Goal: Task Accomplishment & Management: Use online tool/utility

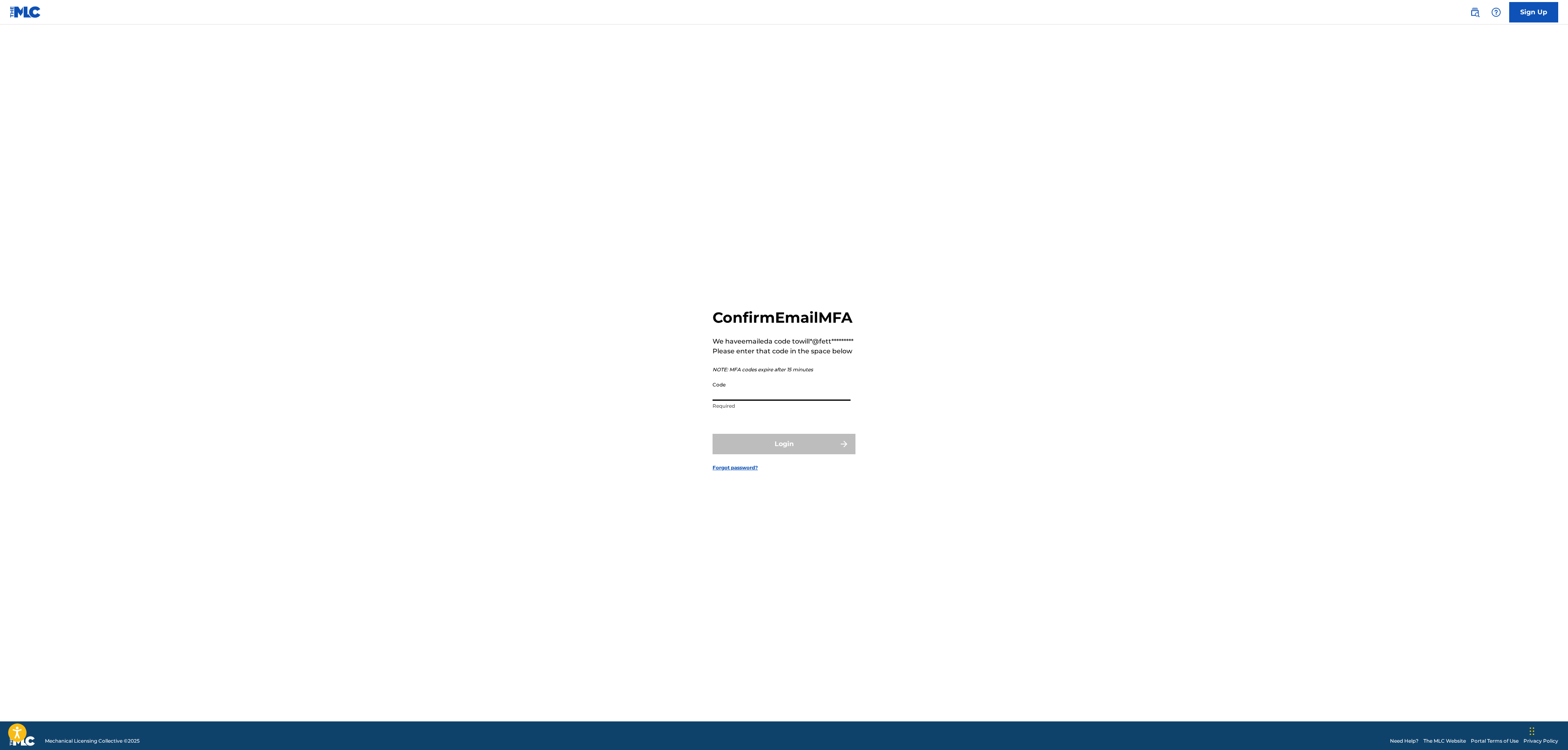
click at [801, 401] on input "Code" at bounding box center [782, 389] width 138 height 23
paste input "884589"
type input "884589"
click at [815, 454] on button "Login" at bounding box center [784, 444] width 143 height 21
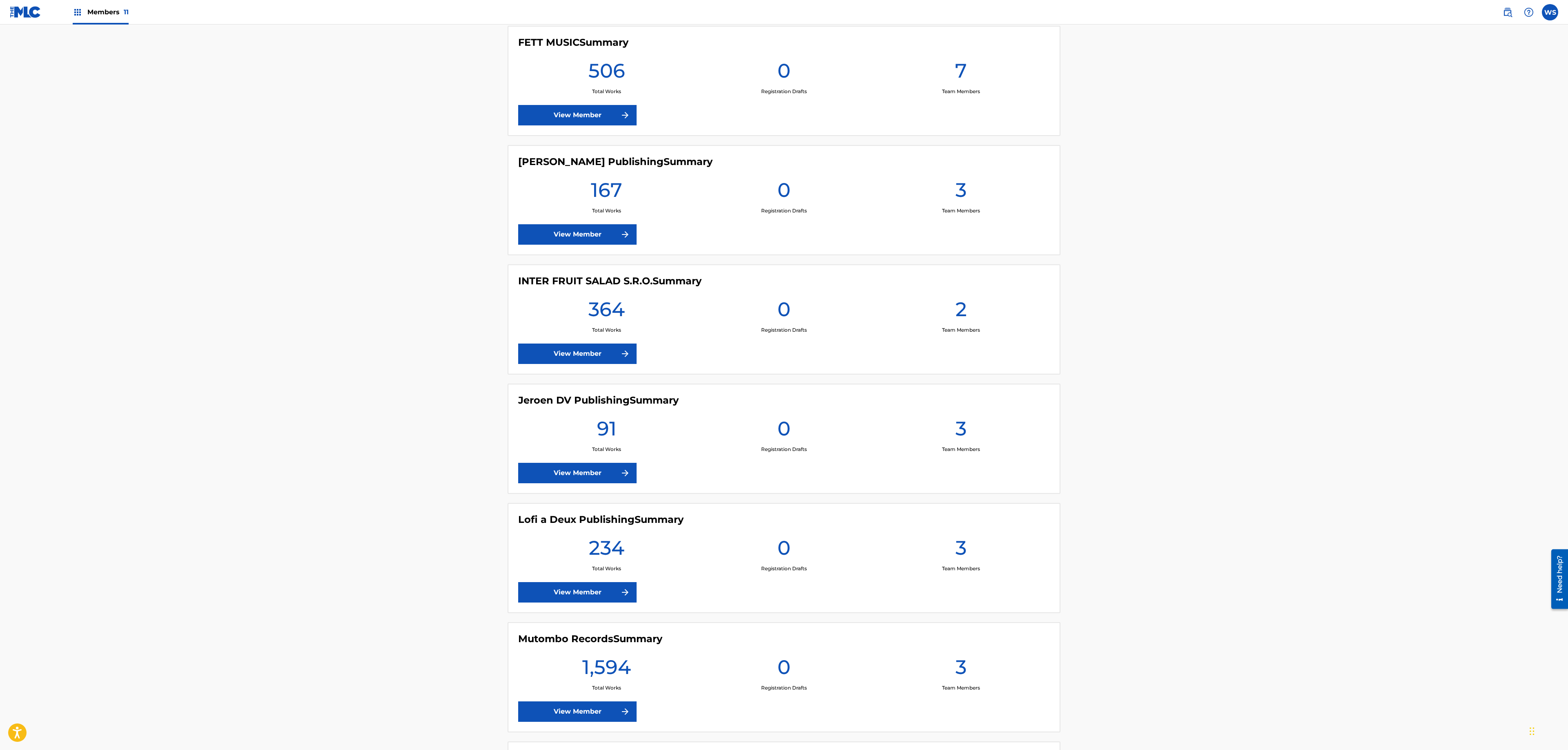
scroll to position [529, 0]
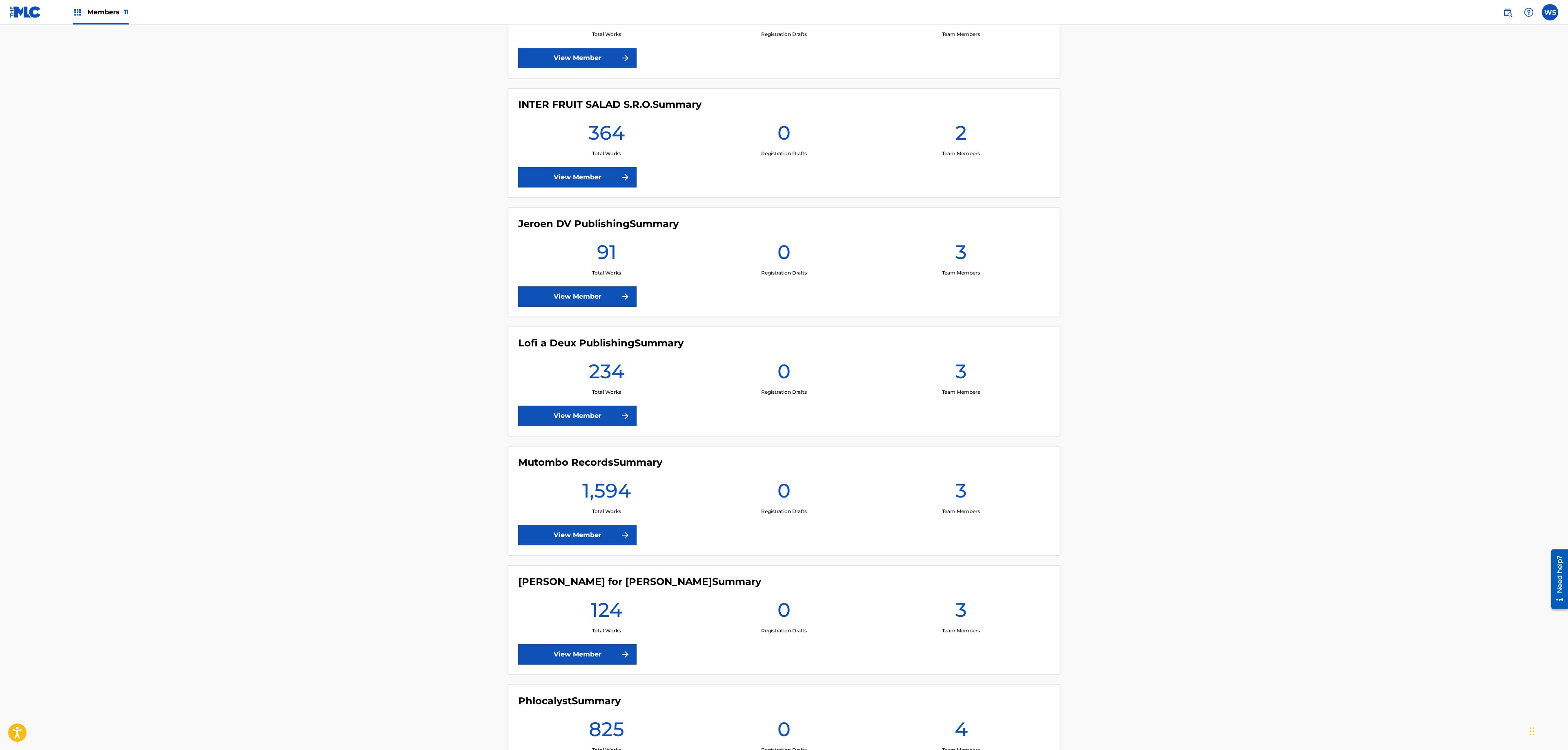
click at [566, 425] on link "View Member" at bounding box center [577, 416] width 119 height 21
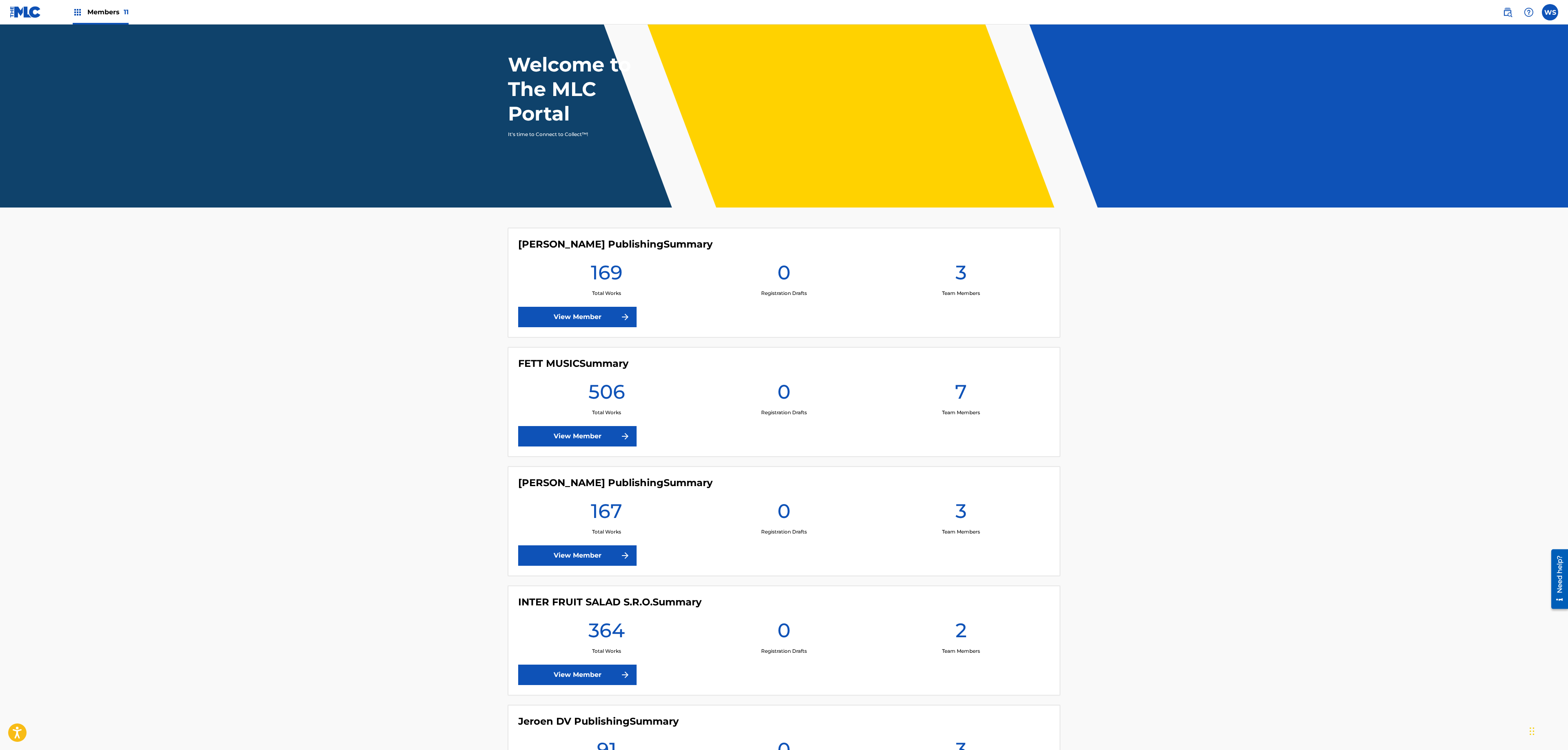
scroll to position [340, 0]
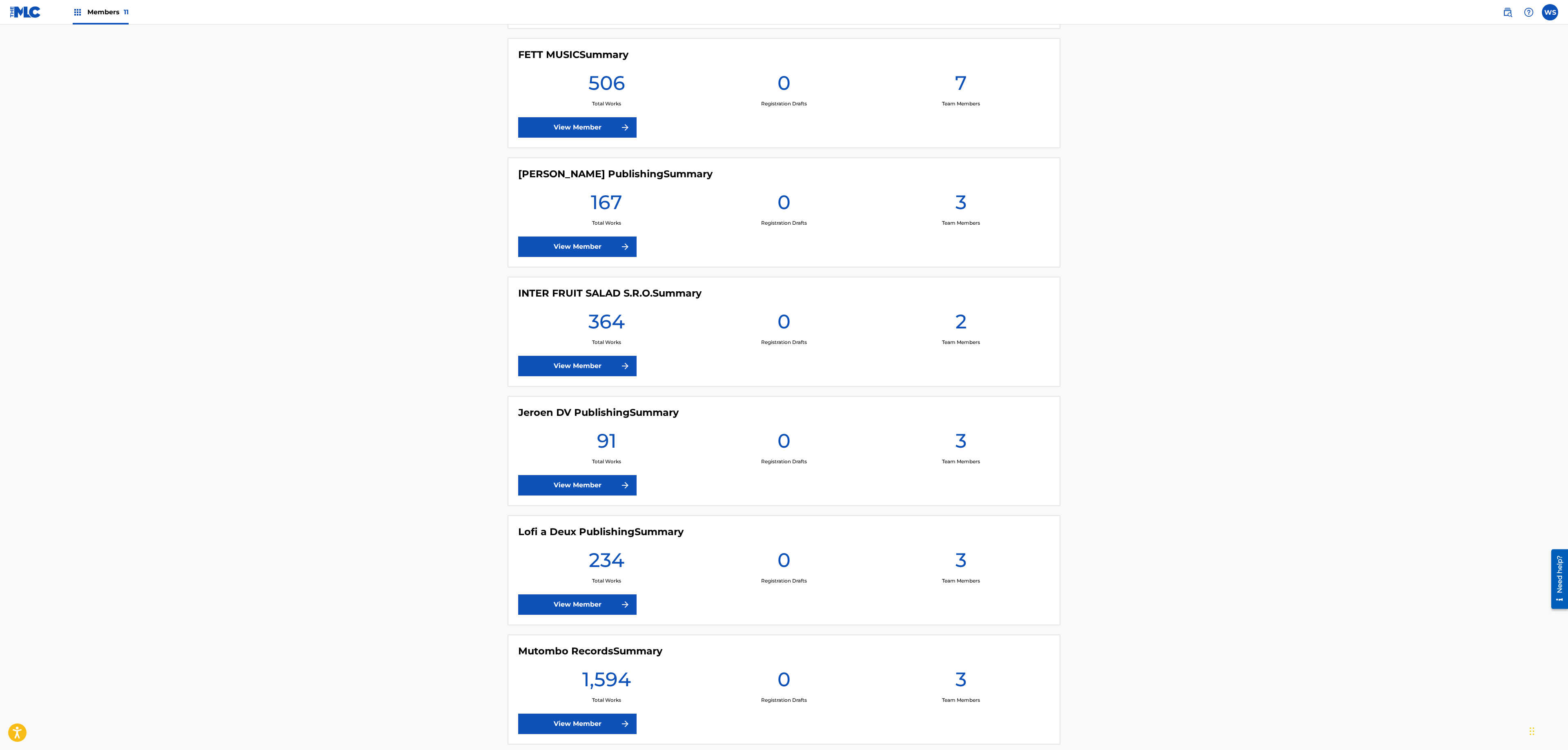
click at [581, 368] on link "View Member" at bounding box center [577, 366] width 119 height 21
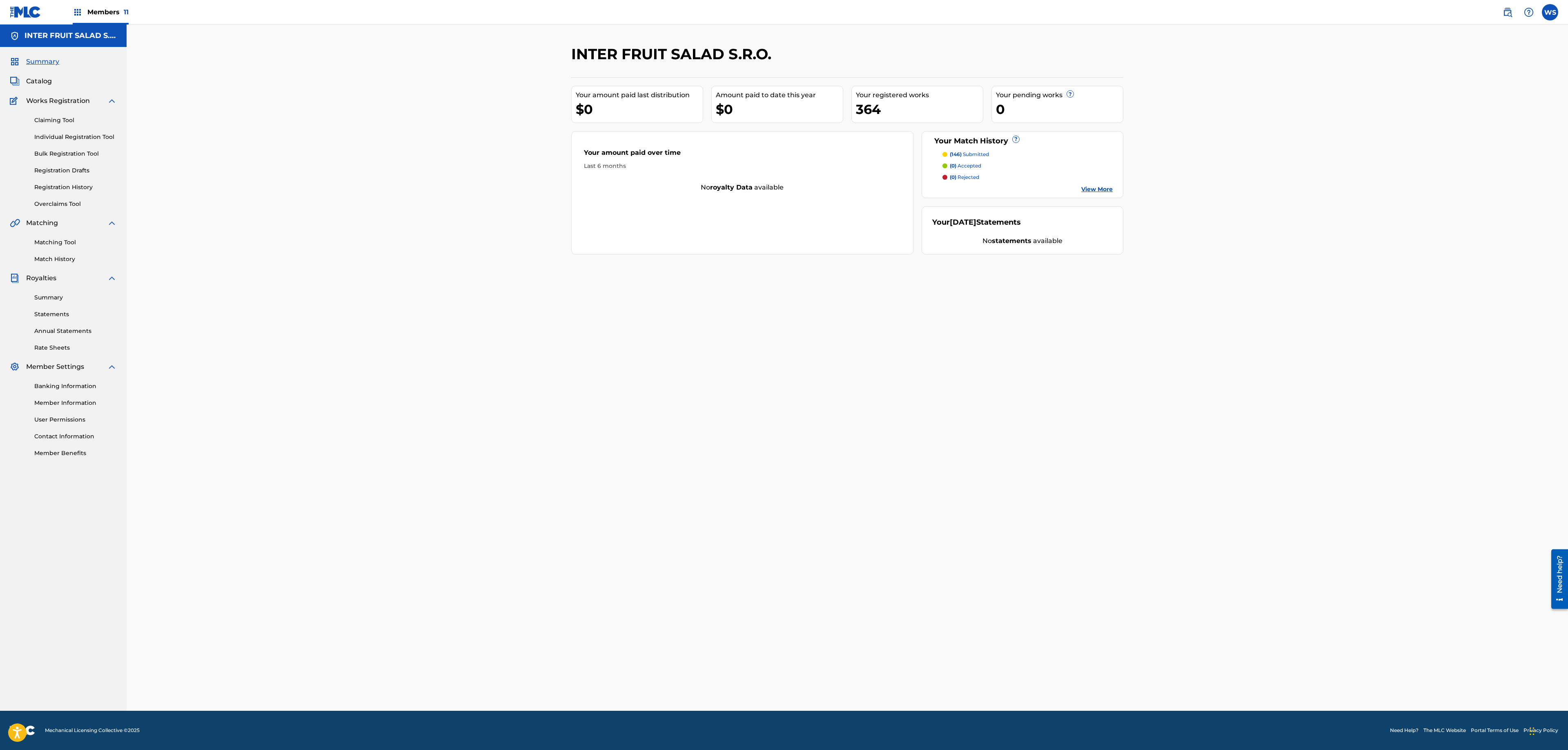
click at [1096, 189] on link "View More" at bounding box center [1097, 189] width 32 height 9
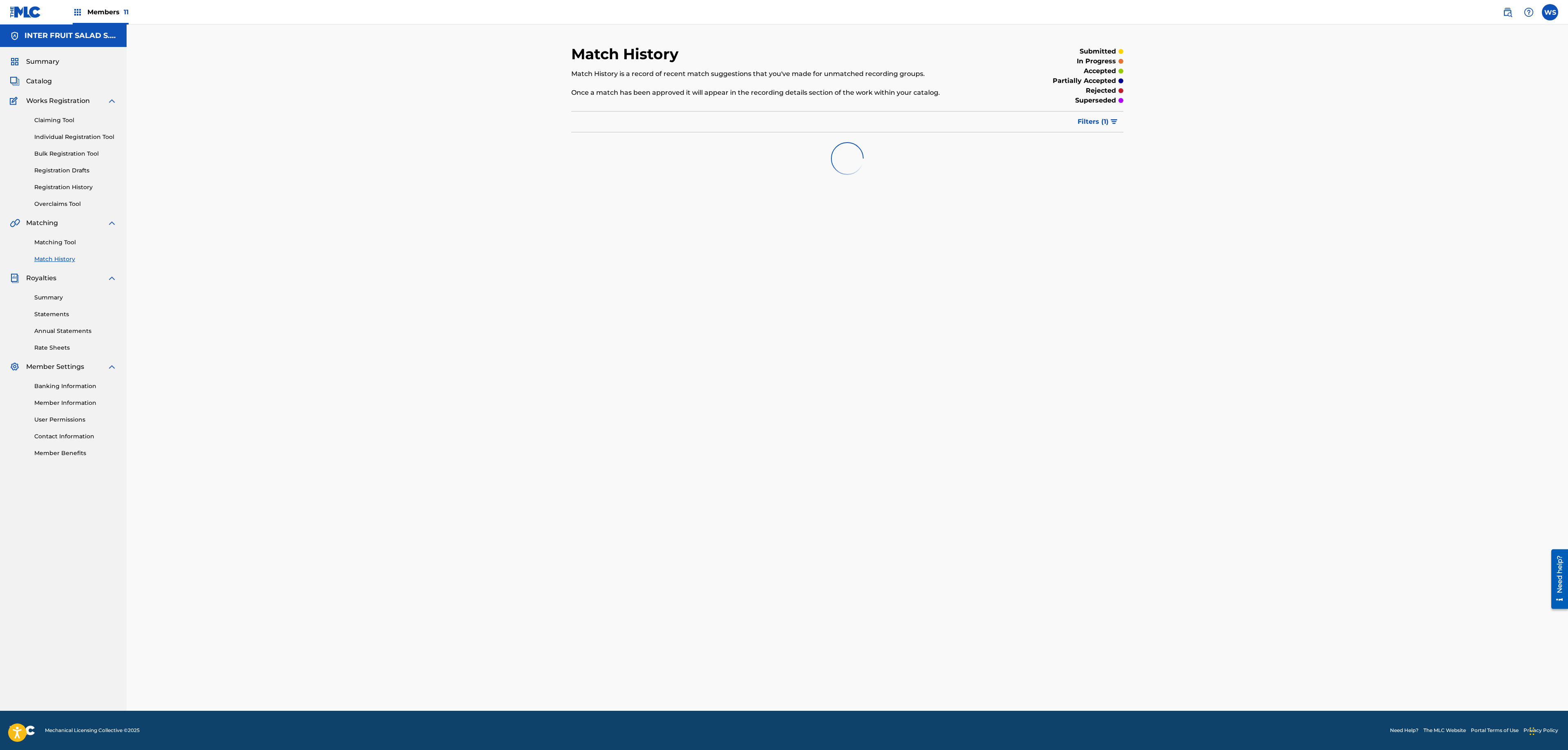
click at [45, 82] on span "Catalog" at bounding box center [39, 81] width 26 height 10
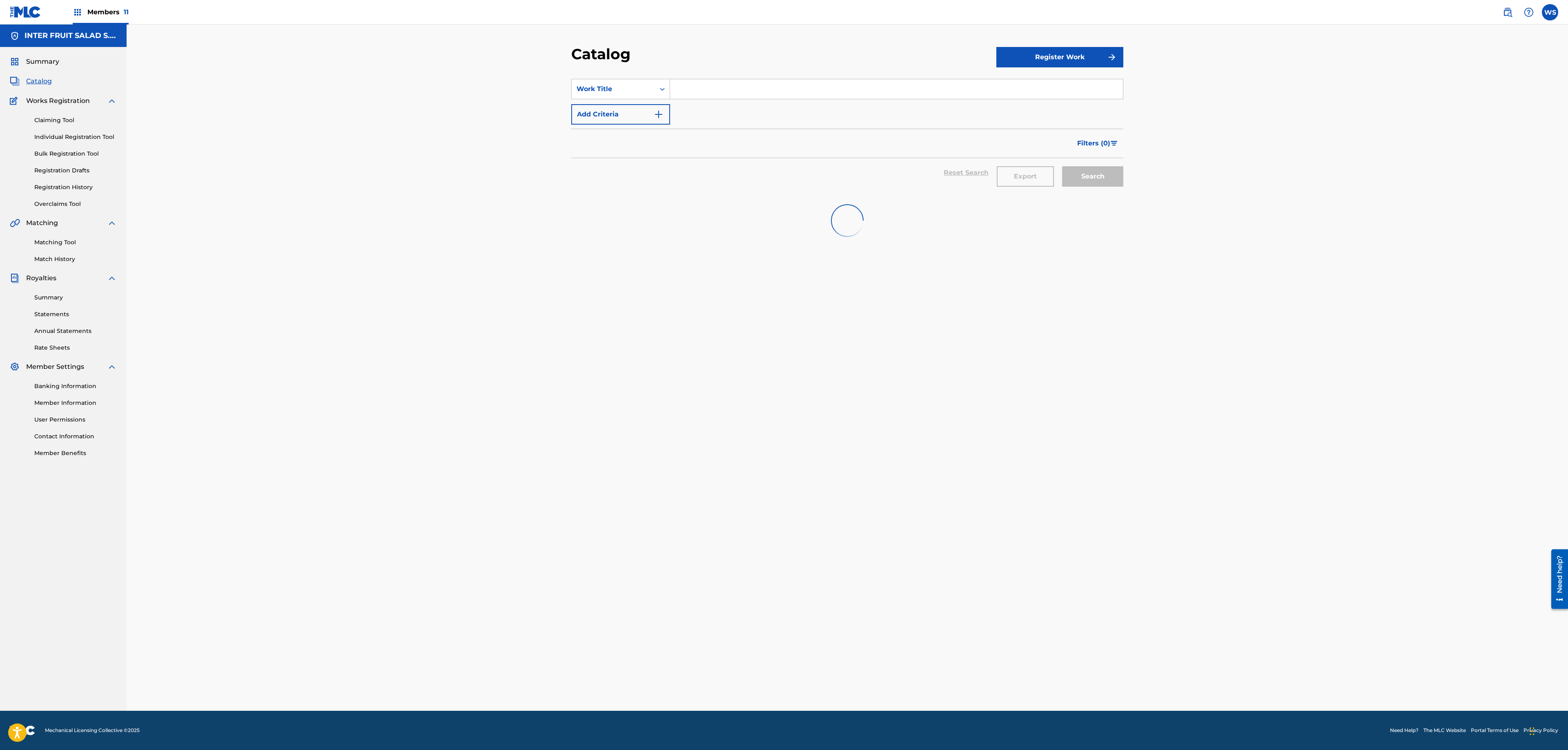
click at [64, 186] on link "Registration History" at bounding box center [75, 188] width 83 height 9
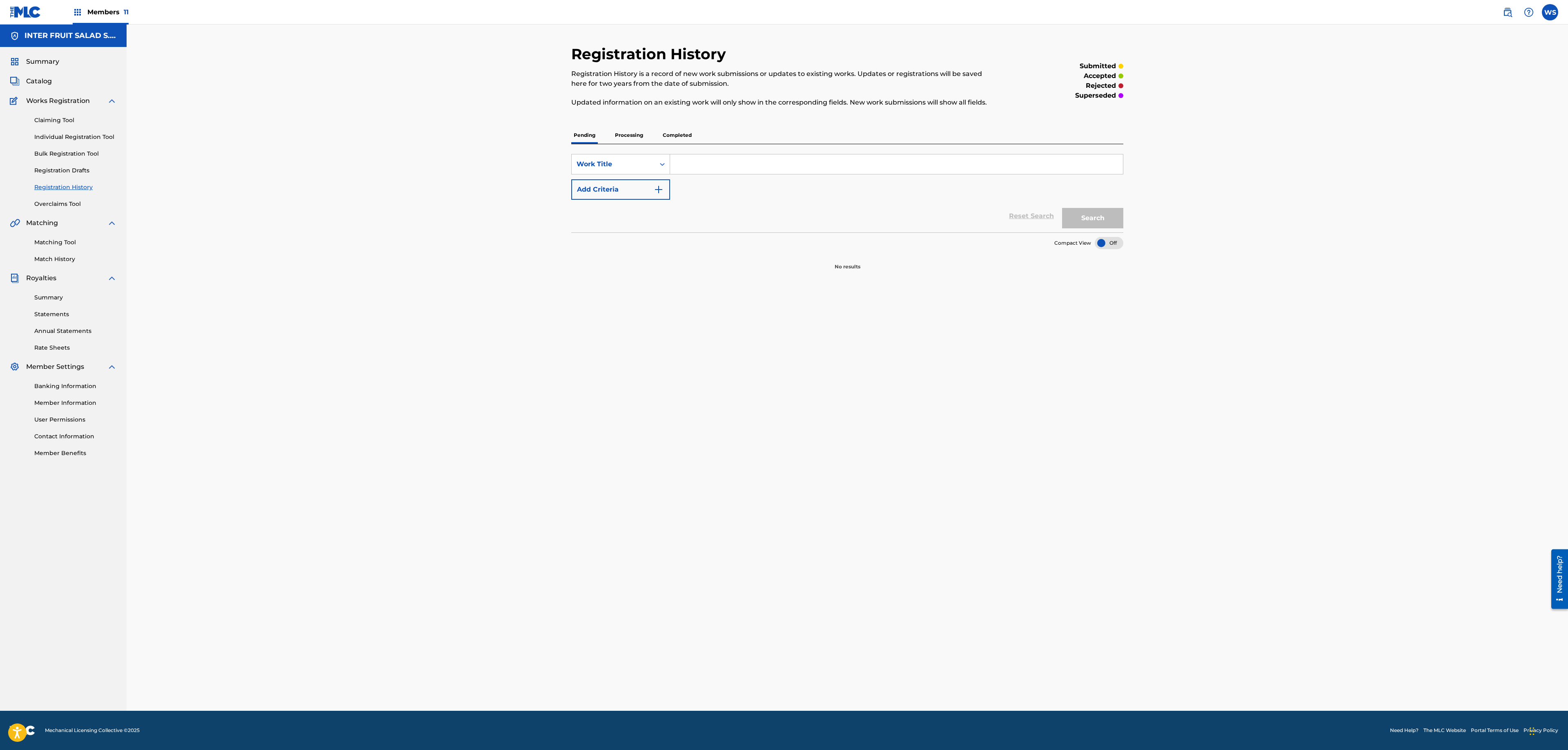
click at [45, 88] on div "Summary Catalog Works Registration Claiming Tool Individual Registration Tool B…" at bounding box center [63, 257] width 127 height 420
click at [41, 80] on span "Catalog" at bounding box center [39, 81] width 26 height 10
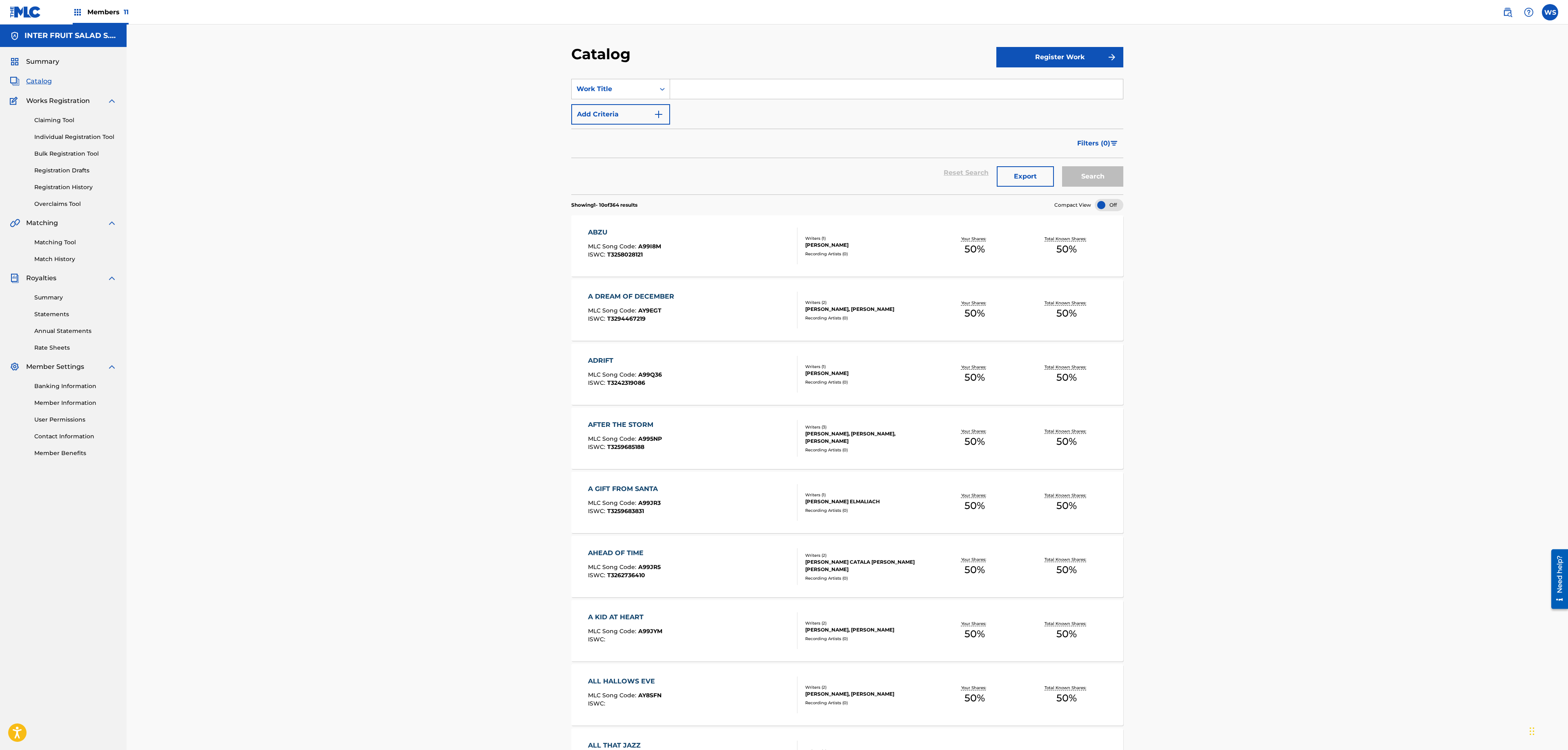
click at [585, 43] on div "Catalog Register Work SearchWithCriteria8160c52d-4ad3-4b32-862b-f307347bf87e Wo…" at bounding box center [847, 460] width 1441 height 871
click at [75, 182] on div "Claiming Tool Individual Registration Tool Bulk Registration Tool Registration …" at bounding box center [63, 157] width 107 height 102
click at [74, 188] on link "Registration History" at bounding box center [75, 188] width 83 height 9
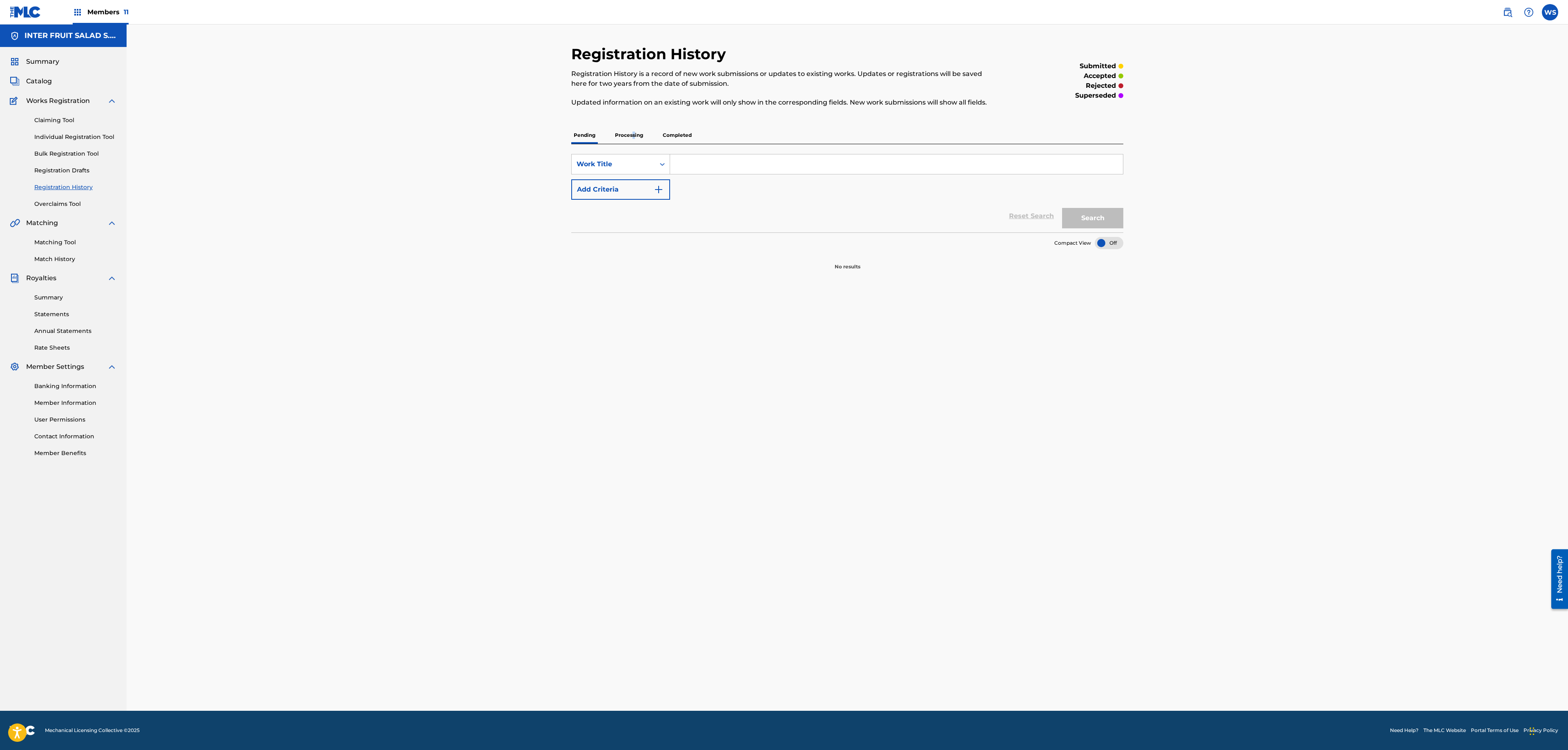
click at [633, 138] on p "Processing" at bounding box center [629, 135] width 33 height 17
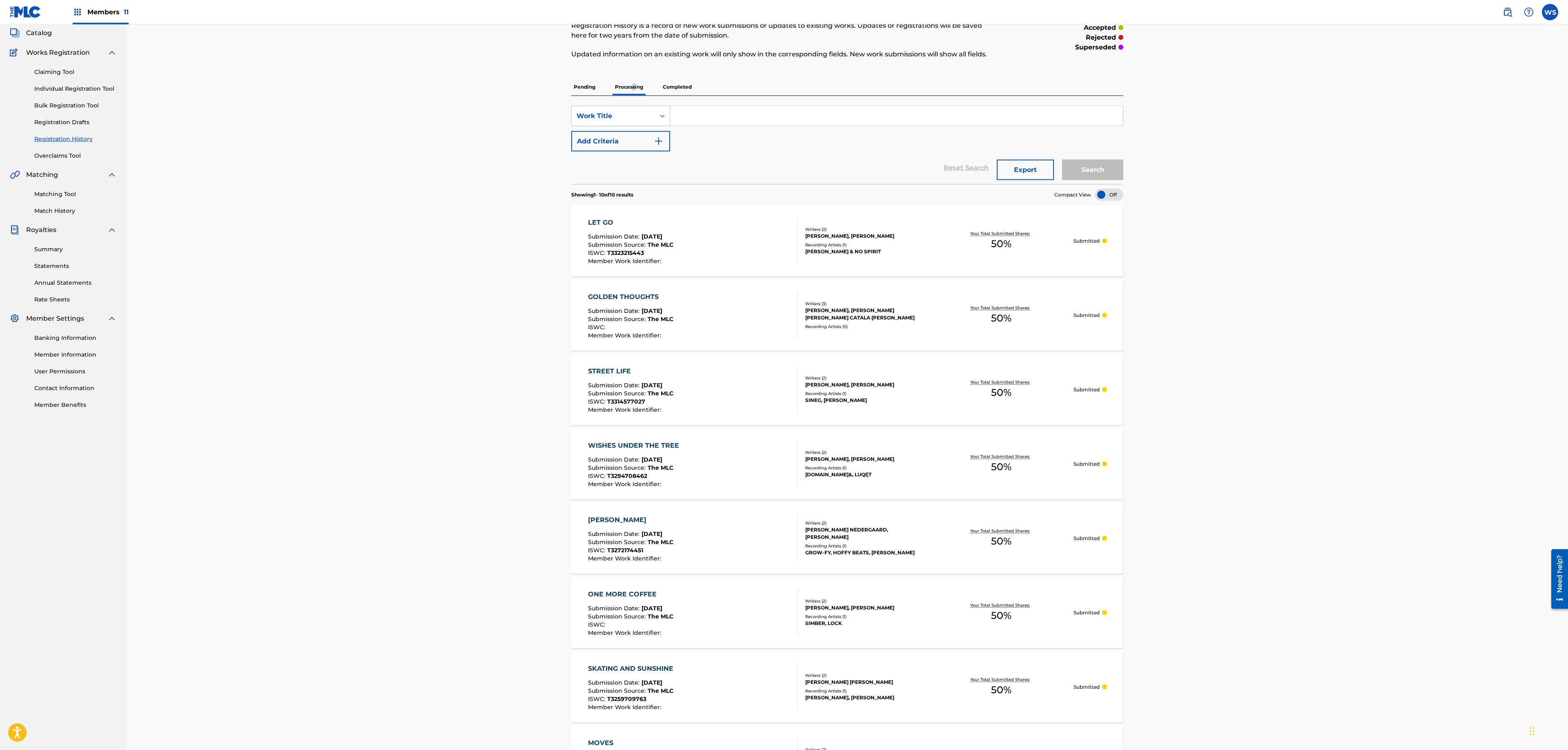
scroll to position [27, 0]
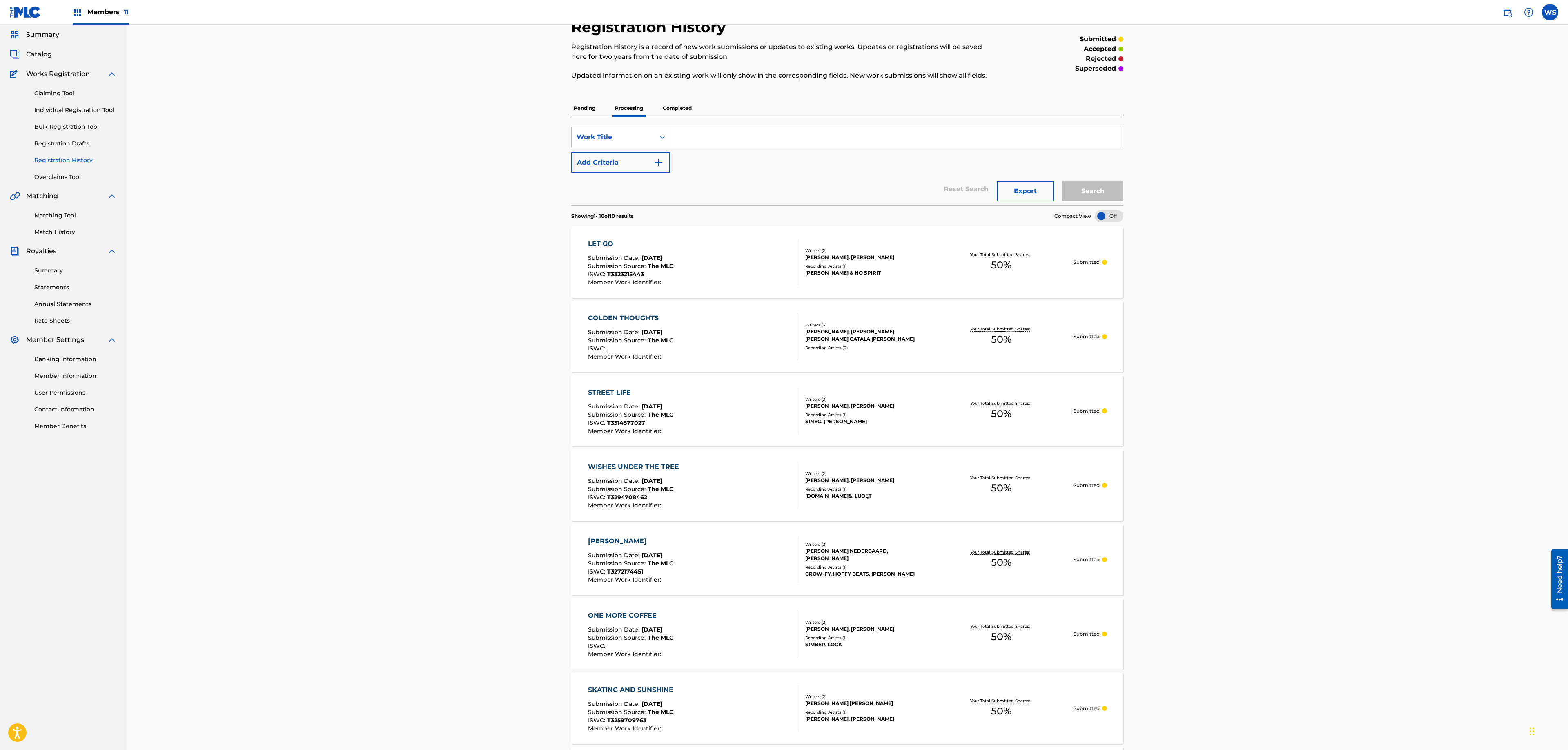
click at [676, 110] on p "Completed" at bounding box center [677, 108] width 34 height 17
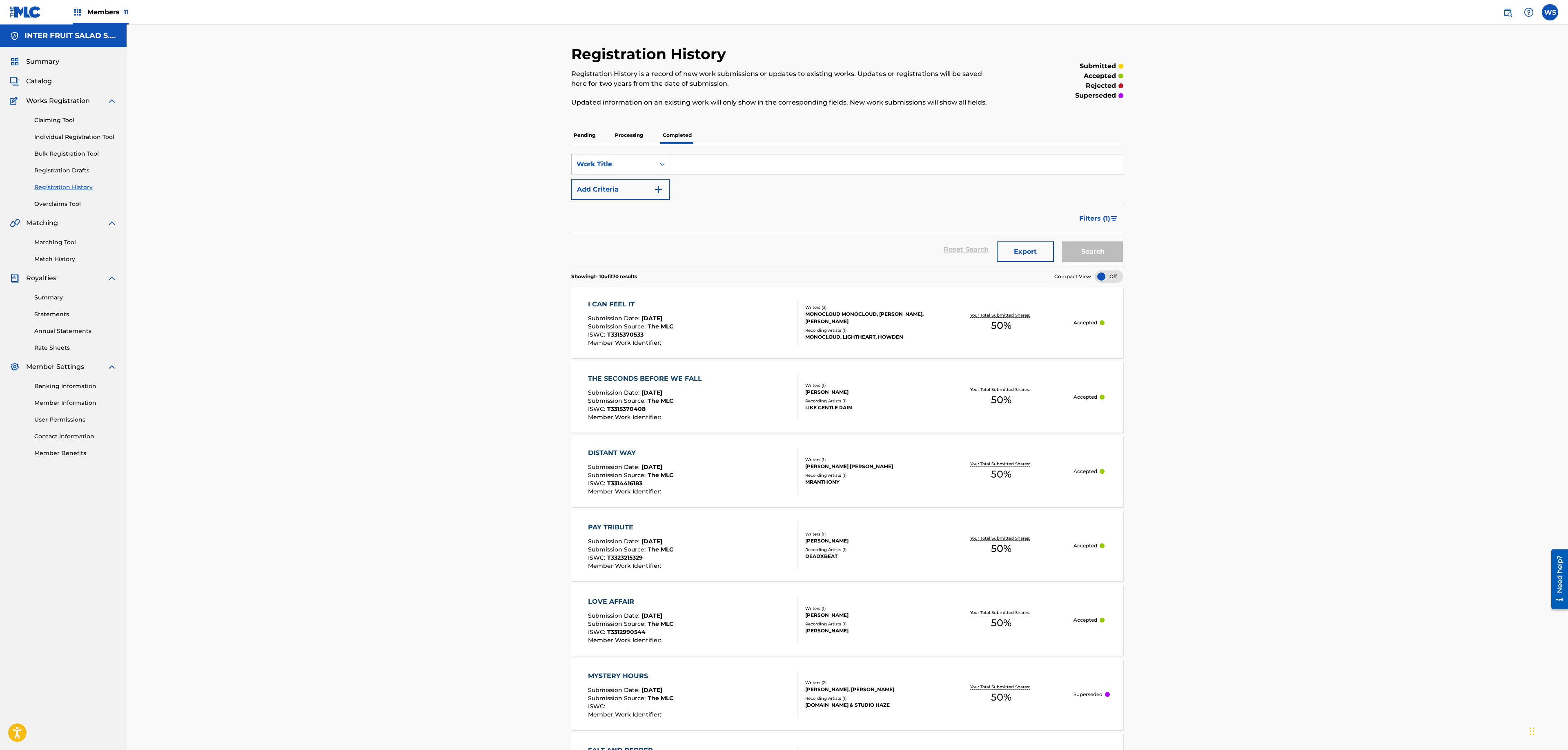
click at [626, 135] on p "Processing" at bounding box center [629, 135] width 33 height 17
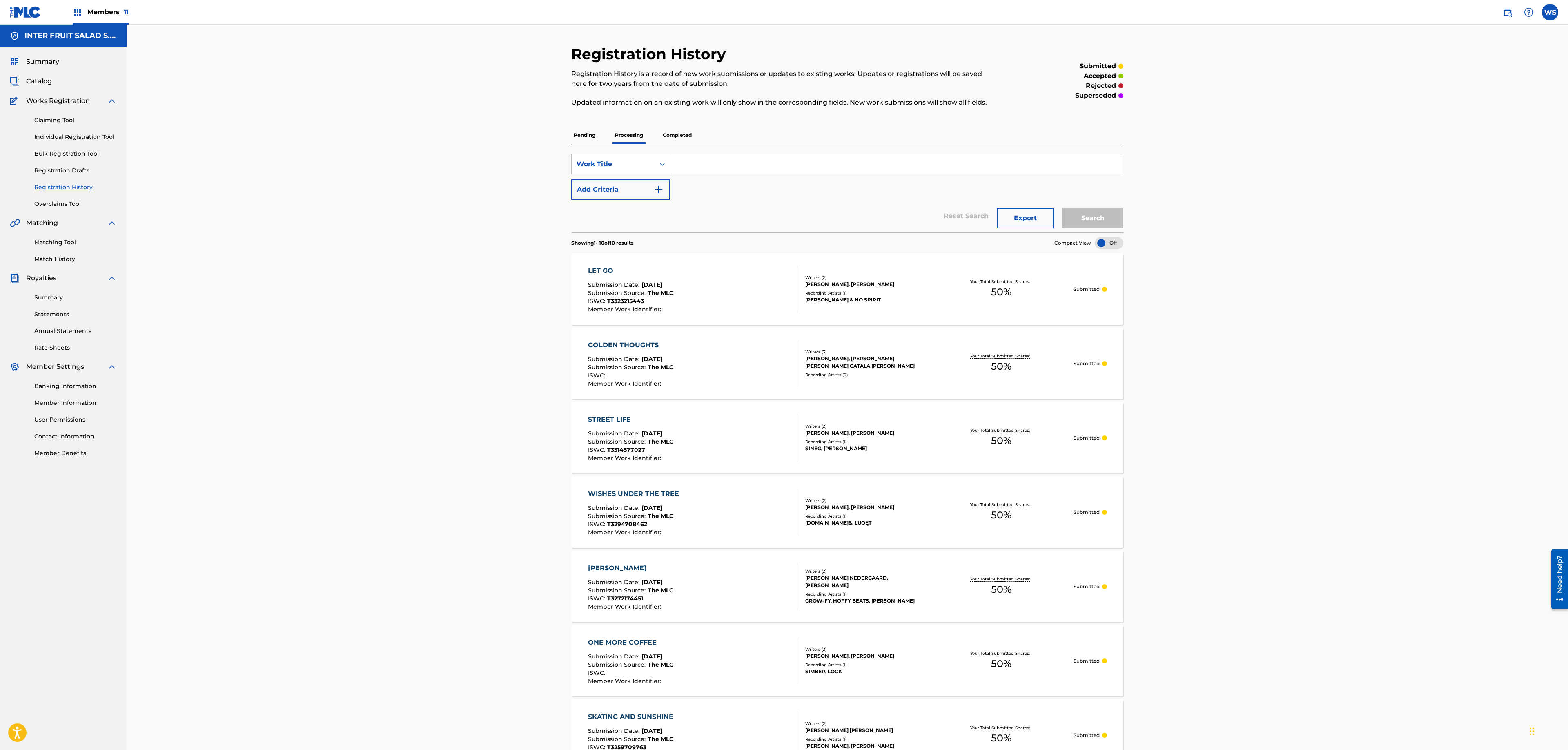
click at [1224, 224] on div "Registration History Registration History is a record of new work submissions o…" at bounding box center [847, 534] width 1441 height 1020
click at [698, 131] on div "Pending Processing Completed" at bounding box center [847, 135] width 552 height 17
click at [673, 134] on p "Completed" at bounding box center [677, 135] width 34 height 17
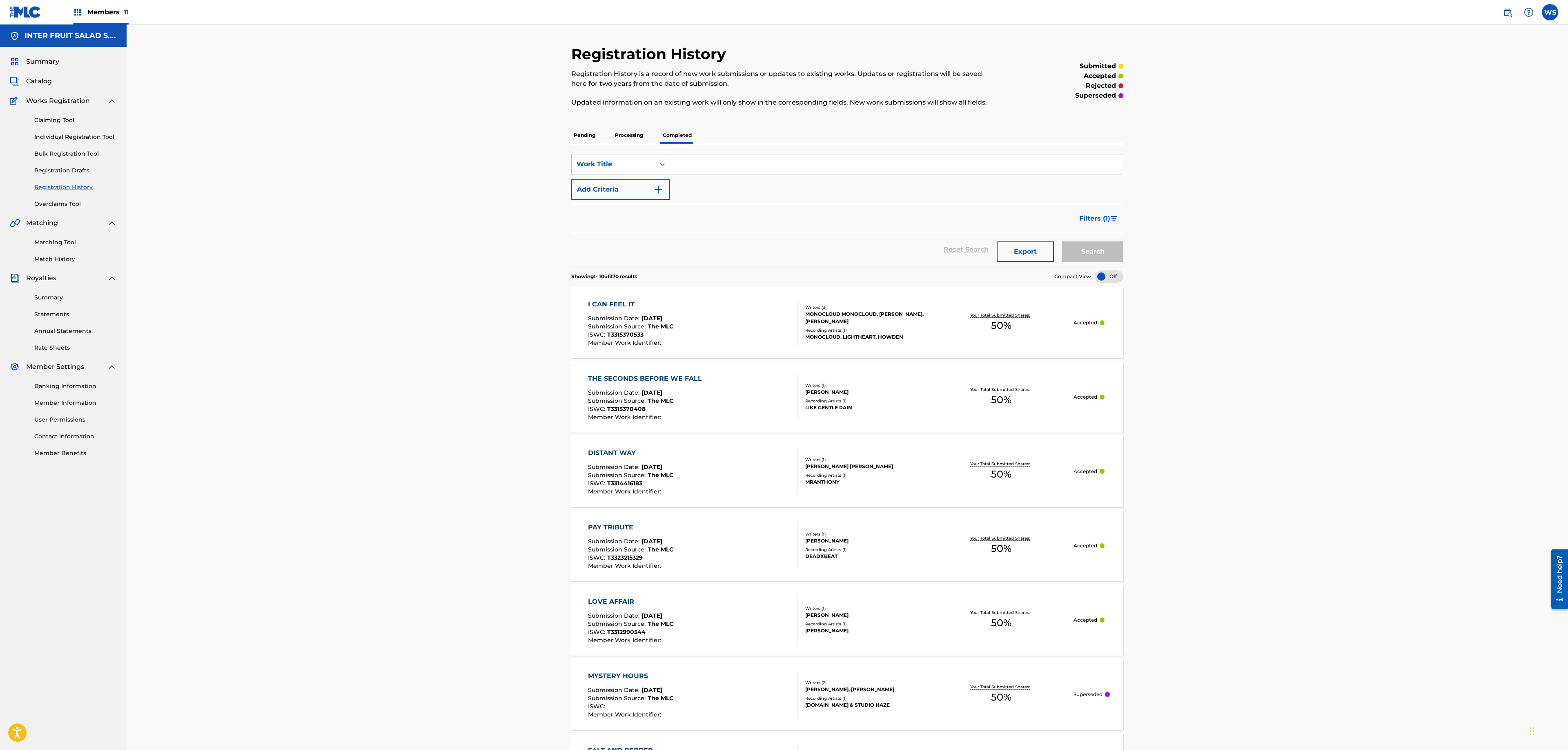
click at [631, 136] on p "Processing" at bounding box center [629, 135] width 33 height 17
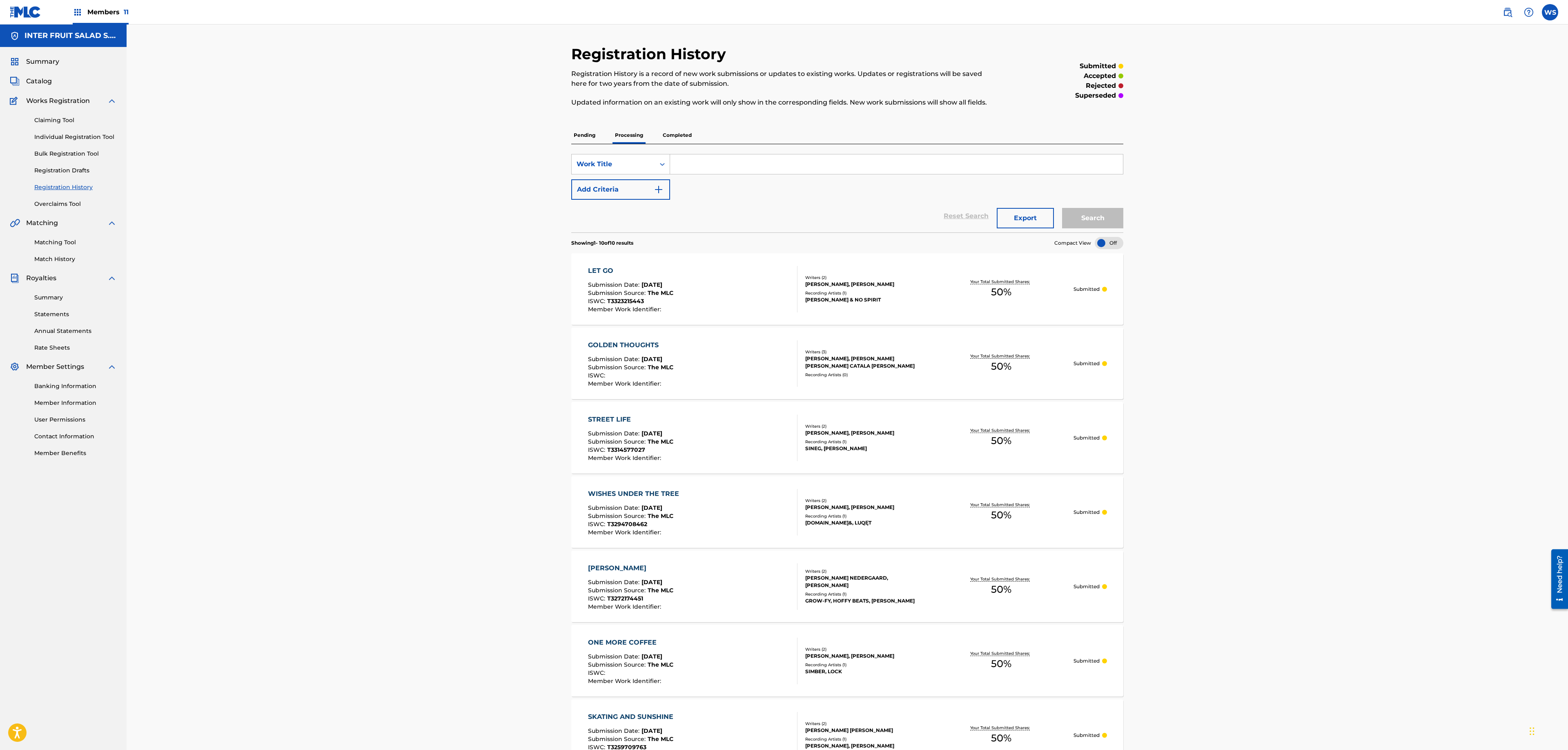
click at [38, 14] on img at bounding box center [26, 12] width 32 height 12
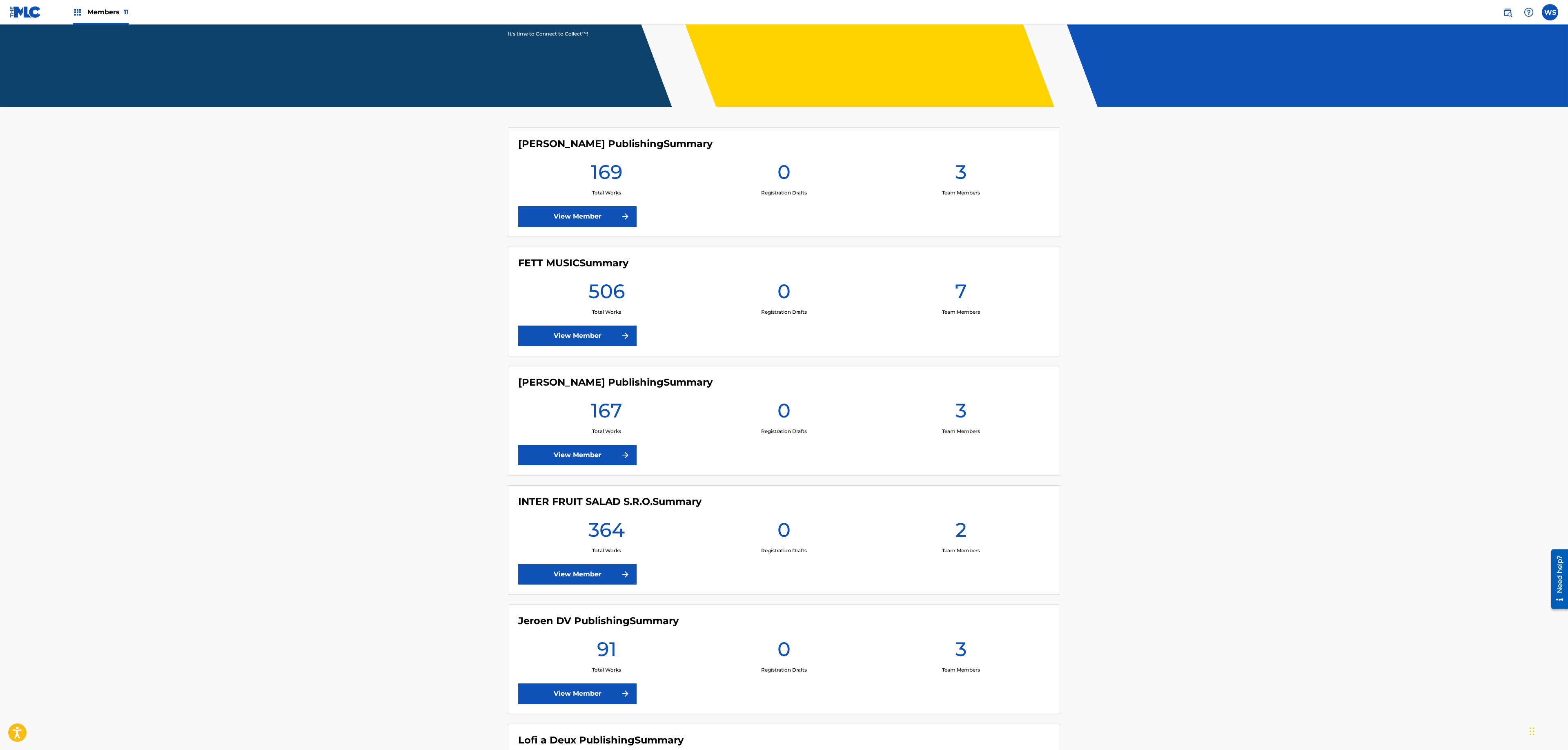
scroll to position [353, 0]
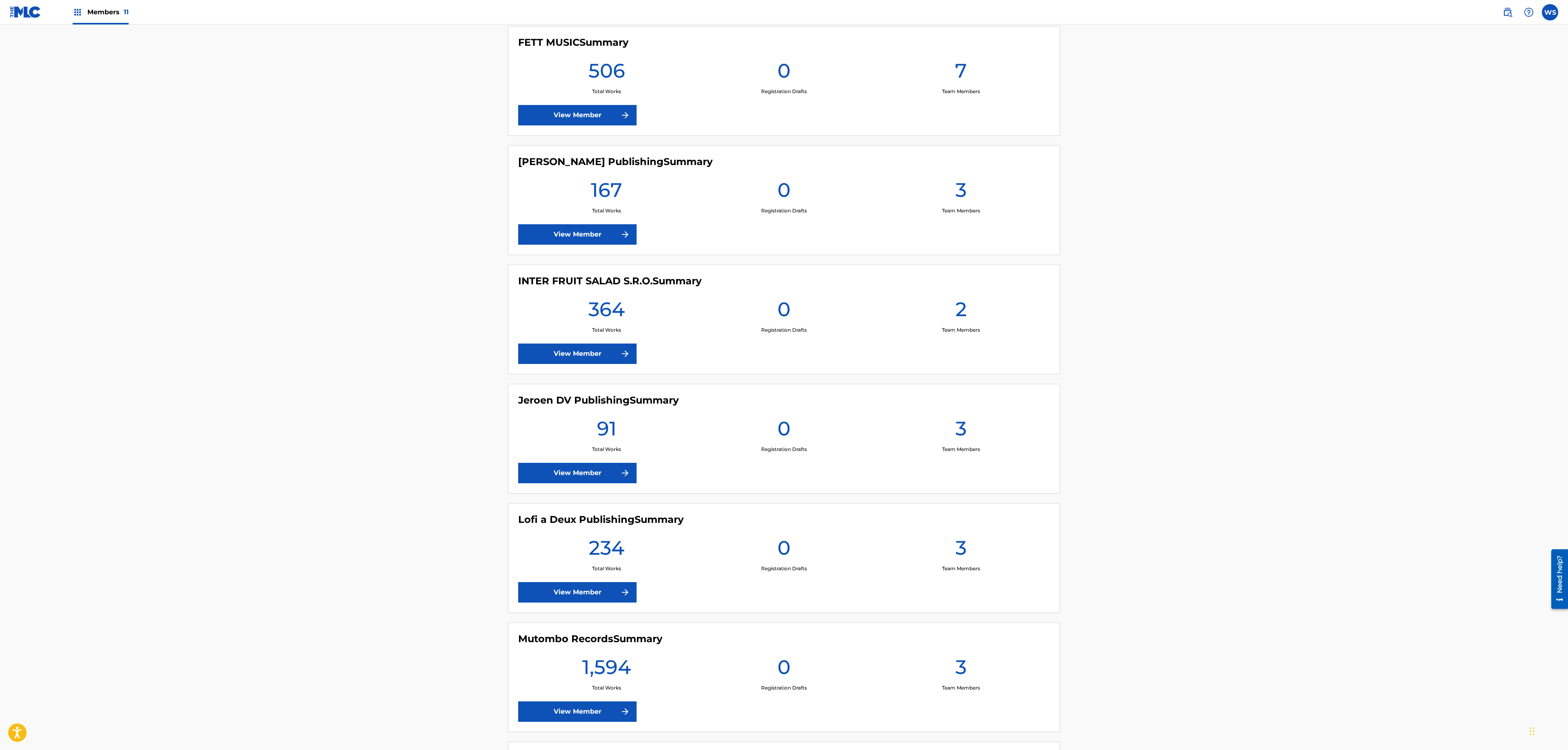
click at [572, 354] on link "View Member" at bounding box center [577, 354] width 119 height 21
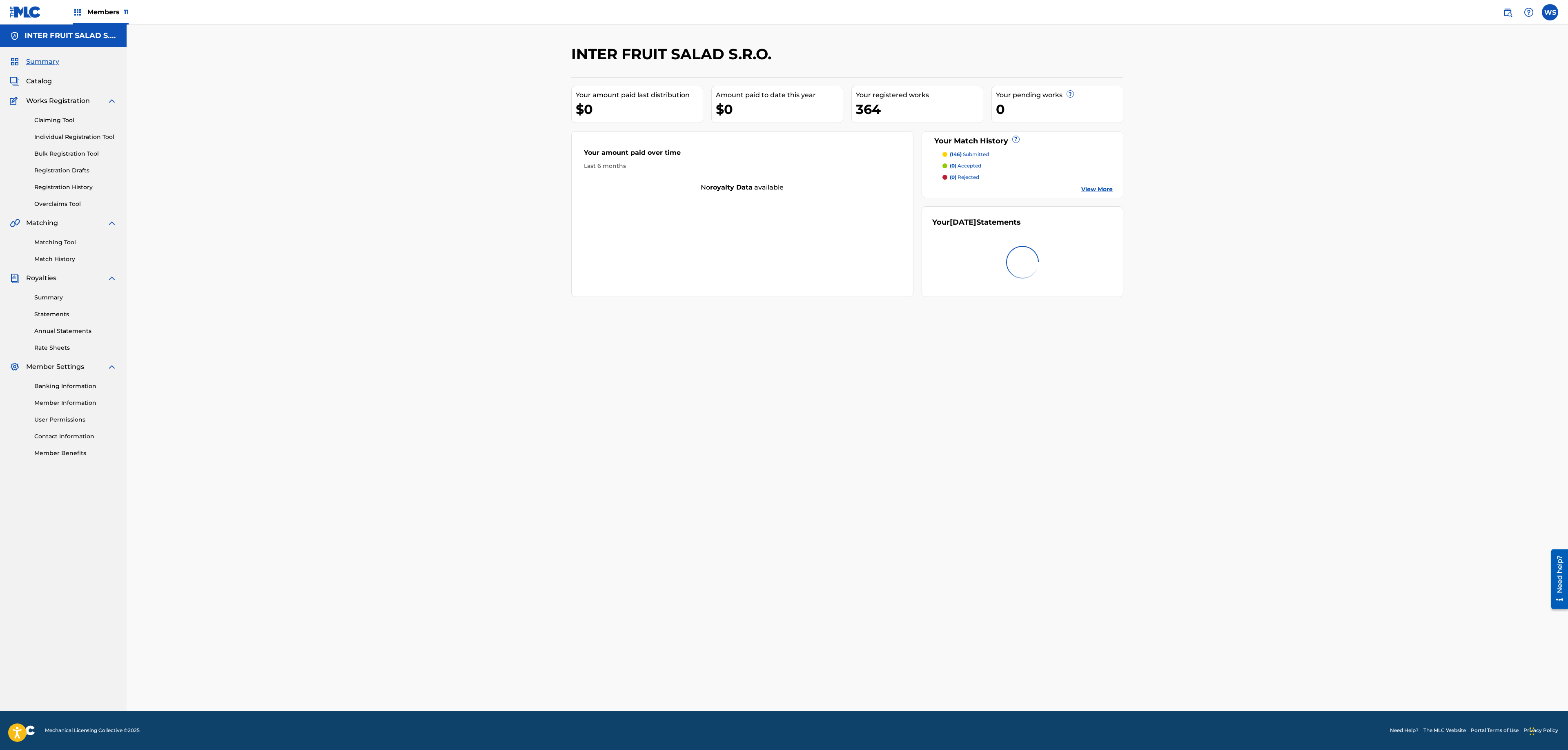
click at [54, 244] on link "Matching Tool" at bounding box center [75, 242] width 83 height 9
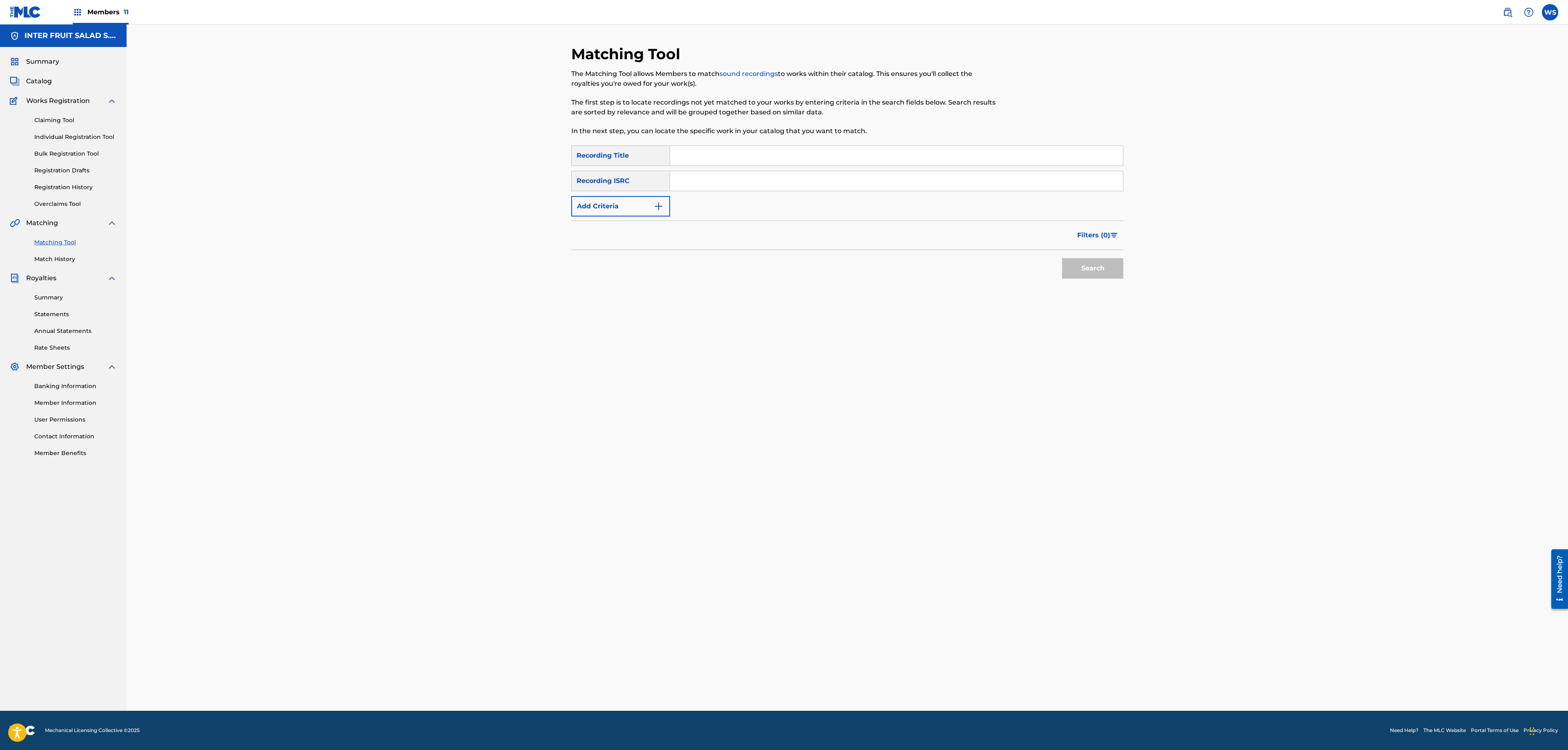
click at [75, 256] on div "Matching Tool Match History" at bounding box center [63, 245] width 107 height 35
click at [65, 261] on link "Match History" at bounding box center [75, 259] width 83 height 9
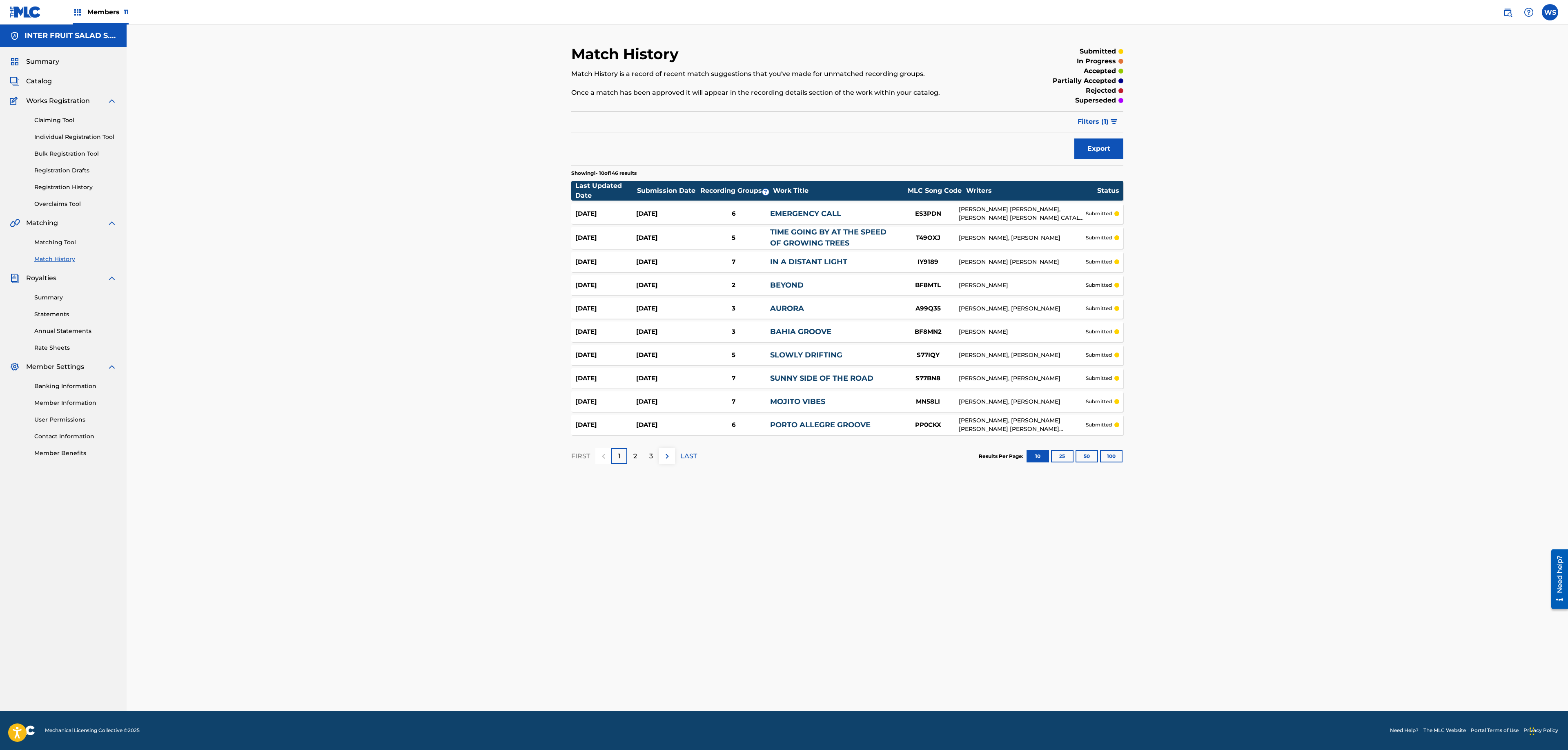
click at [1114, 457] on button "100" at bounding box center [1111, 456] width 23 height 12
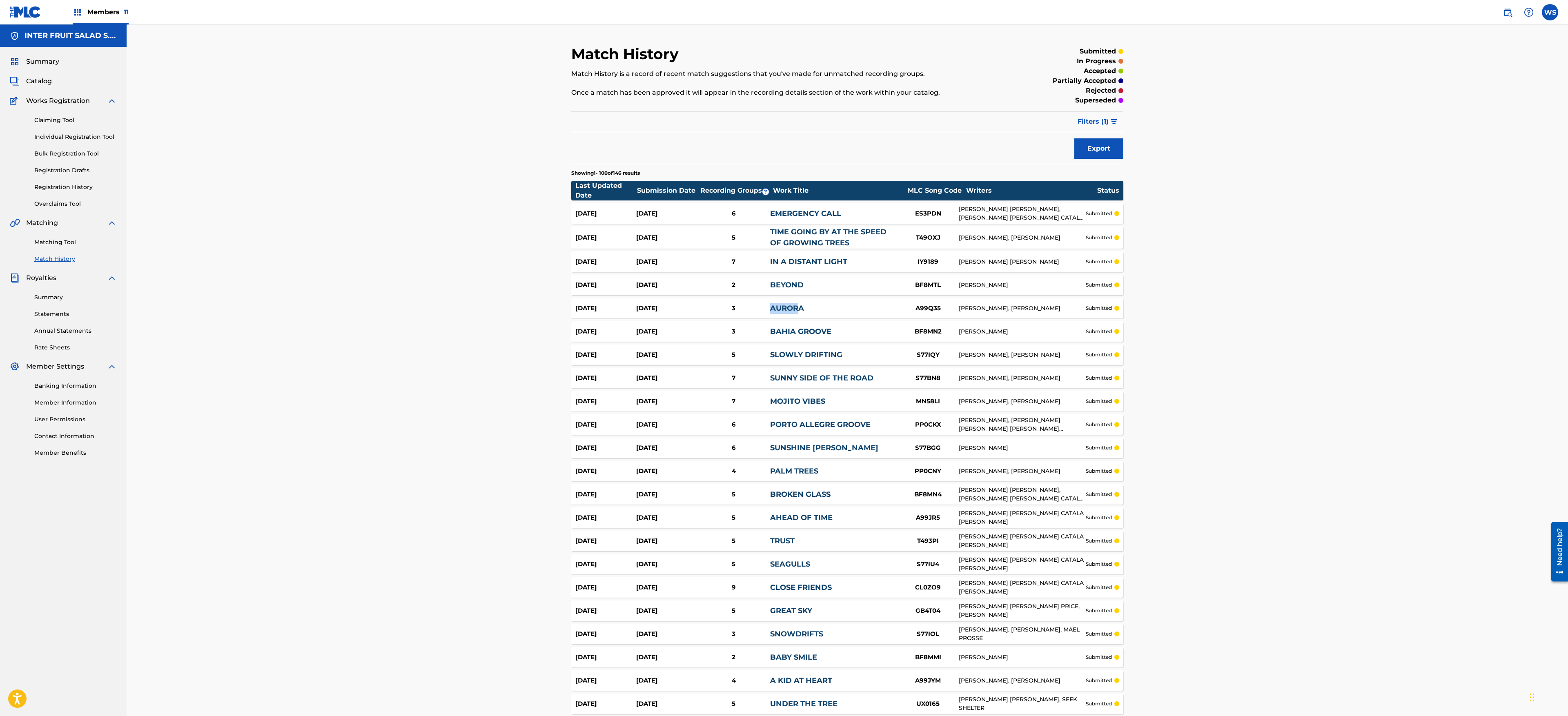
click at [31, 85] on span "Catalog" at bounding box center [39, 81] width 26 height 10
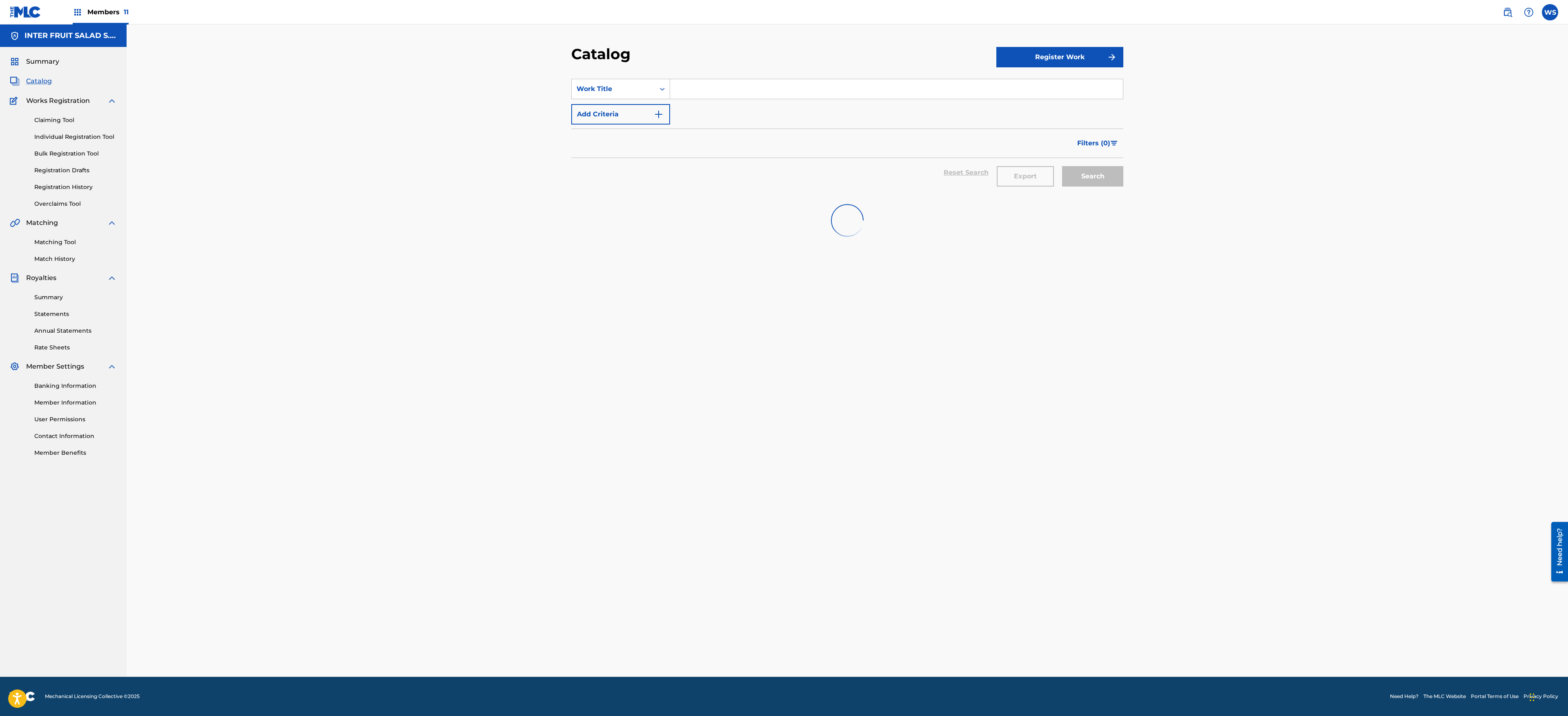
click at [760, 83] on input "Search Form" at bounding box center [897, 89] width 453 height 19
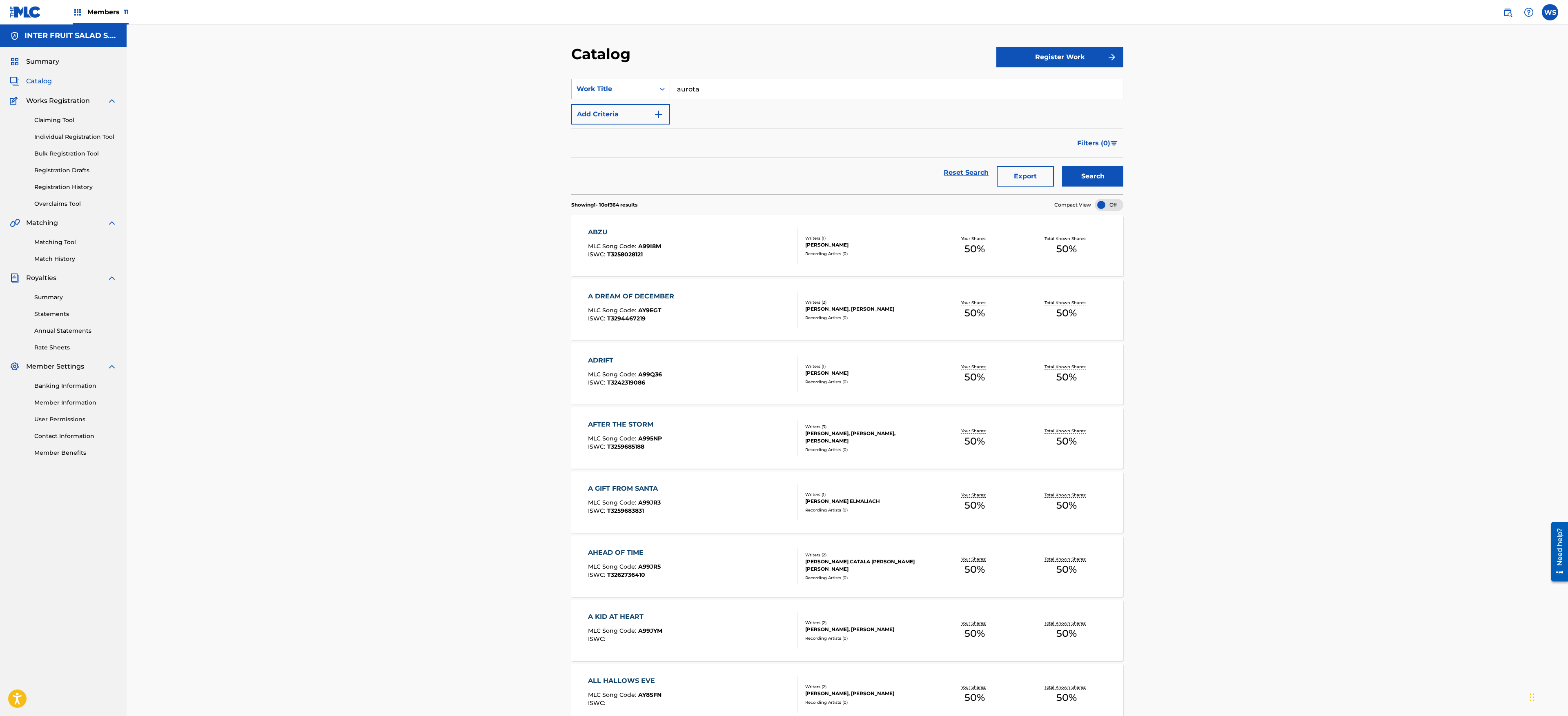
click at [1062, 166] on button "Search" at bounding box center [1093, 176] width 61 height 21
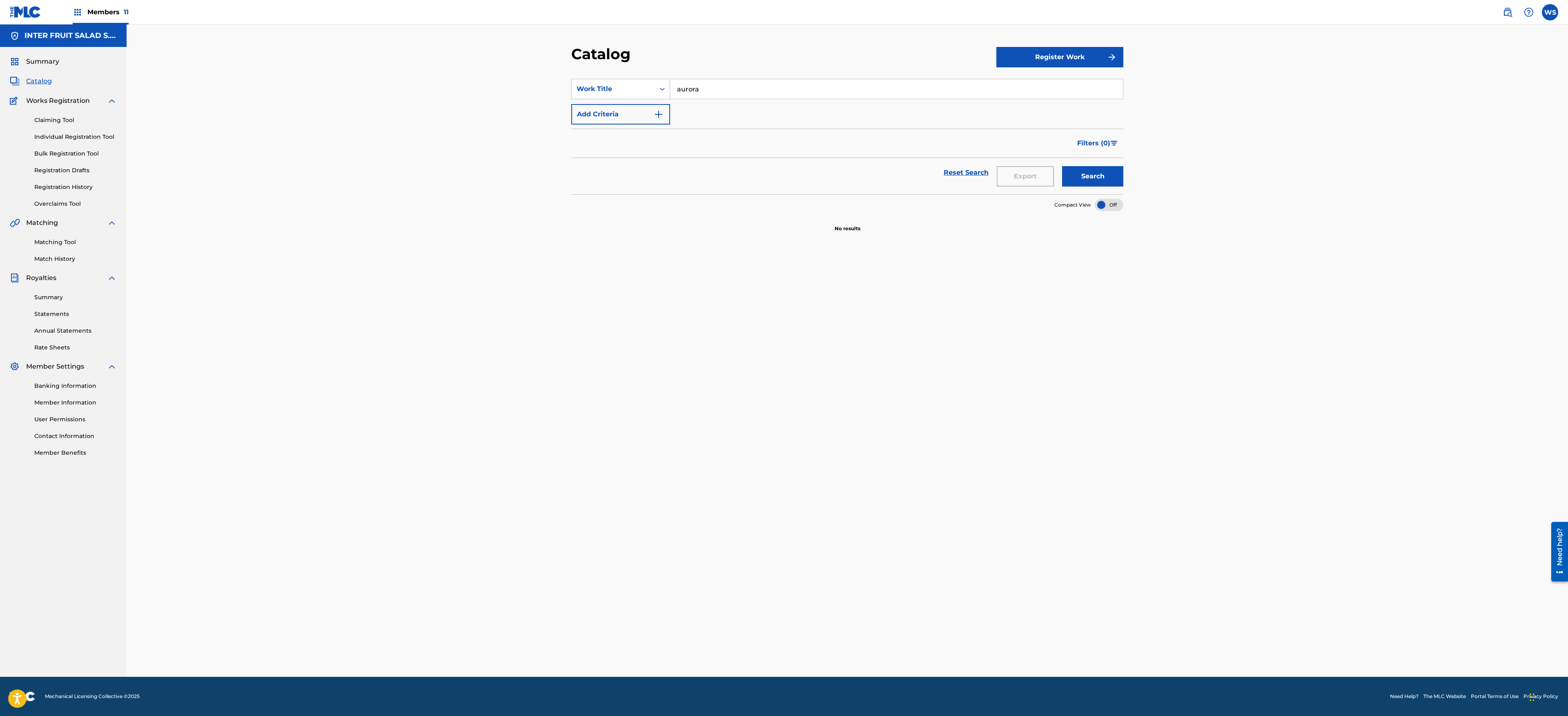
type input "aurora"
click at [1062, 166] on button "Search" at bounding box center [1093, 176] width 61 height 21
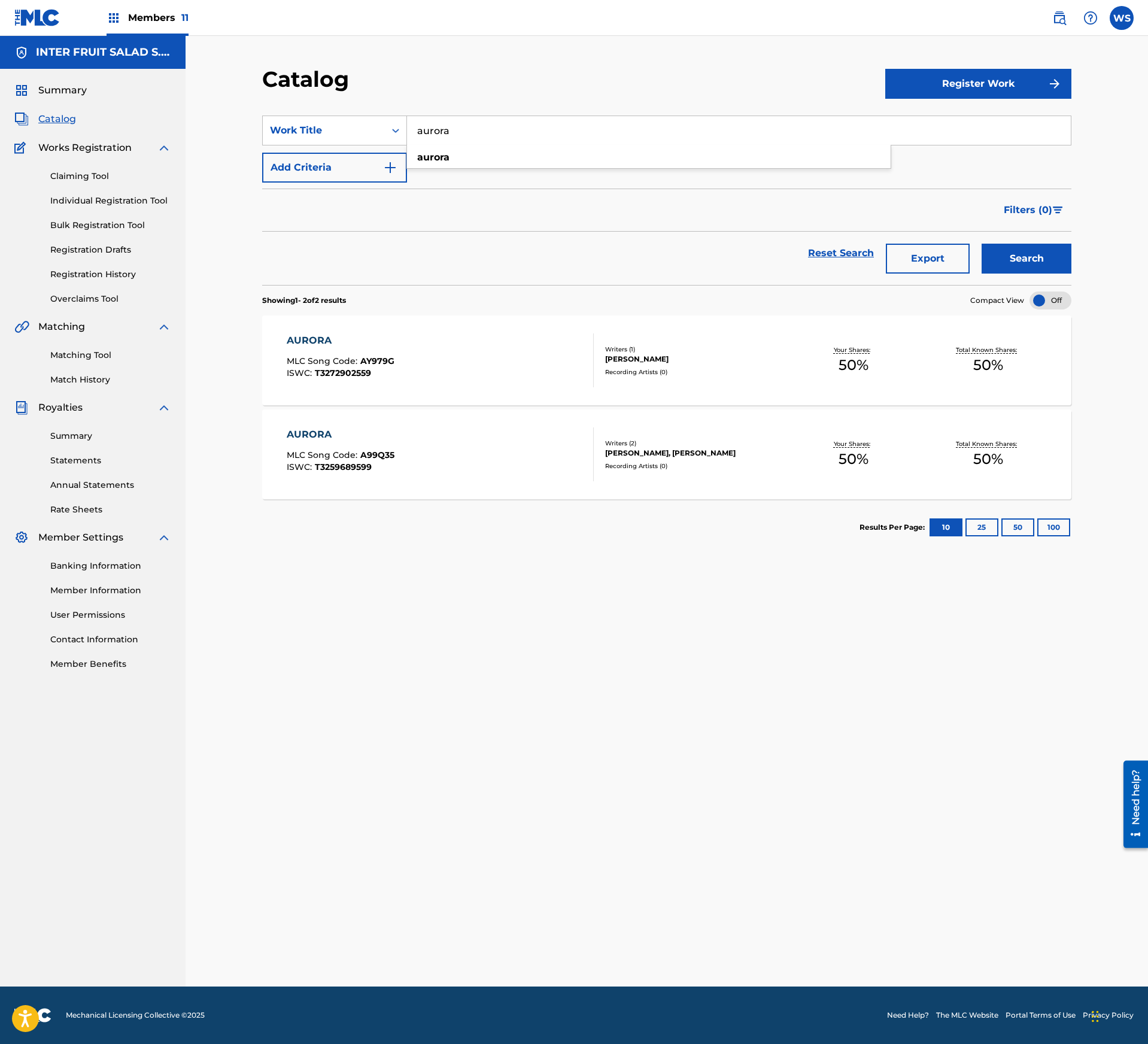
click at [672, 80] on div "Catalog" at bounding box center [574, 84] width 623 height 36
click at [98, 287] on div "Claiming Tool Individual Registration Tool Bulk Registration Tool Registration …" at bounding box center [93, 230] width 157 height 150
click at [92, 297] on link "Overclaims Tool" at bounding box center [111, 299] width 121 height 12
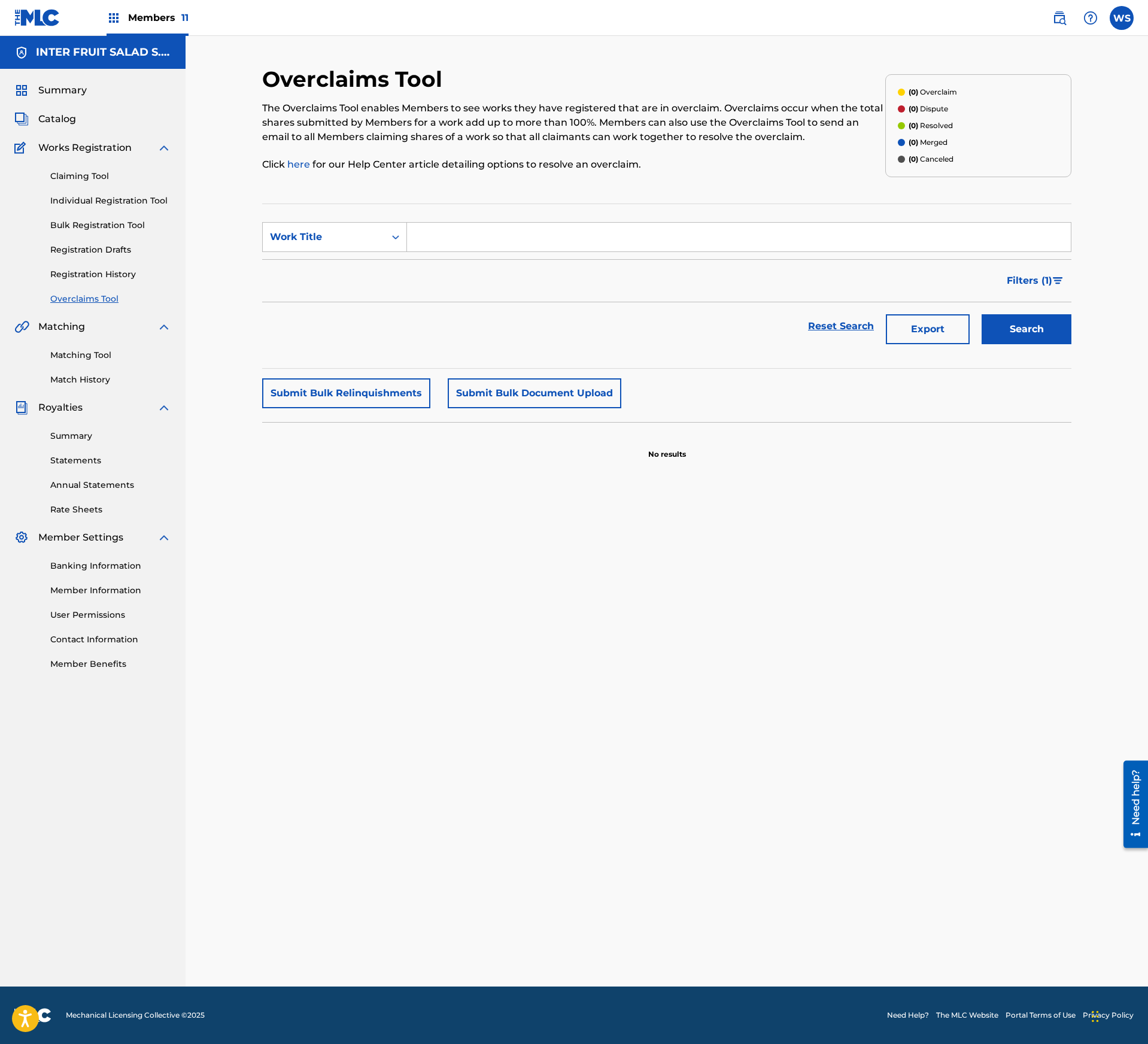
click at [81, 386] on div "Summary Catalog Works Registration Claiming Tool Individual Registration Tool B…" at bounding box center [93, 377] width 186 height 616
click at [88, 383] on link "Match History" at bounding box center [111, 380] width 121 height 12
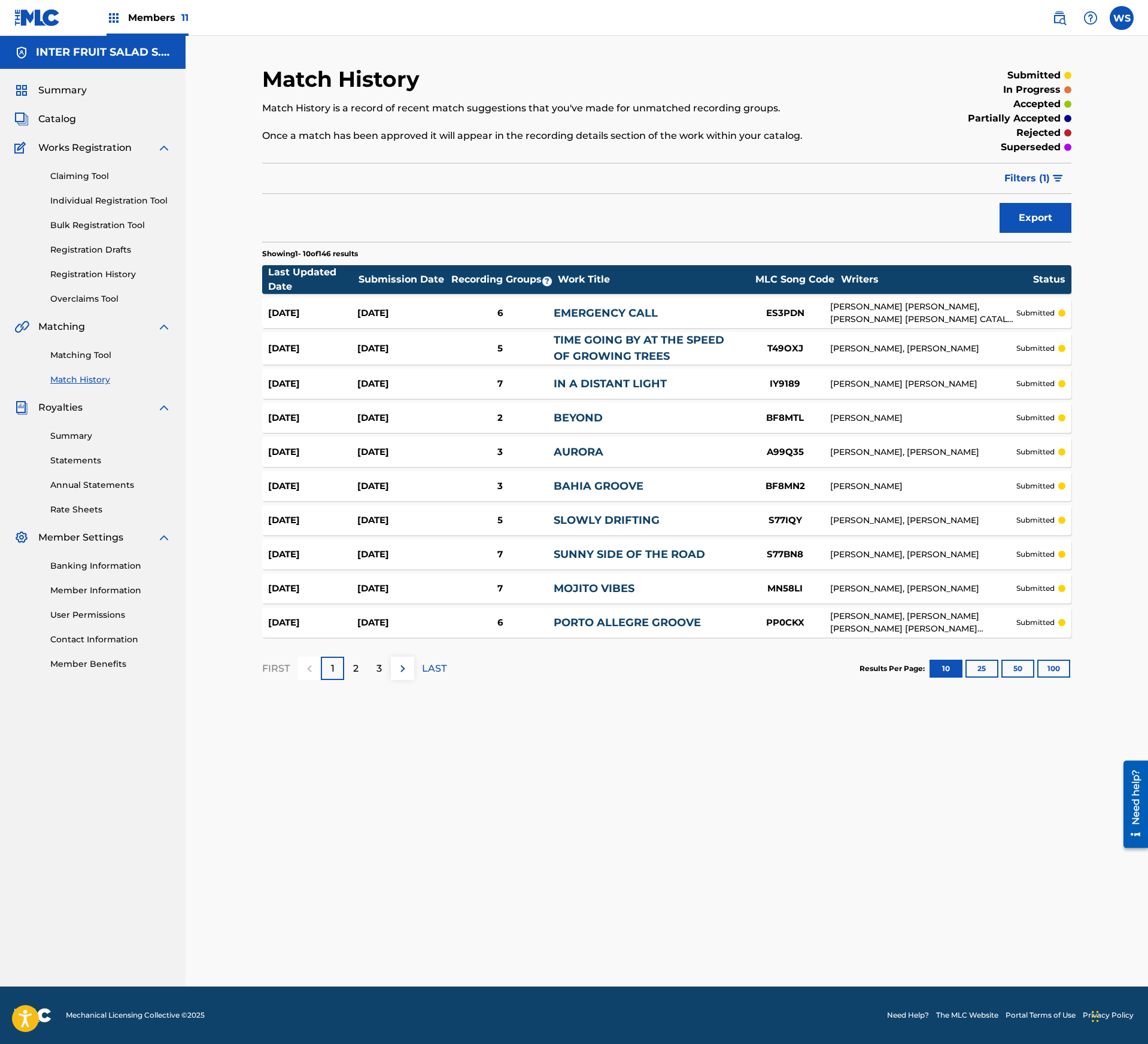
click at [1047, 665] on button "100" at bounding box center [1053, 668] width 33 height 18
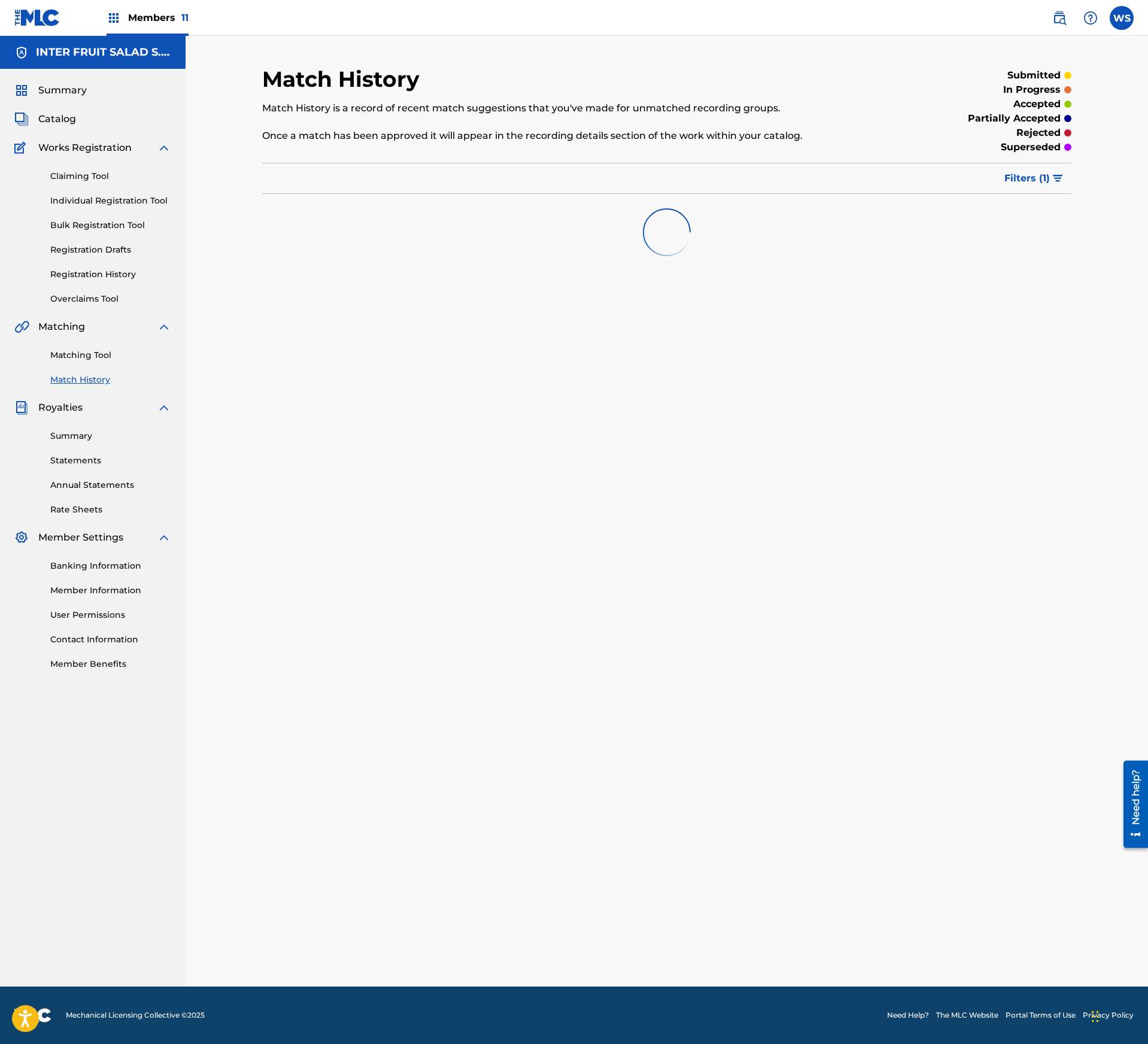
click at [1085, 336] on div "Match History Match History is a record of recent match suggestions that you've…" at bounding box center [666, 526] width 838 height 921
click at [1086, 364] on div "Match History Match History is a record of recent match suggestions that you've…" at bounding box center [666, 510] width 962 height 950
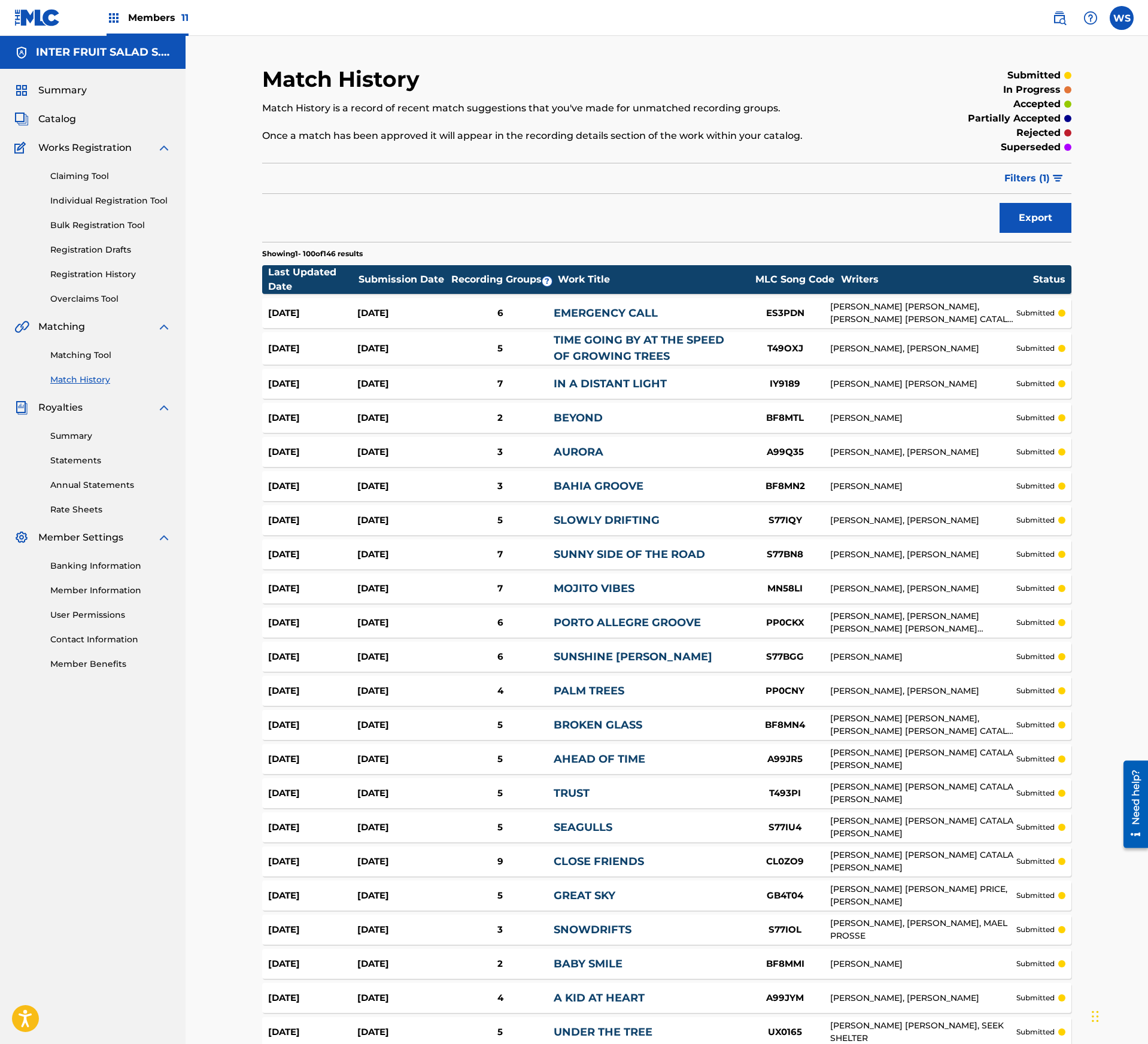
click at [87, 169] on div "Claiming Tool Individual Registration Tool Bulk Registration Tool Registration …" at bounding box center [93, 230] width 157 height 150
click at [90, 174] on link "Claiming Tool" at bounding box center [111, 177] width 121 height 12
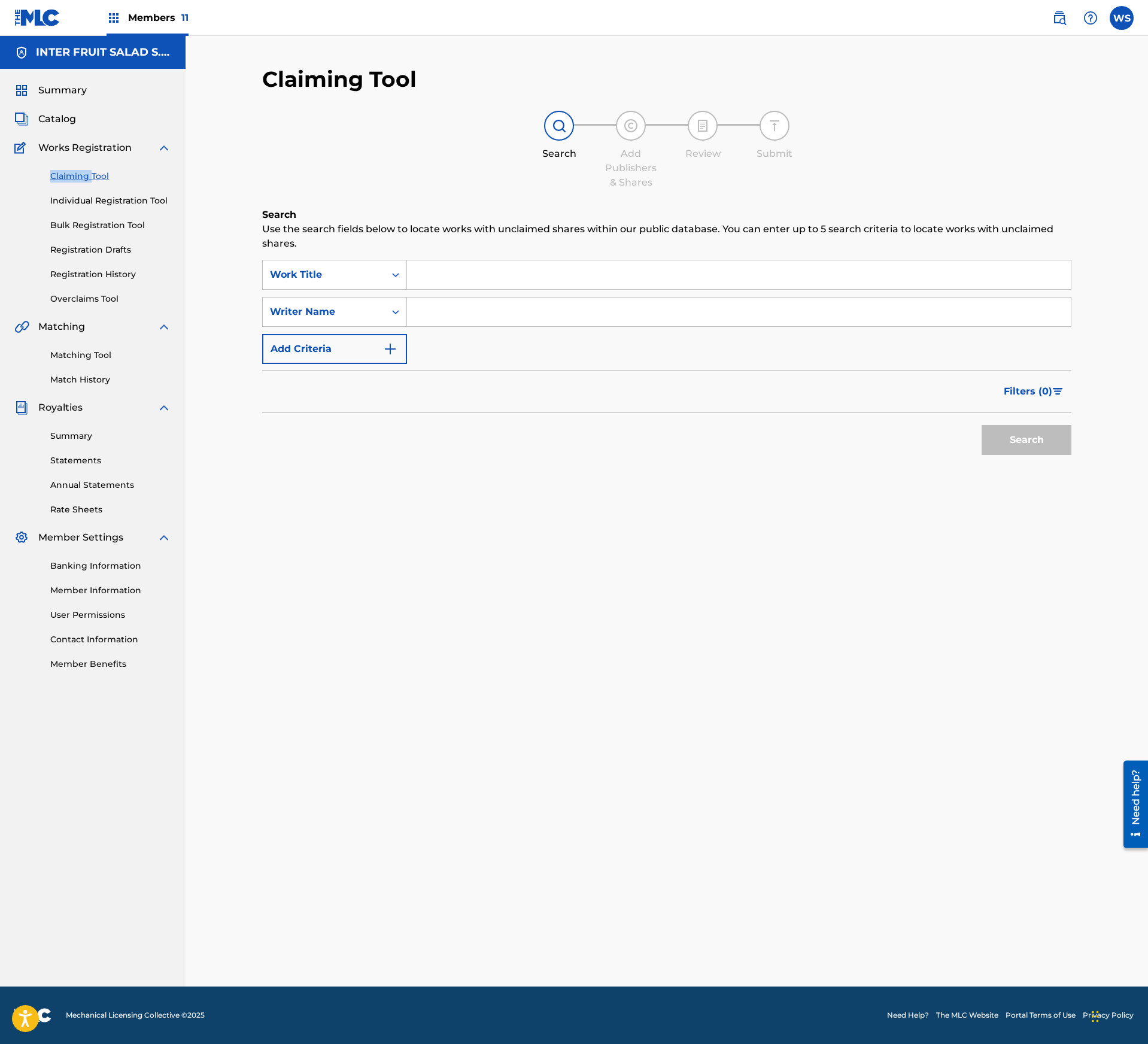
click at [87, 269] on link "Registration History" at bounding box center [111, 275] width 121 height 12
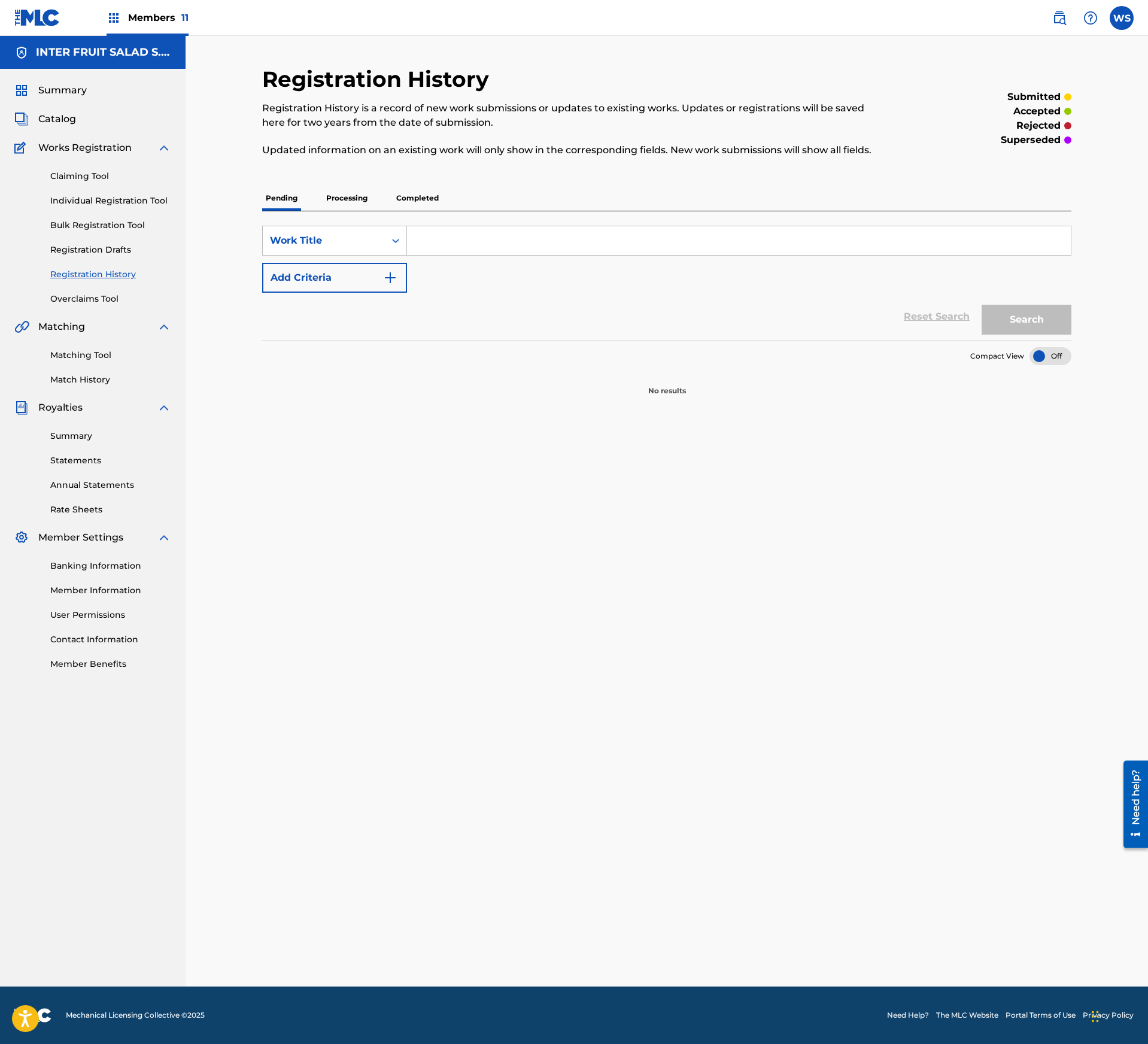
click at [57, 128] on div "Summary Catalog Works Registration Claiming Tool Individual Registration Tool B…" at bounding box center [93, 377] width 186 height 616
click at [57, 121] on span "Catalog" at bounding box center [57, 119] width 37 height 14
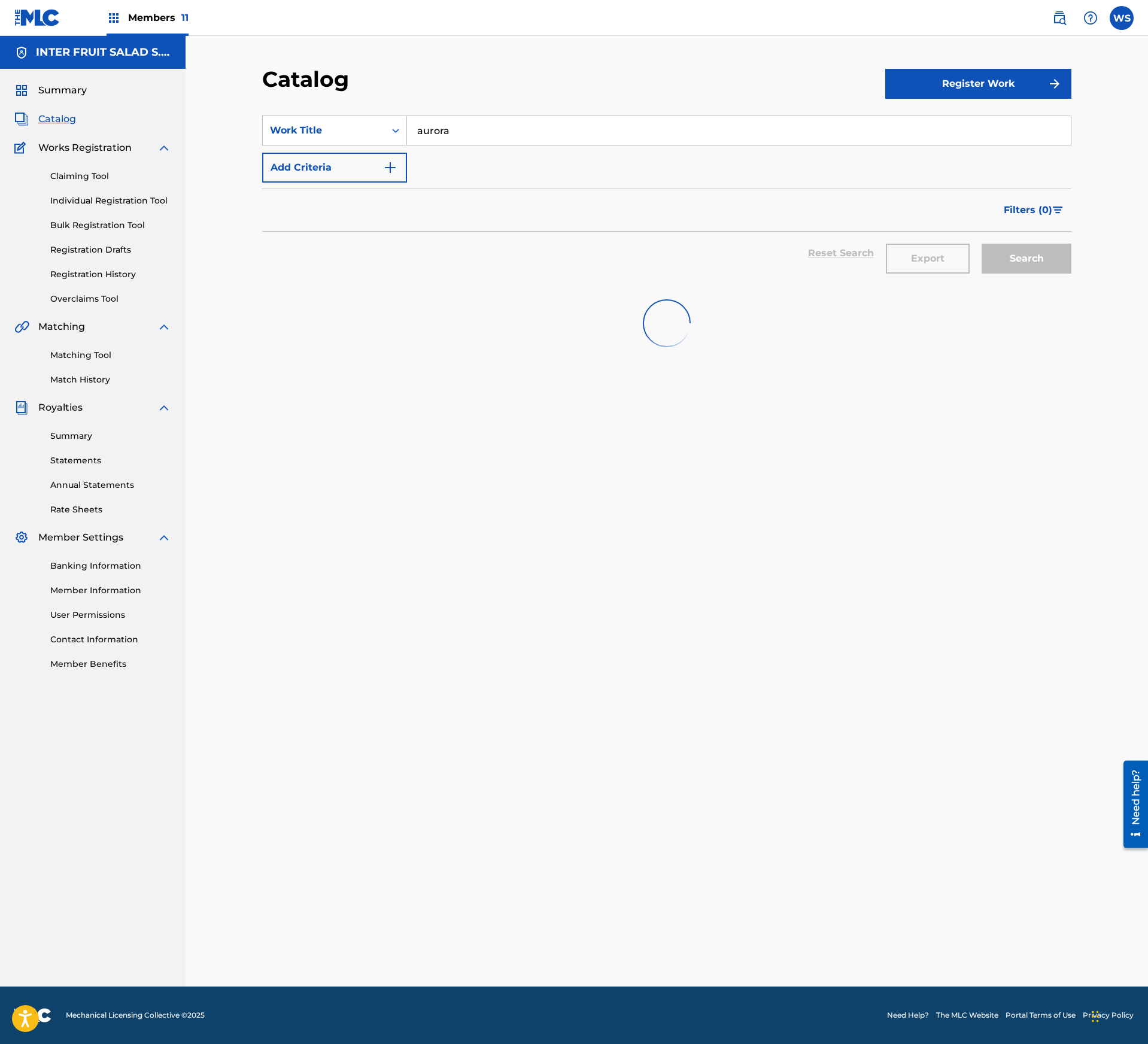
click at [473, 136] on input "aurora" at bounding box center [739, 130] width 664 height 29
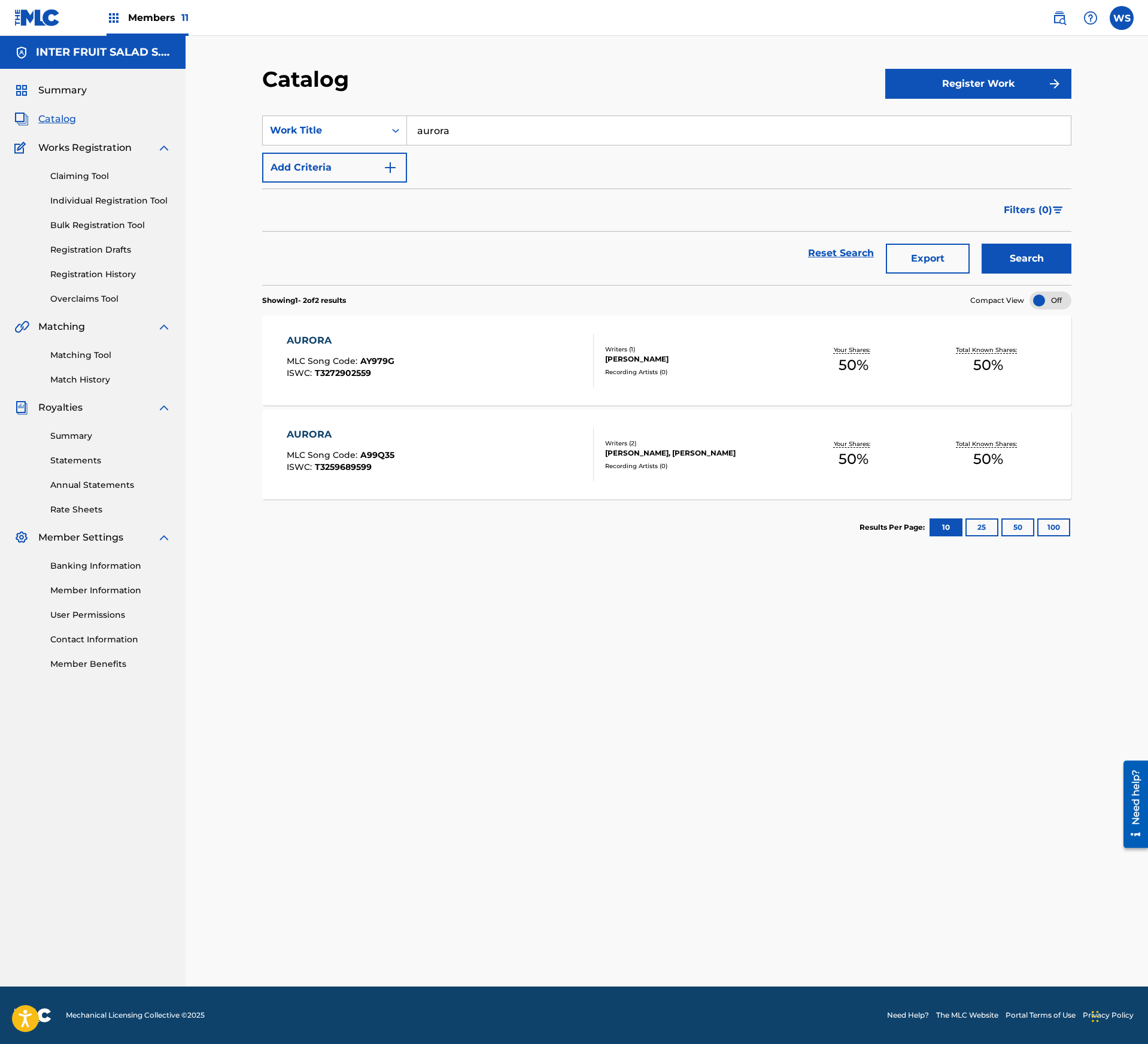
click at [410, 374] on div "AURORA MLC Song Code : AY979G ISWC : T3272902559" at bounding box center [440, 360] width 308 height 54
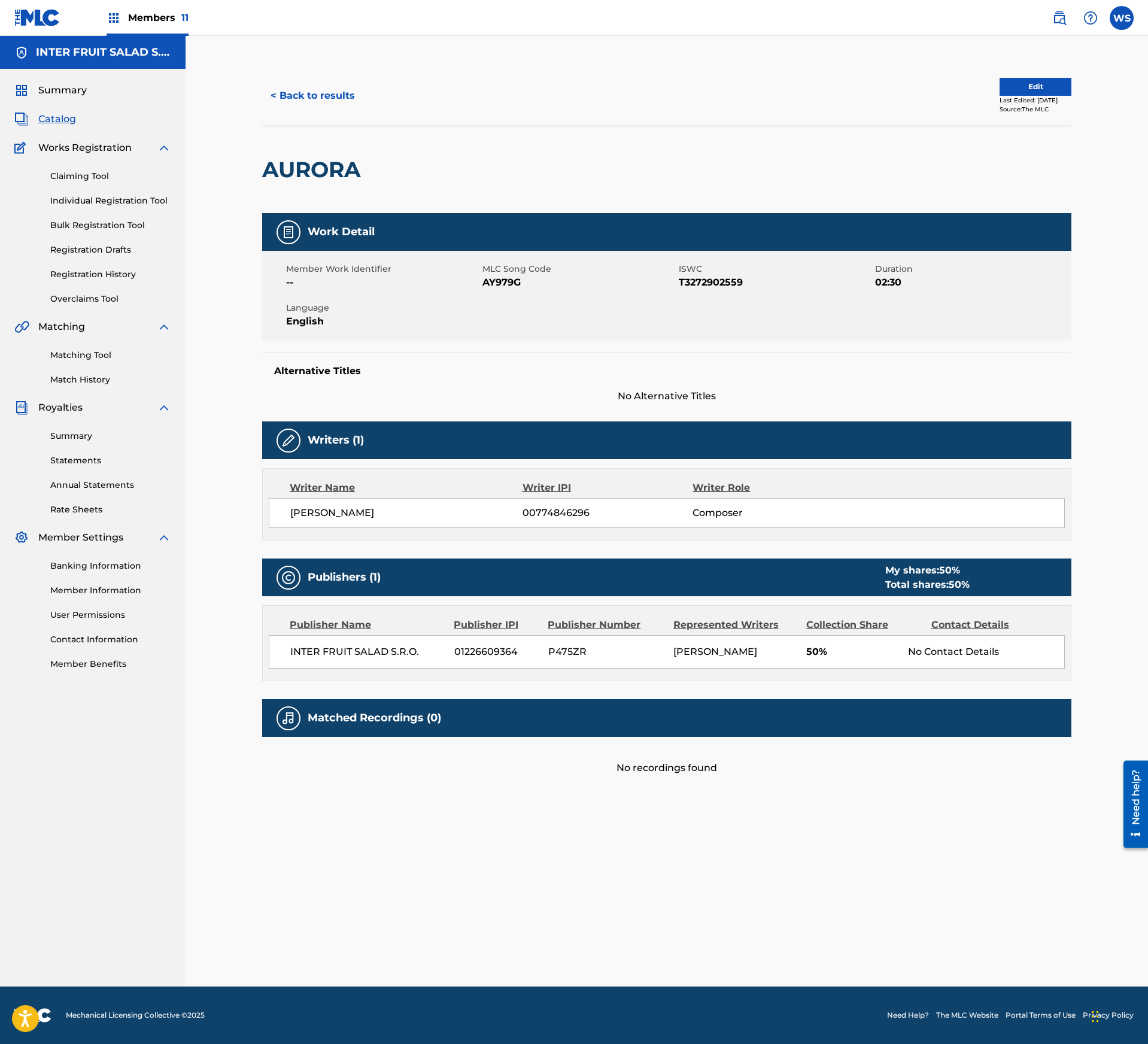
click at [500, 278] on span "AY979G" at bounding box center [579, 283] width 194 height 14
copy span "AY979G"
click at [110, 295] on link "Overclaims Tool" at bounding box center [111, 299] width 121 height 12
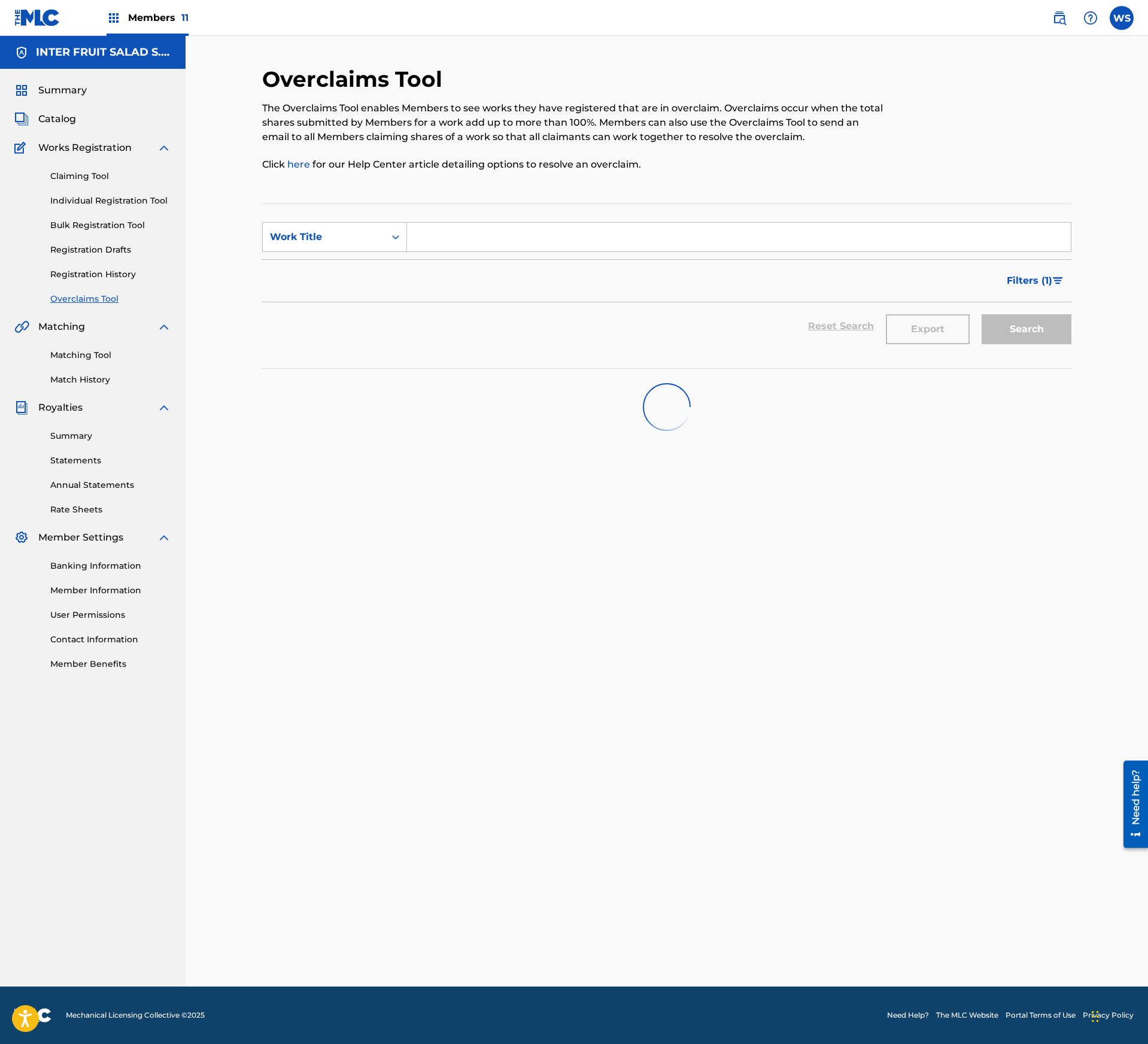
click at [101, 269] on link "Registration History" at bounding box center [111, 275] width 121 height 12
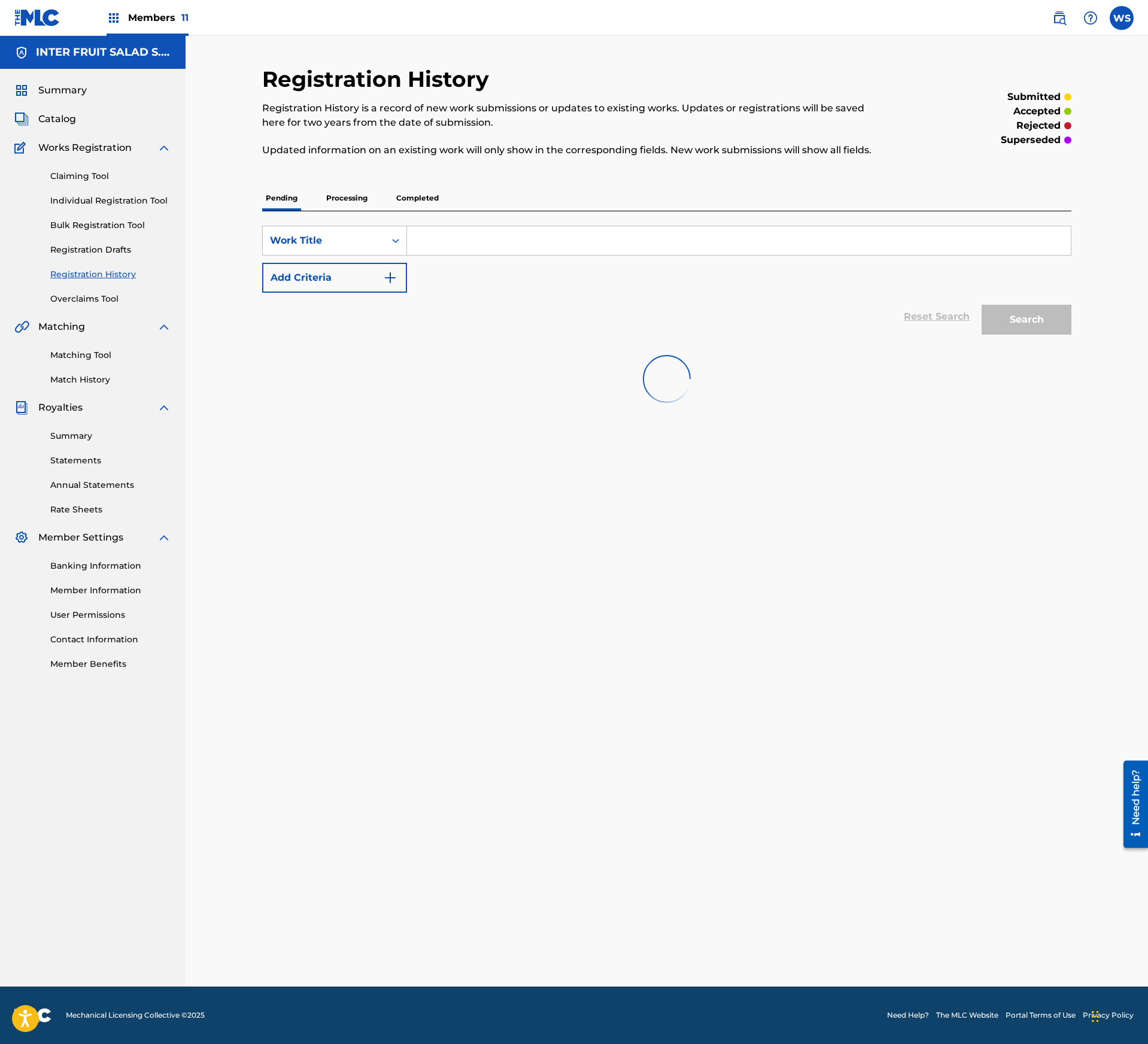
click at [94, 354] on link "Matching Tool" at bounding box center [111, 355] width 121 height 12
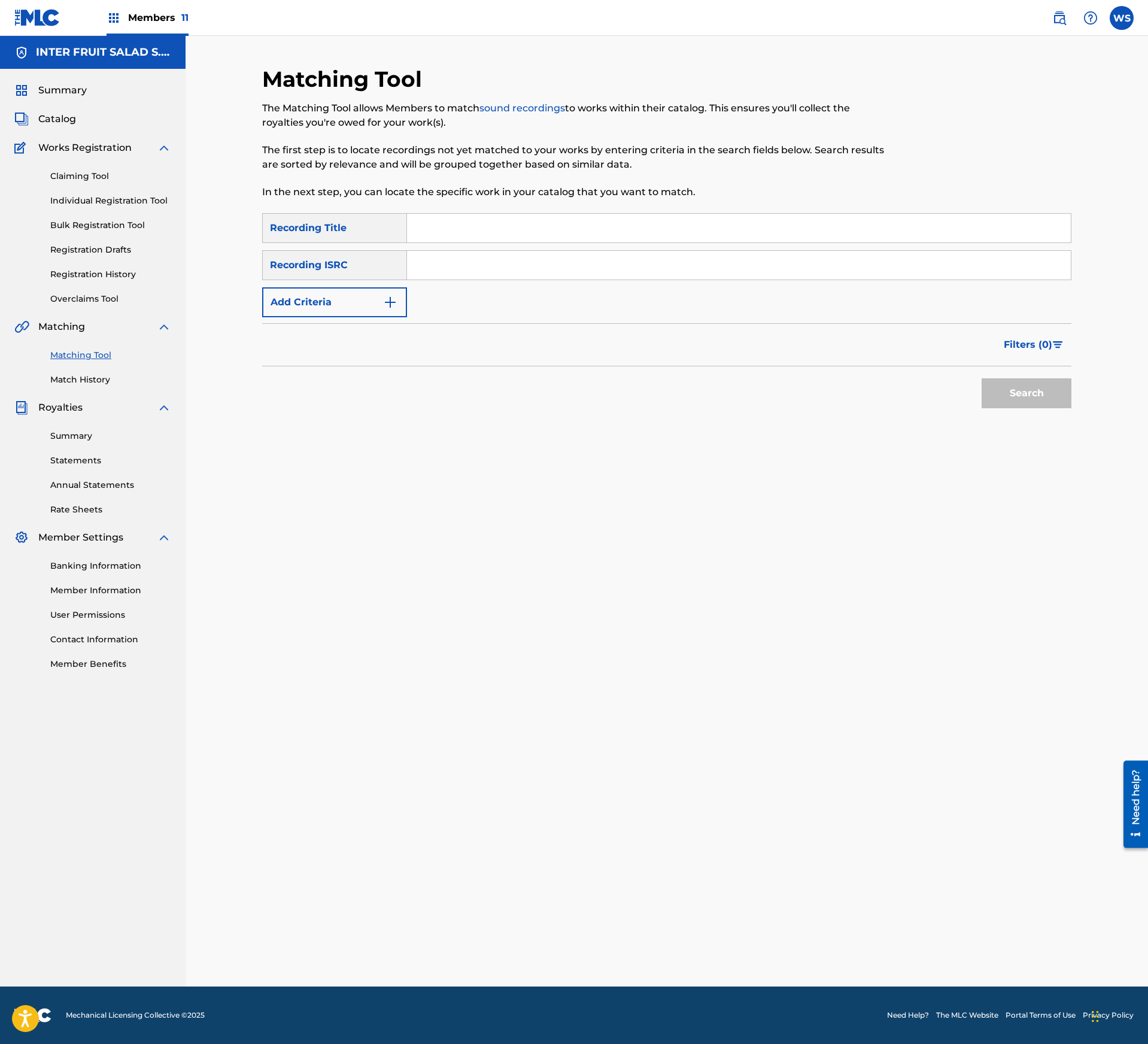
click at [514, 224] on input "Search Form" at bounding box center [739, 228] width 664 height 29
paste input "AURORA"
type input "AURORA"
click at [456, 298] on div "SearchWithCriteria20e07f2d-967f-4dbd-aed4-0ef6038a1e37 Recording Title AURORA S…" at bounding box center [666, 265] width 809 height 104
click at [480, 273] on input "Search Form" at bounding box center [739, 265] width 664 height 29
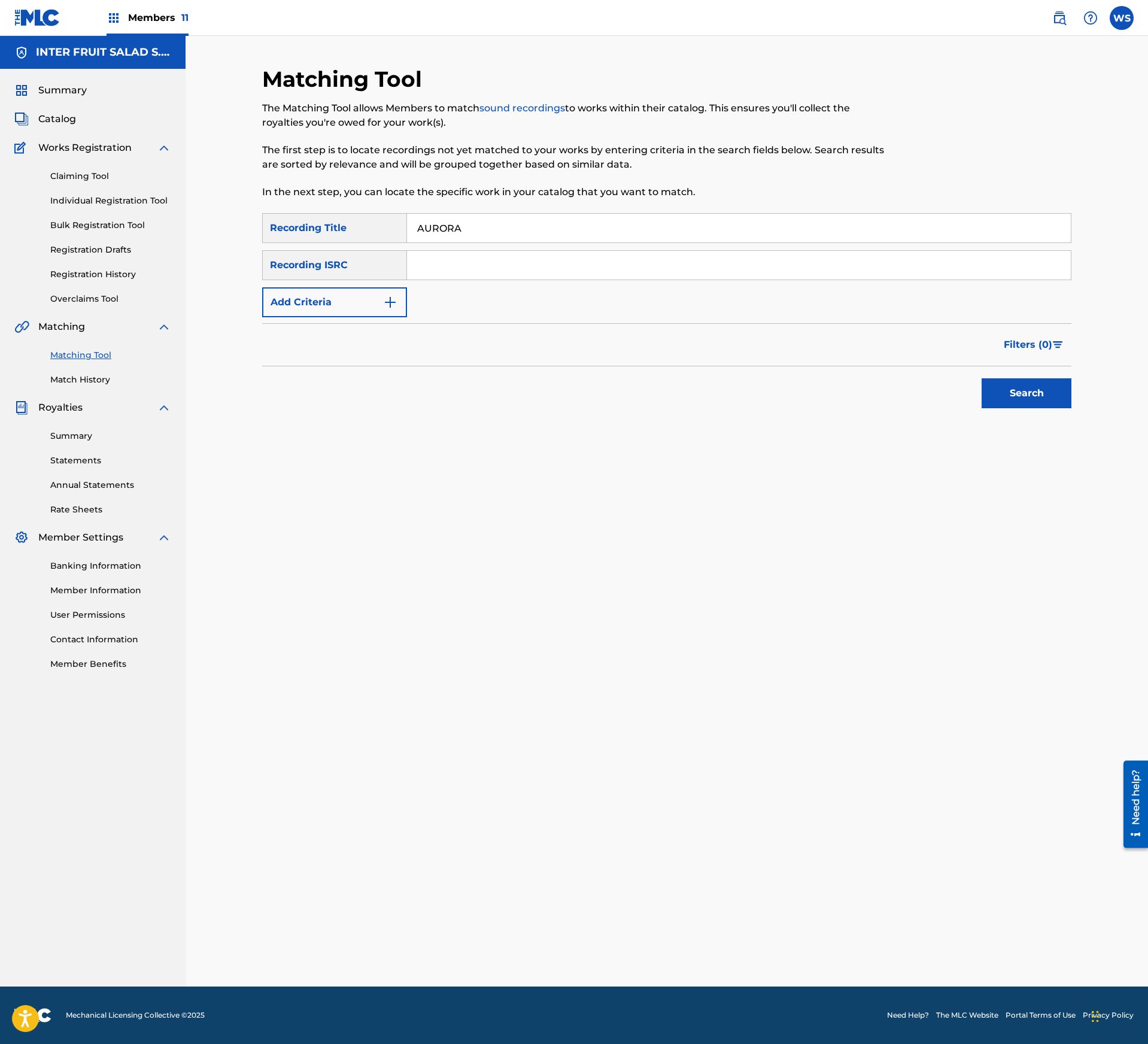
click at [493, 262] on input "Search Form" at bounding box center [739, 265] width 664 height 29
paste input "DEH742417418"
type input "DEH742417418"
click at [1101, 377] on div "Matching Tool The Matching Tool allows Members to match sound recordings to wor…" at bounding box center [666, 510] width 962 height 950
click at [983, 377] on div "Search" at bounding box center [1022, 391] width 95 height 48
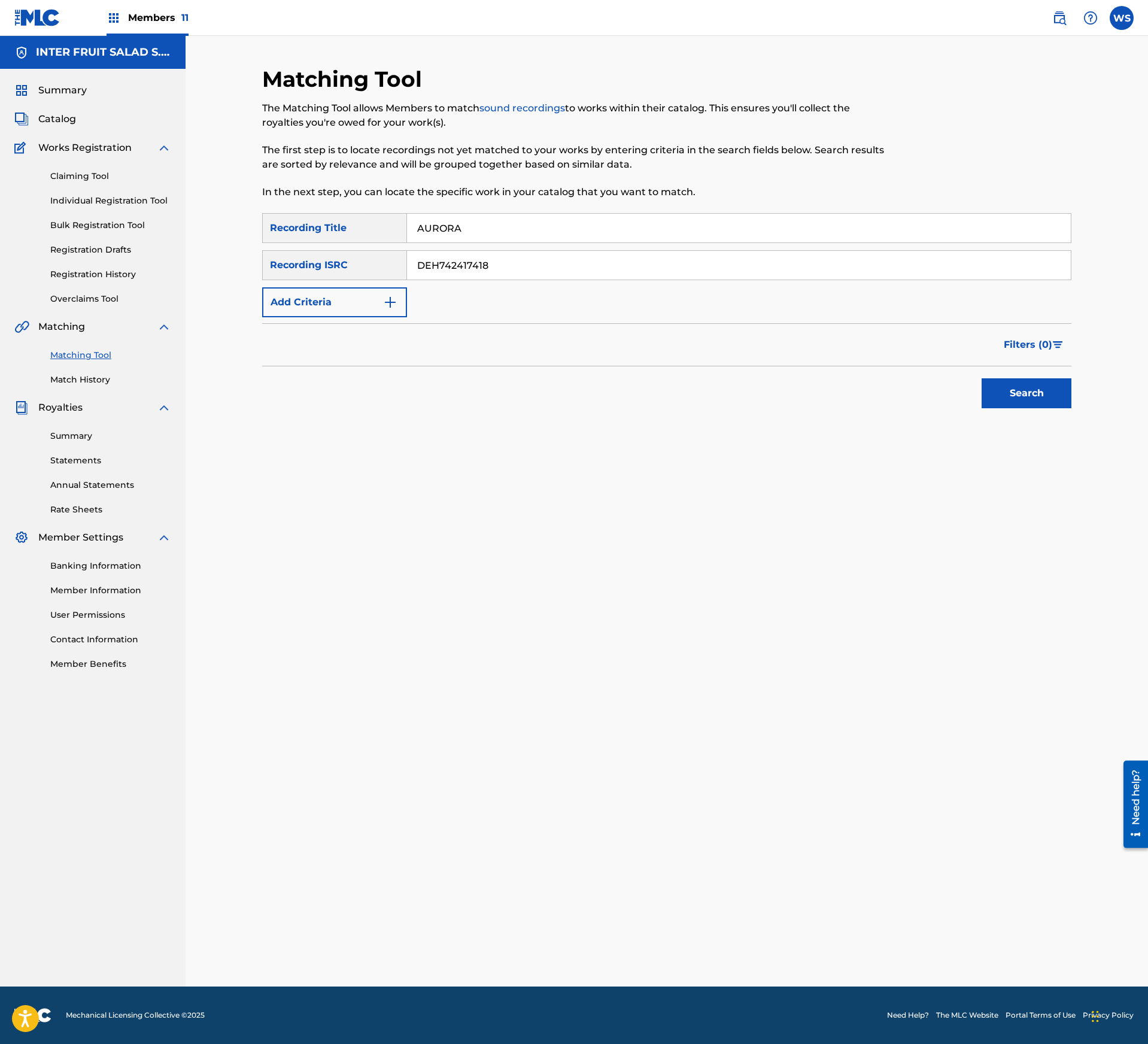
click at [1034, 399] on button "Search" at bounding box center [1026, 394] width 90 height 30
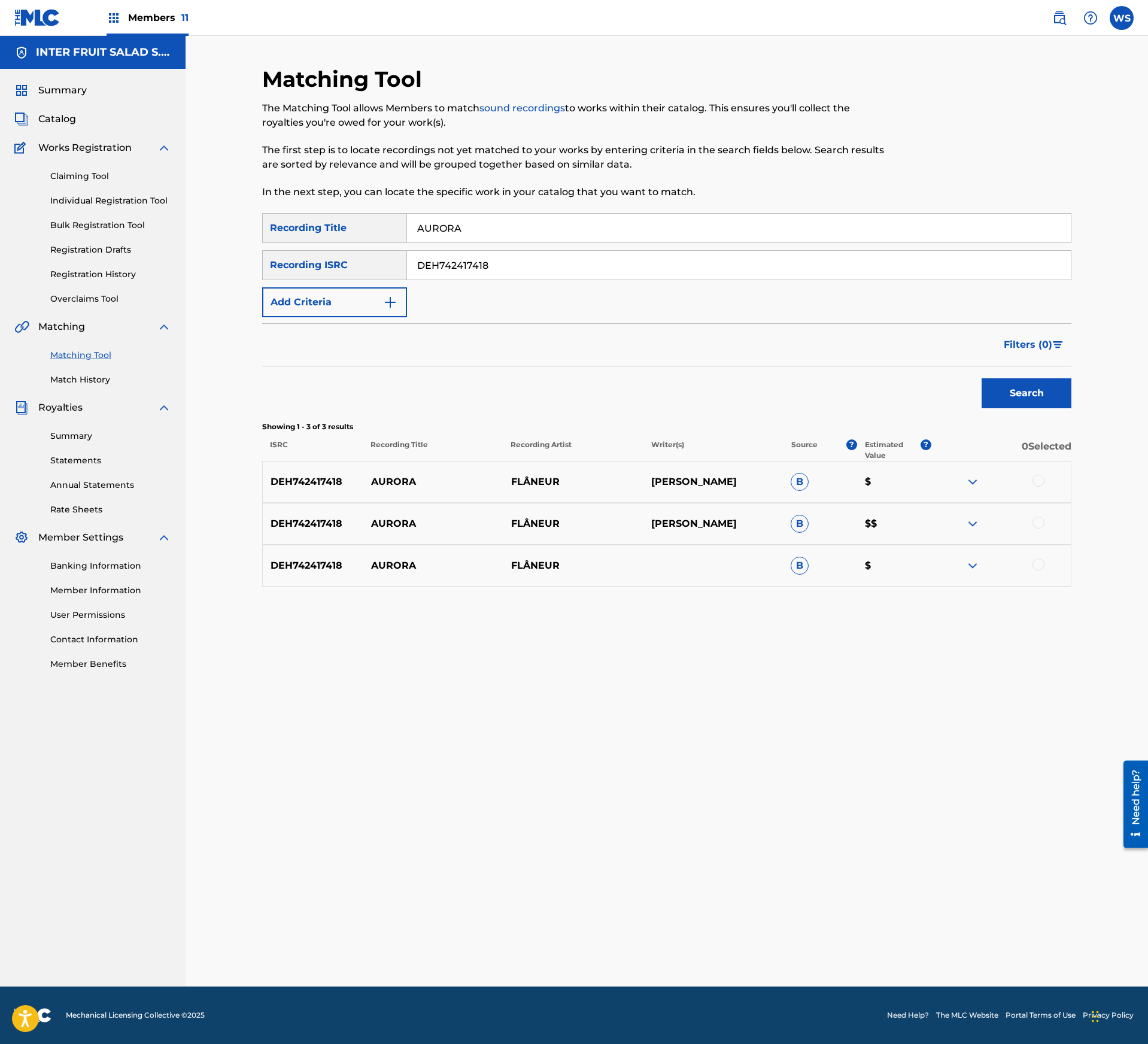
click at [1039, 485] on div at bounding box center [1037, 480] width 12 height 12
click at [1039, 528] on div at bounding box center [1037, 522] width 12 height 12
click at [1037, 565] on div at bounding box center [1037, 564] width 12 height 12
click at [844, 945] on button "Match 3 Groups" at bounding box center [841, 947] width 132 height 30
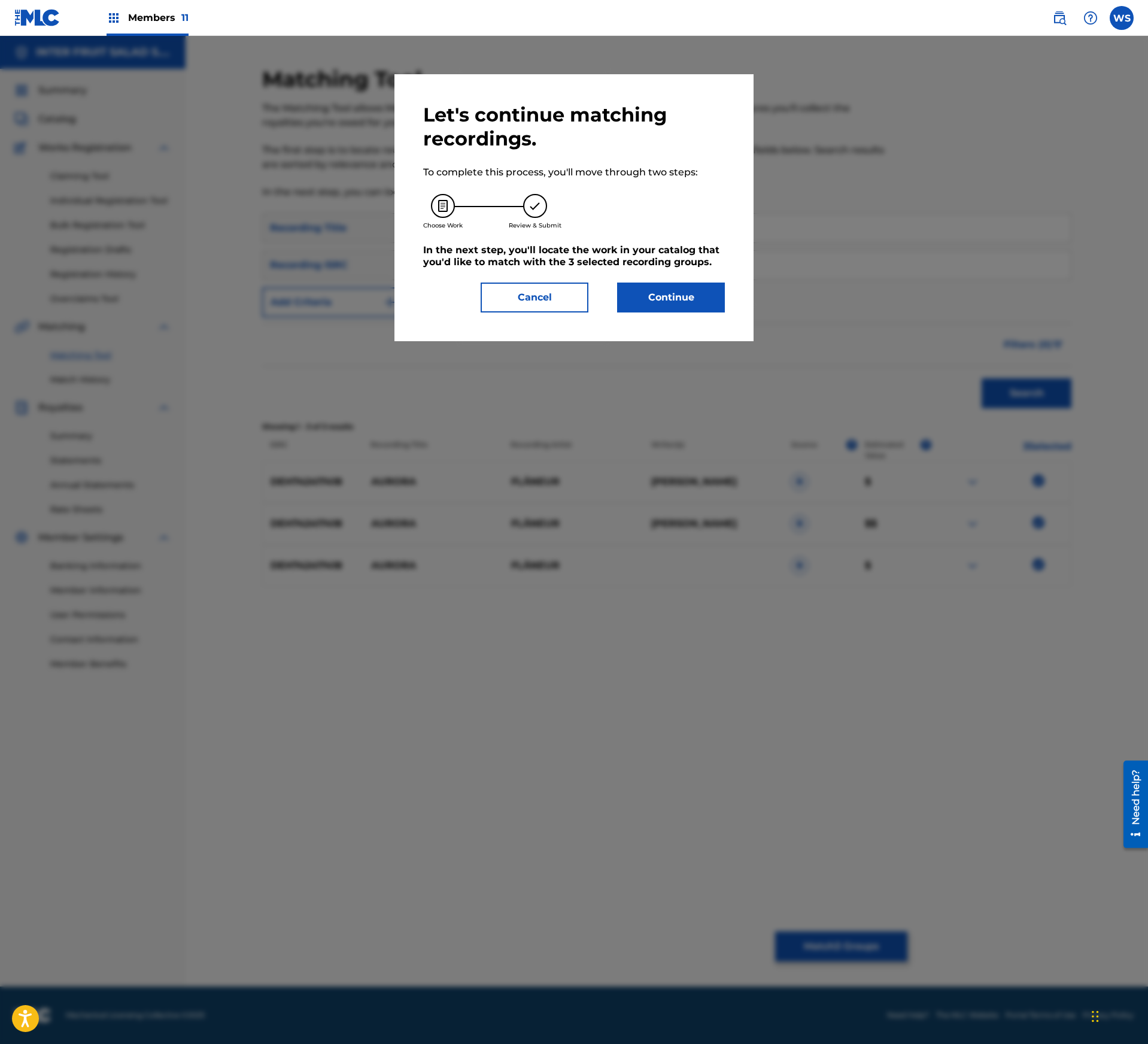
click at [668, 308] on button "Continue" at bounding box center [671, 298] width 108 height 30
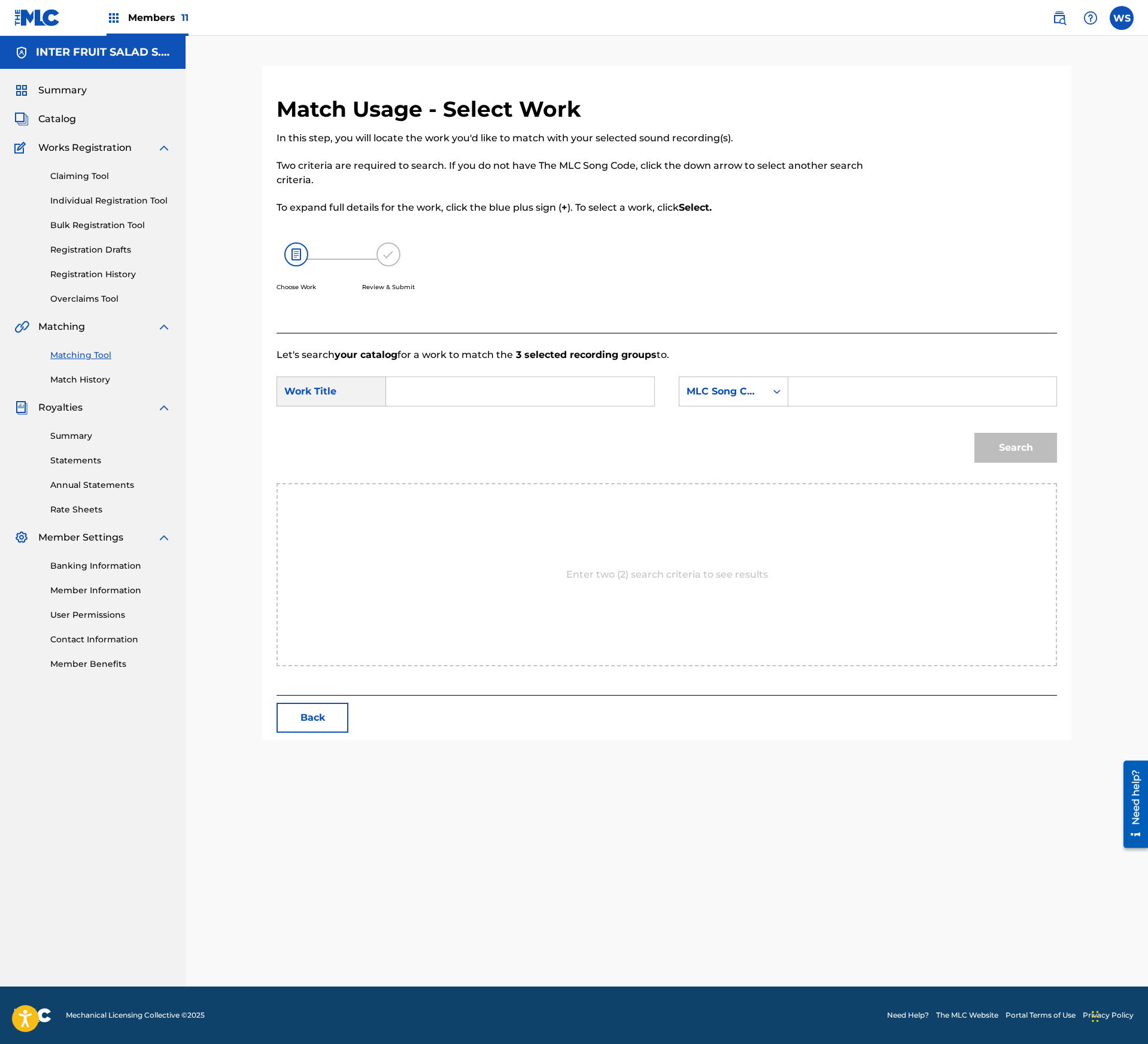
click at [493, 396] on input "Search Form" at bounding box center [520, 392] width 248 height 29
paste input "AURORA"
type input "AURORA"
click at [883, 401] on input "Search Form" at bounding box center [922, 392] width 248 height 29
paste input "AY979G"
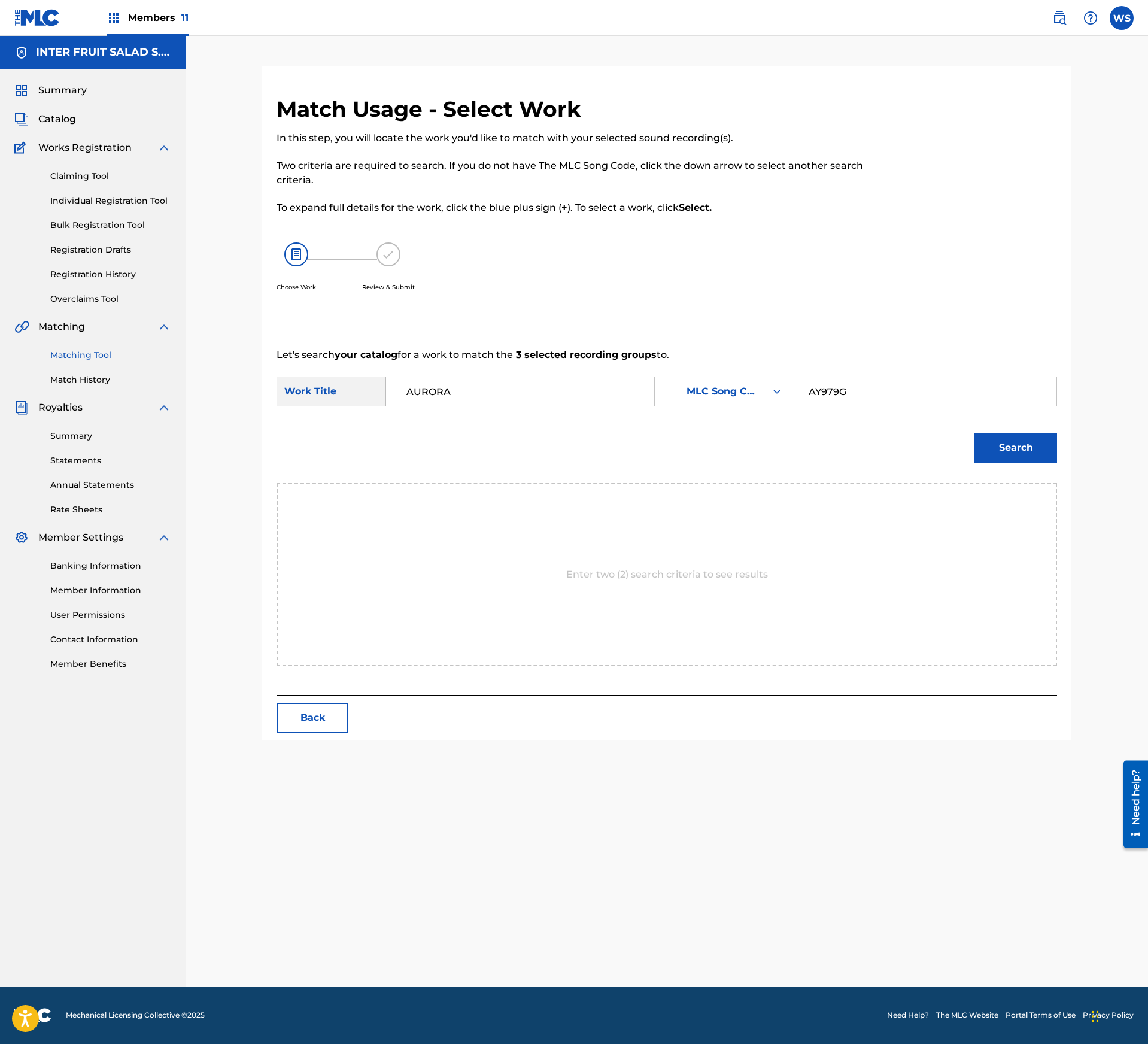
type input "AY979G"
click at [1030, 439] on button "Search" at bounding box center [1015, 448] width 83 height 30
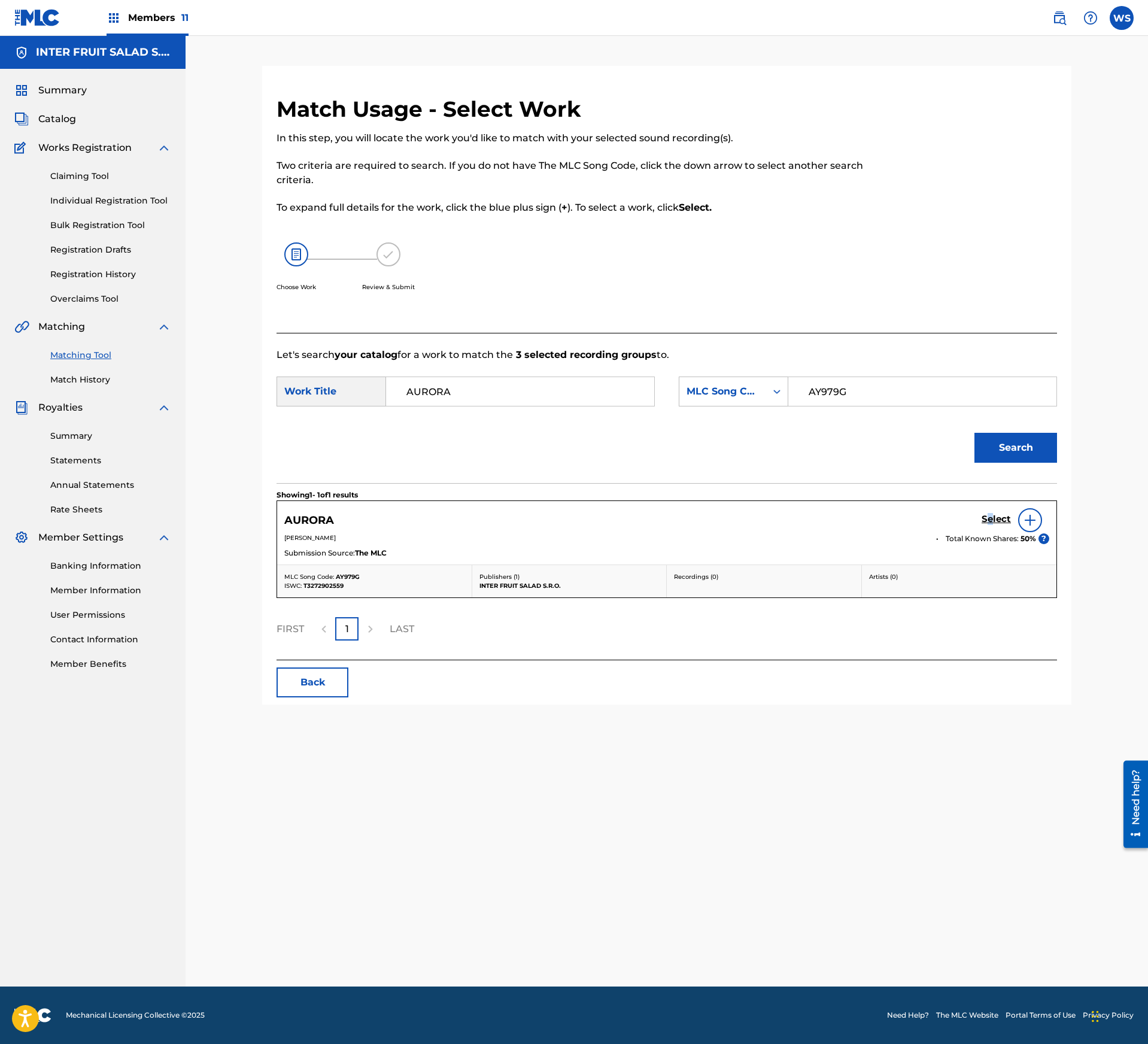
click at [988, 525] on h5 "Select" at bounding box center [995, 519] width 29 height 12
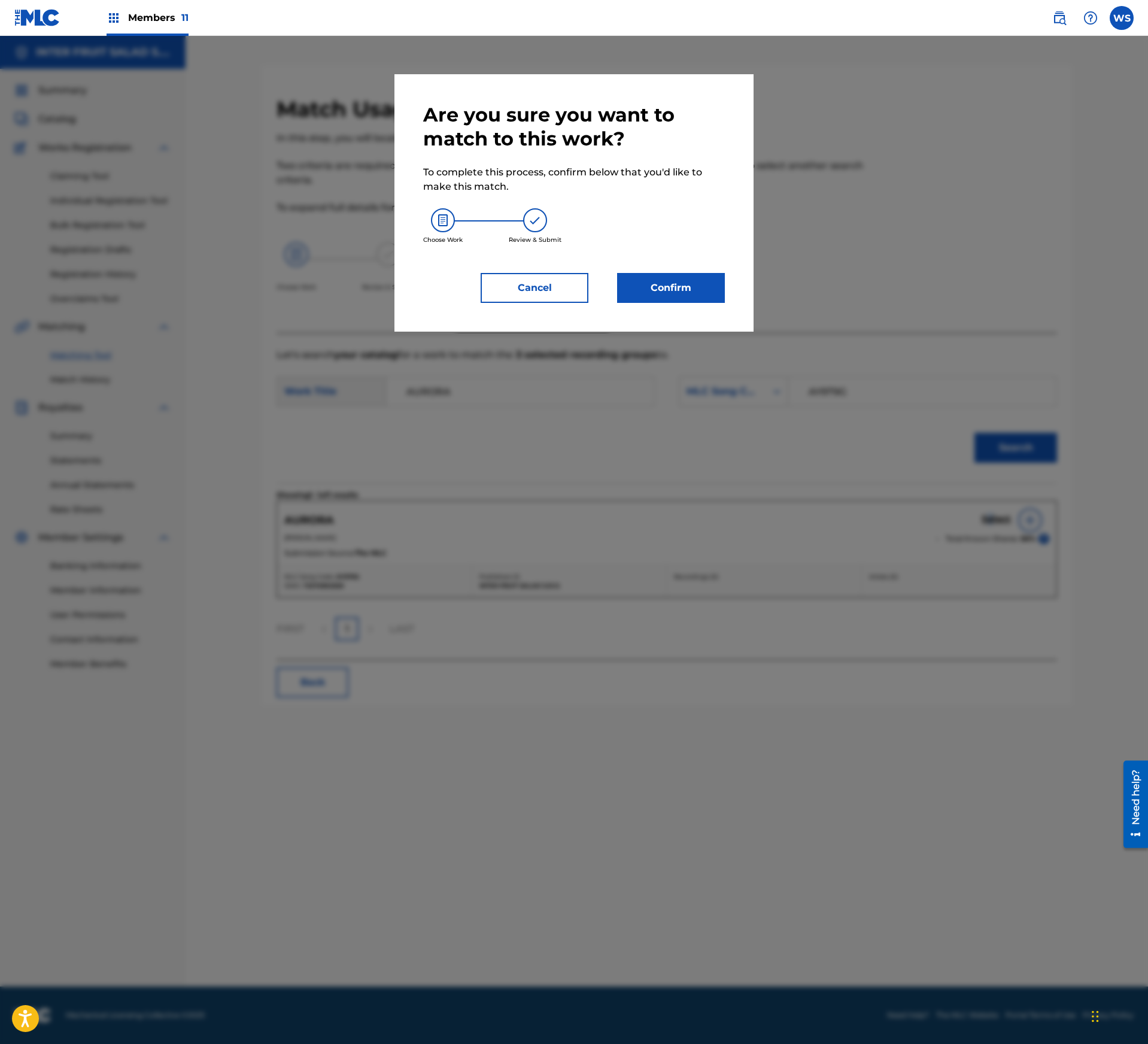
click at [699, 276] on button "Confirm" at bounding box center [671, 288] width 108 height 30
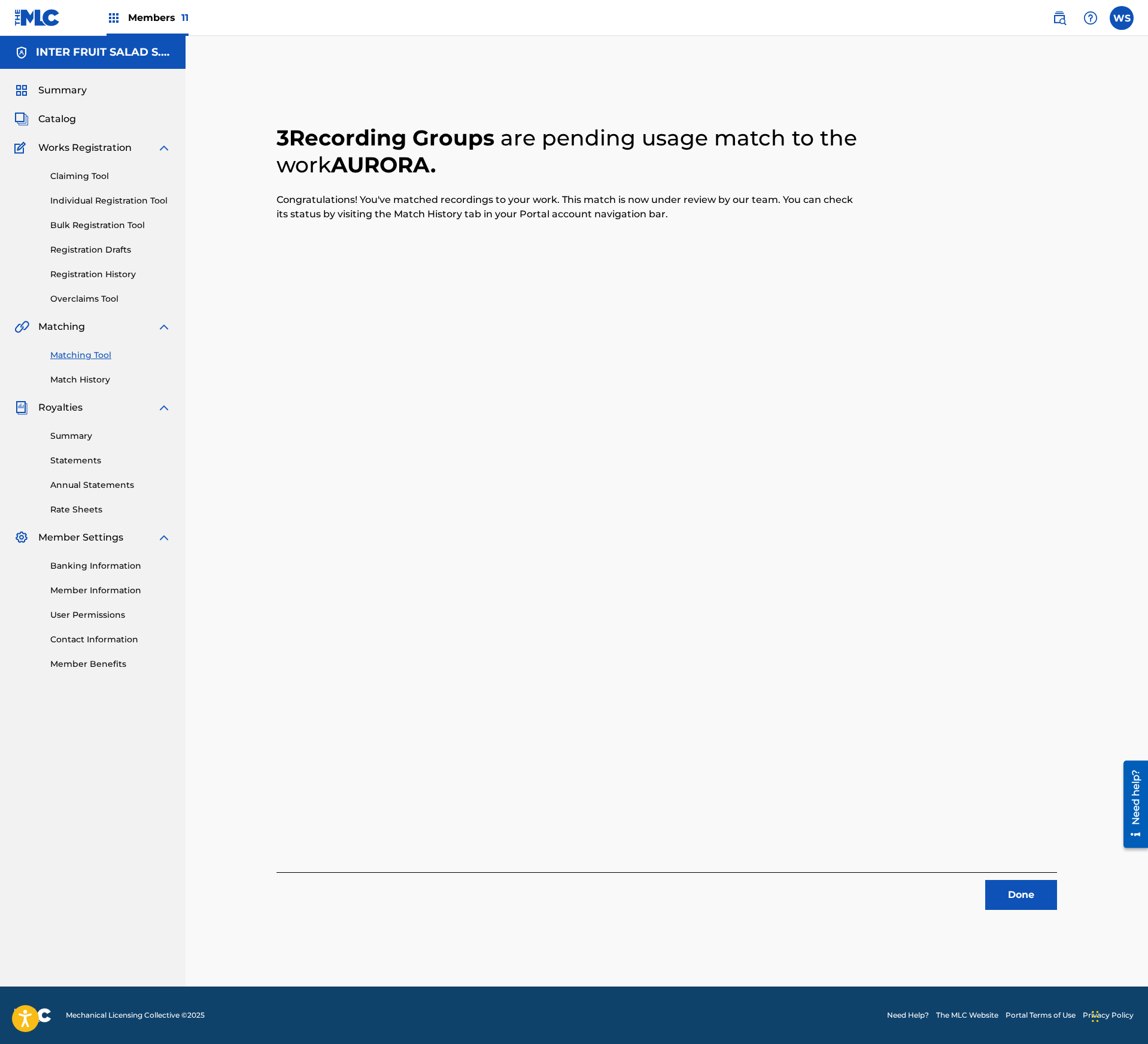
click at [1037, 899] on button "Done" at bounding box center [1020, 895] width 71 height 30
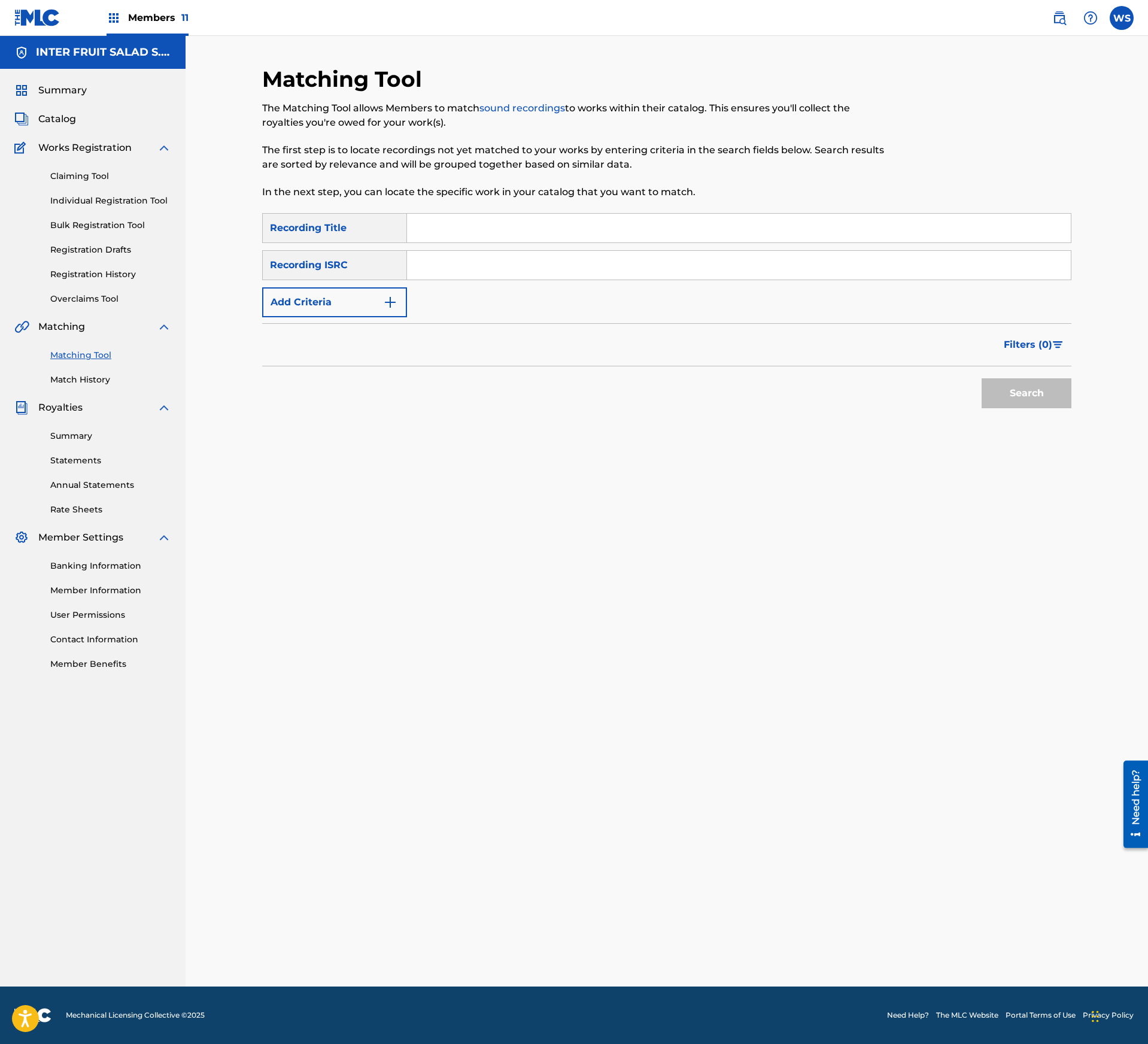
click at [42, 112] on div "Summary Catalog Works Registration Claiming Tool Individual Registration Tool B…" at bounding box center [93, 377] width 186 height 616
click at [55, 115] on span "Catalog" at bounding box center [57, 119] width 37 height 14
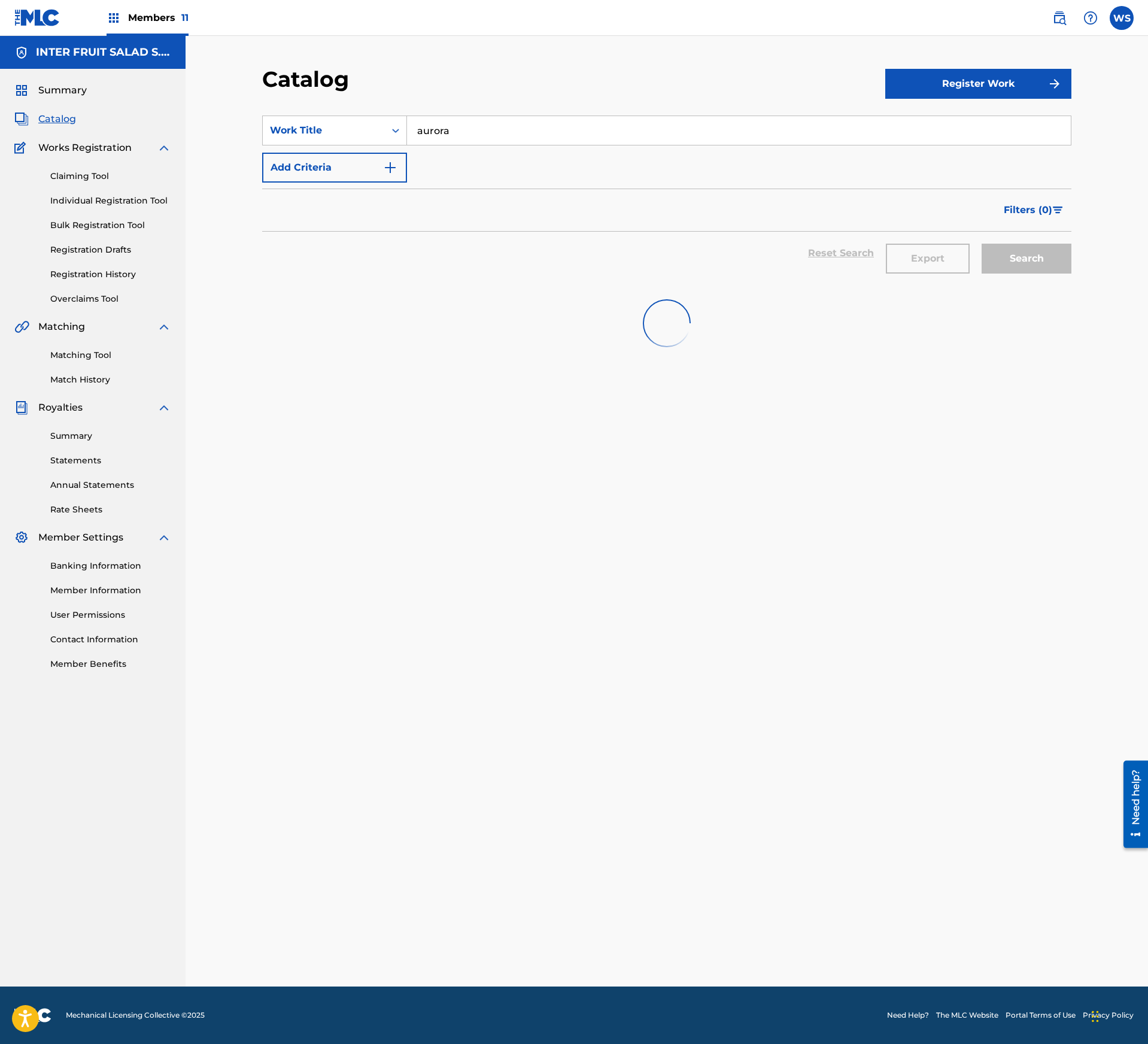
click at [613, 141] on input "aurora" at bounding box center [739, 130] width 664 height 29
click at [613, 140] on input "aurora" at bounding box center [739, 130] width 664 height 29
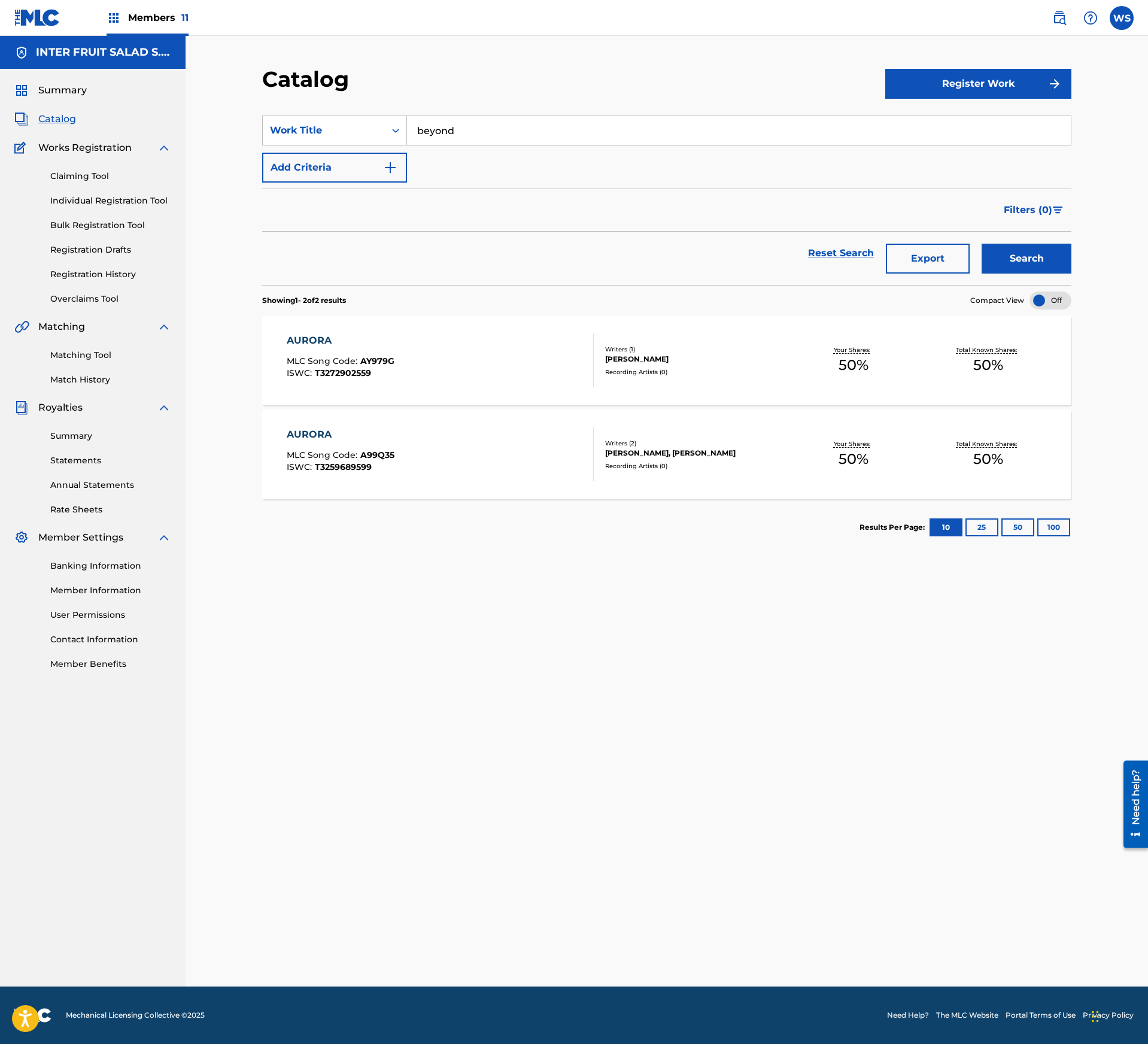
type input "beyond"
click at [981, 244] on button "Search" at bounding box center [1026, 259] width 90 height 30
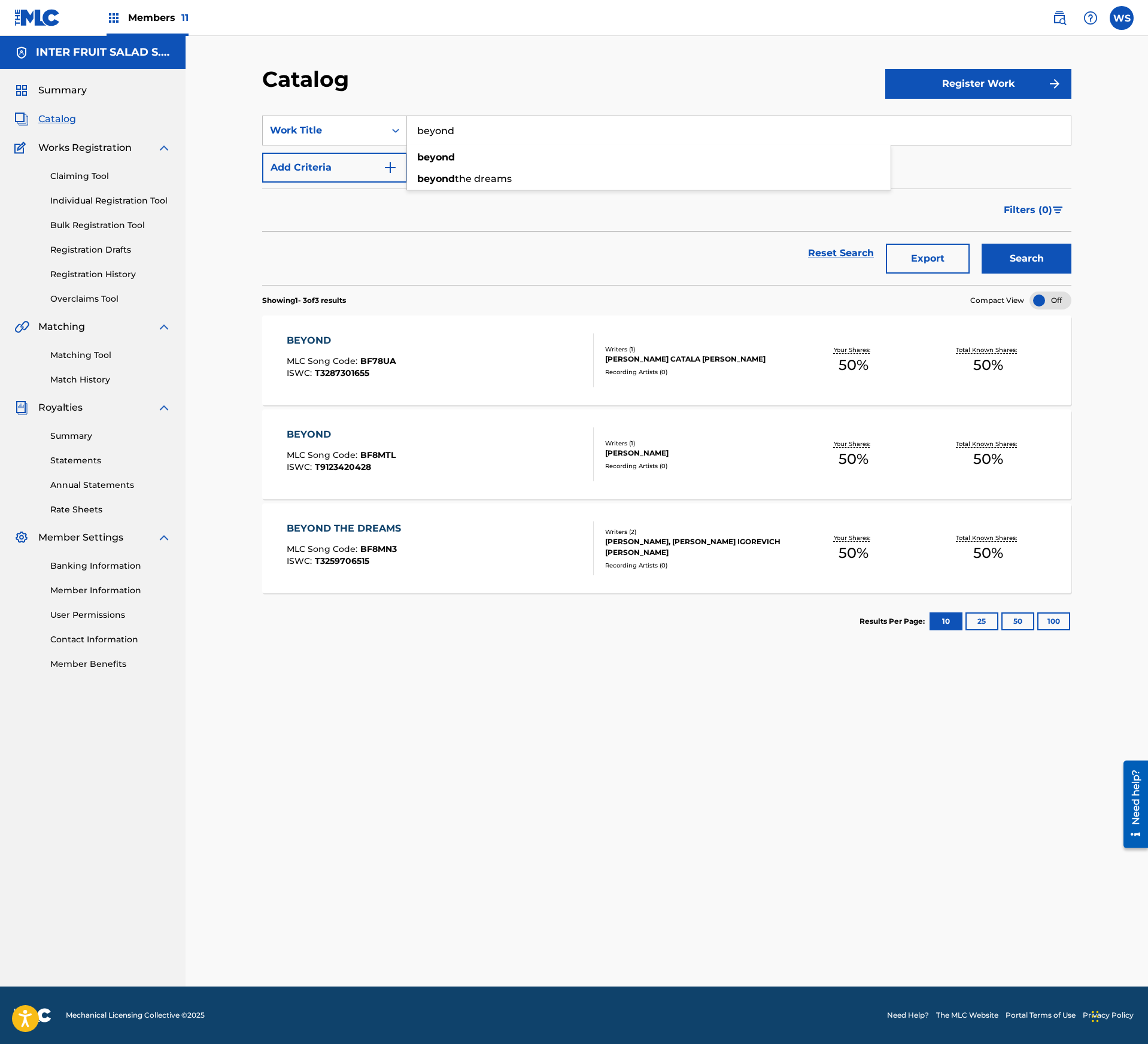
click at [736, 379] on div "BEYOND MLC Song Code : BF78UA ISWC : T3287301655 Writers ( 1 ) [PERSON_NAME] CA…" at bounding box center [666, 360] width 809 height 90
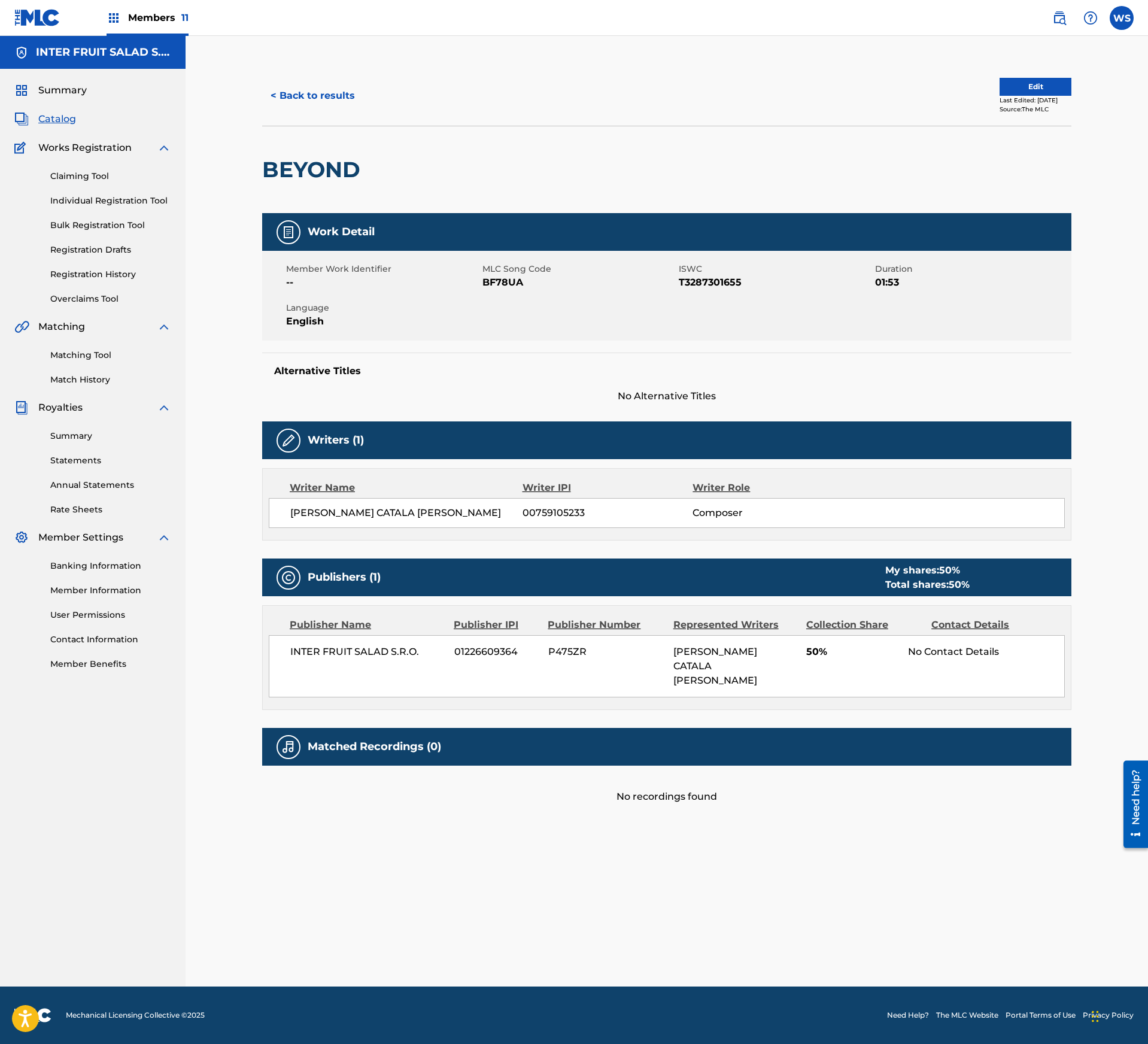
click at [717, 285] on span "T3287301655" at bounding box center [775, 283] width 194 height 14
click at [493, 299] on div "Member Work Identifier -- MLC Song Code BF78UA ISWC T3287301655 Duration 01:53 …" at bounding box center [666, 295] width 809 height 90
click at [499, 284] on span "BF78UA" at bounding box center [579, 283] width 194 height 14
click at [500, 290] on span "BF78UA" at bounding box center [579, 283] width 194 height 14
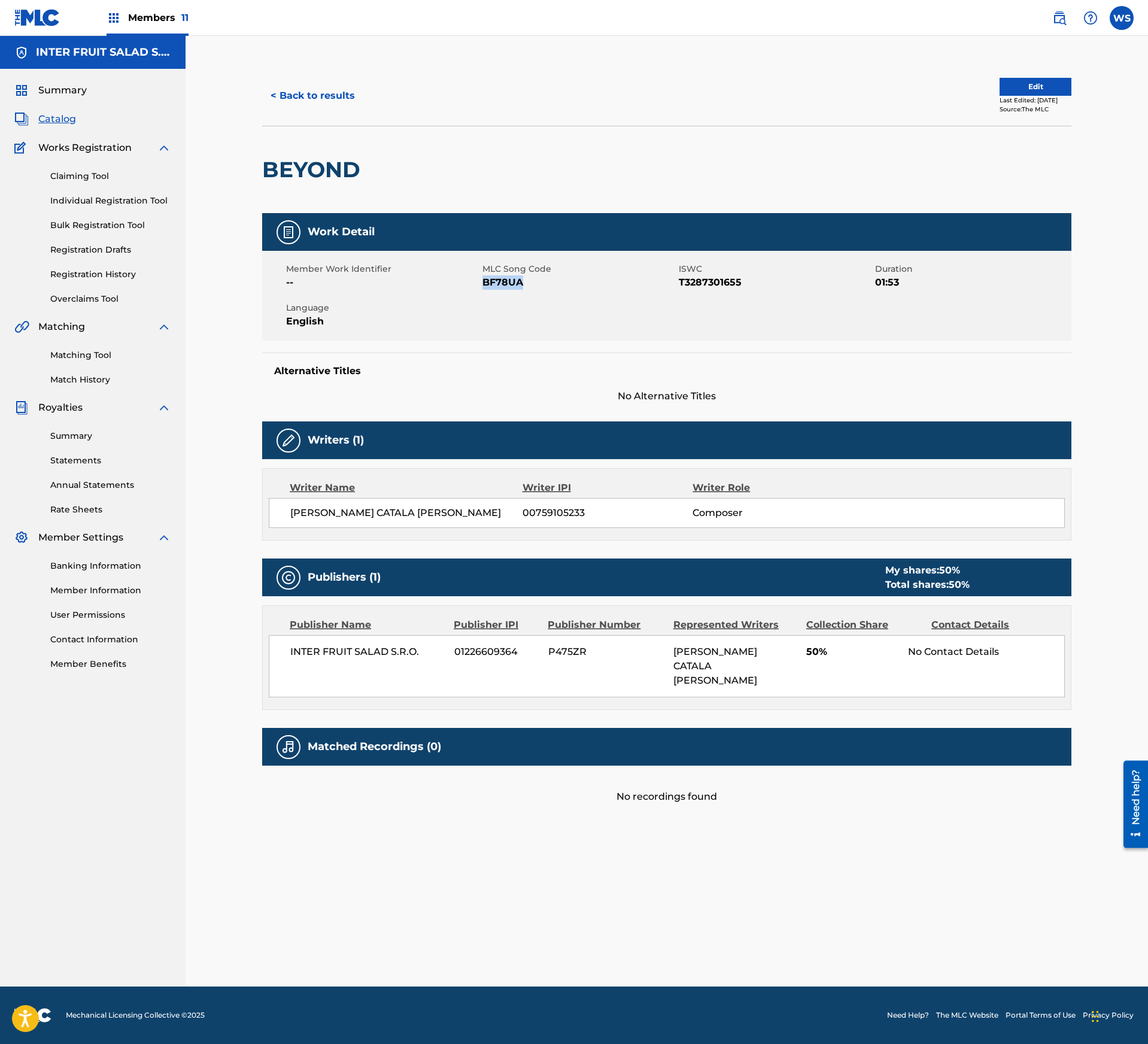
click at [500, 290] on span "BF78UA" at bounding box center [579, 283] width 194 height 14
click at [504, 283] on span "BF78UA" at bounding box center [579, 283] width 194 height 14
copy span "BF78UA"
click at [803, 185] on div "BEYOND" at bounding box center [666, 170] width 809 height 87
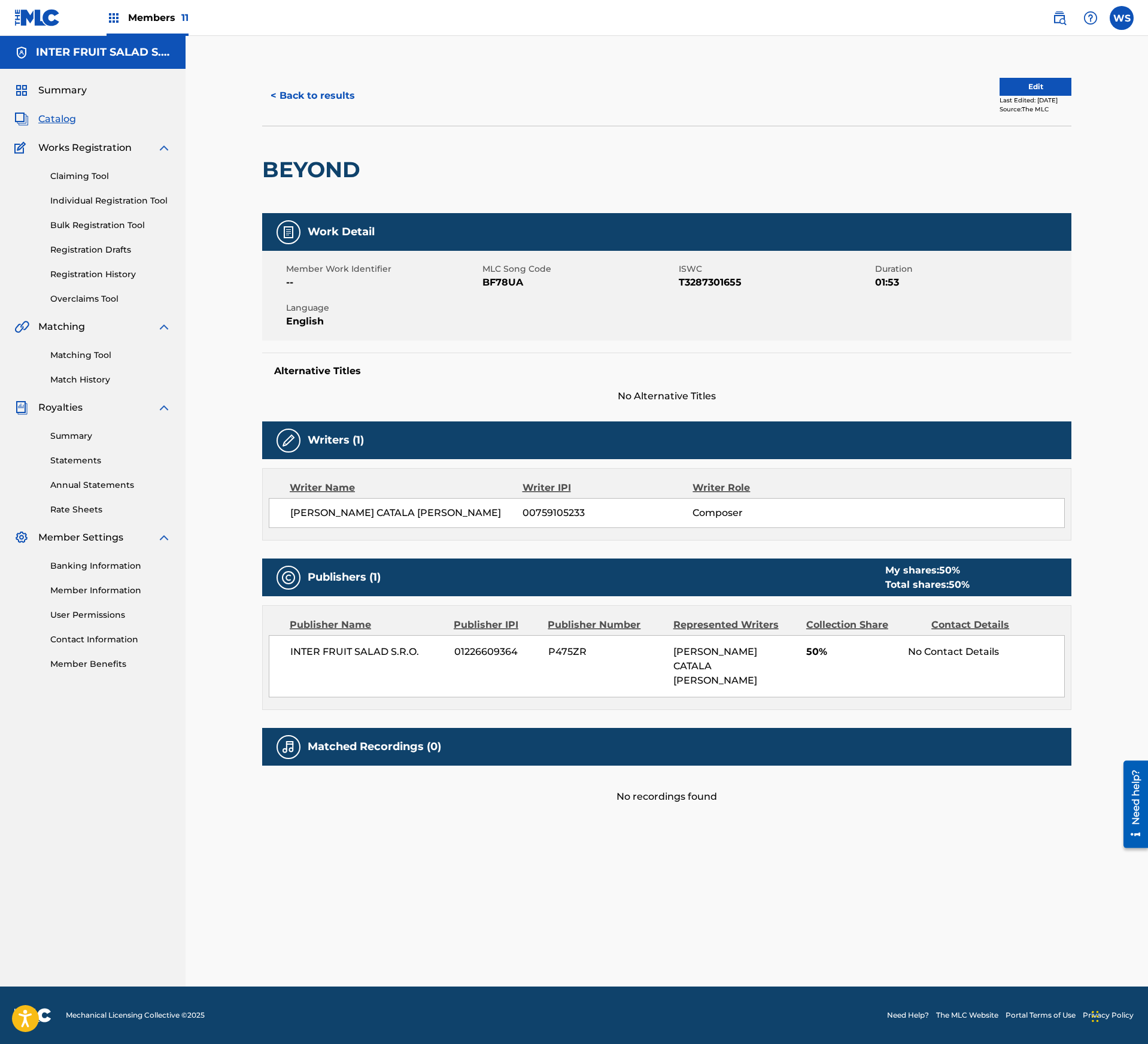
click at [98, 277] on link "Registration History" at bounding box center [111, 275] width 121 height 12
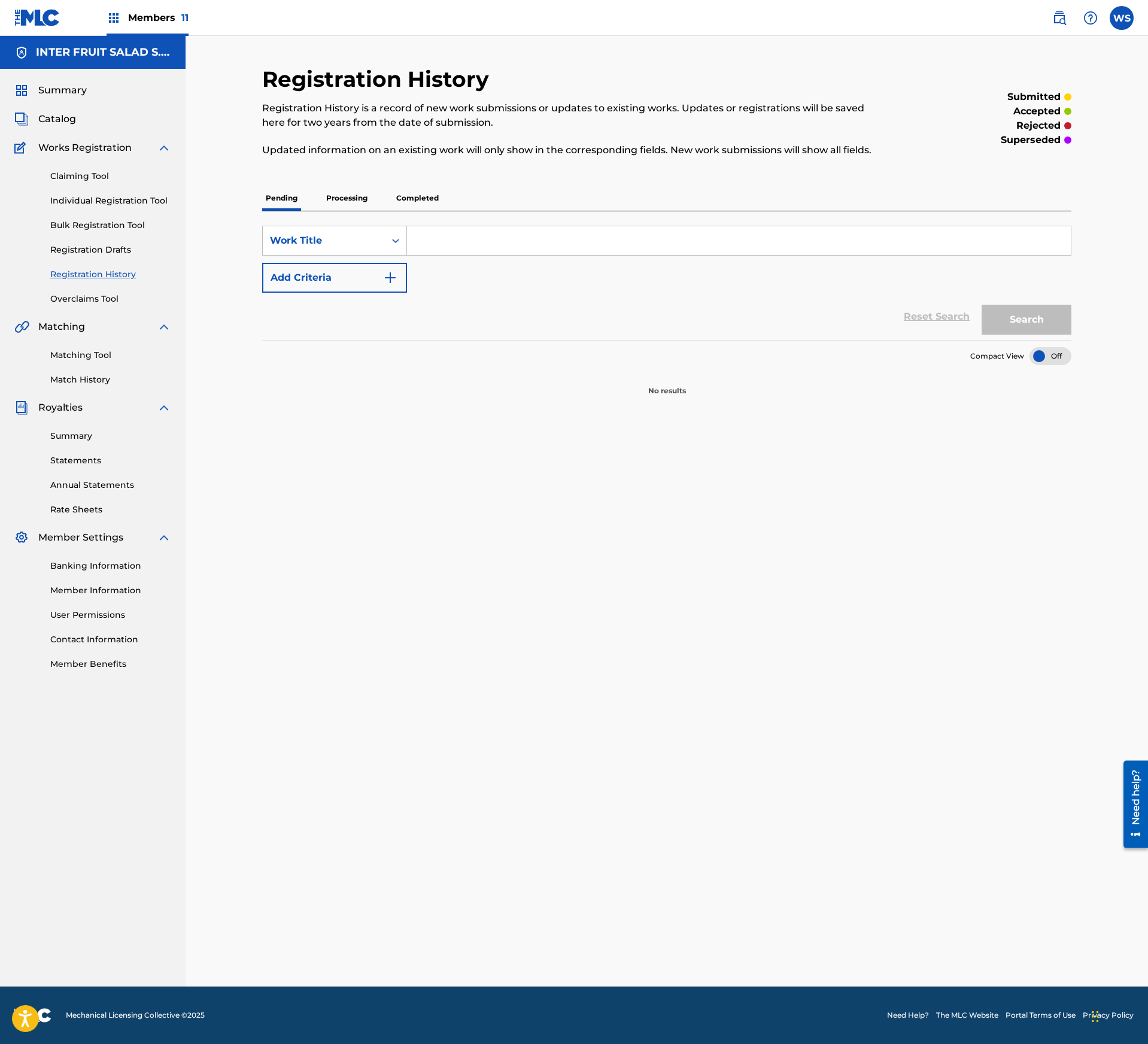
click at [57, 112] on span "Catalog" at bounding box center [57, 119] width 37 height 14
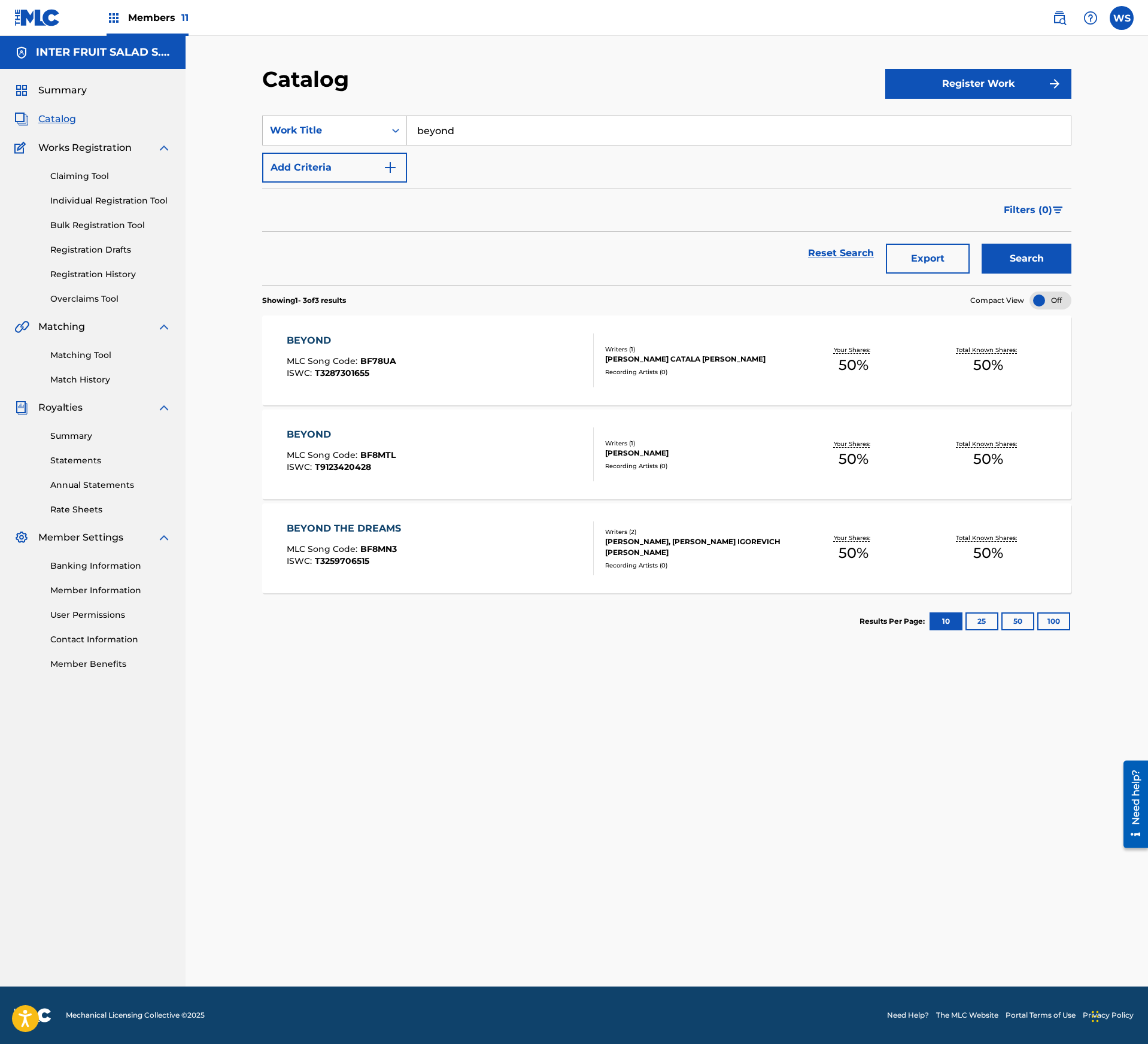
click at [109, 269] on link "Registration History" at bounding box center [111, 275] width 121 height 12
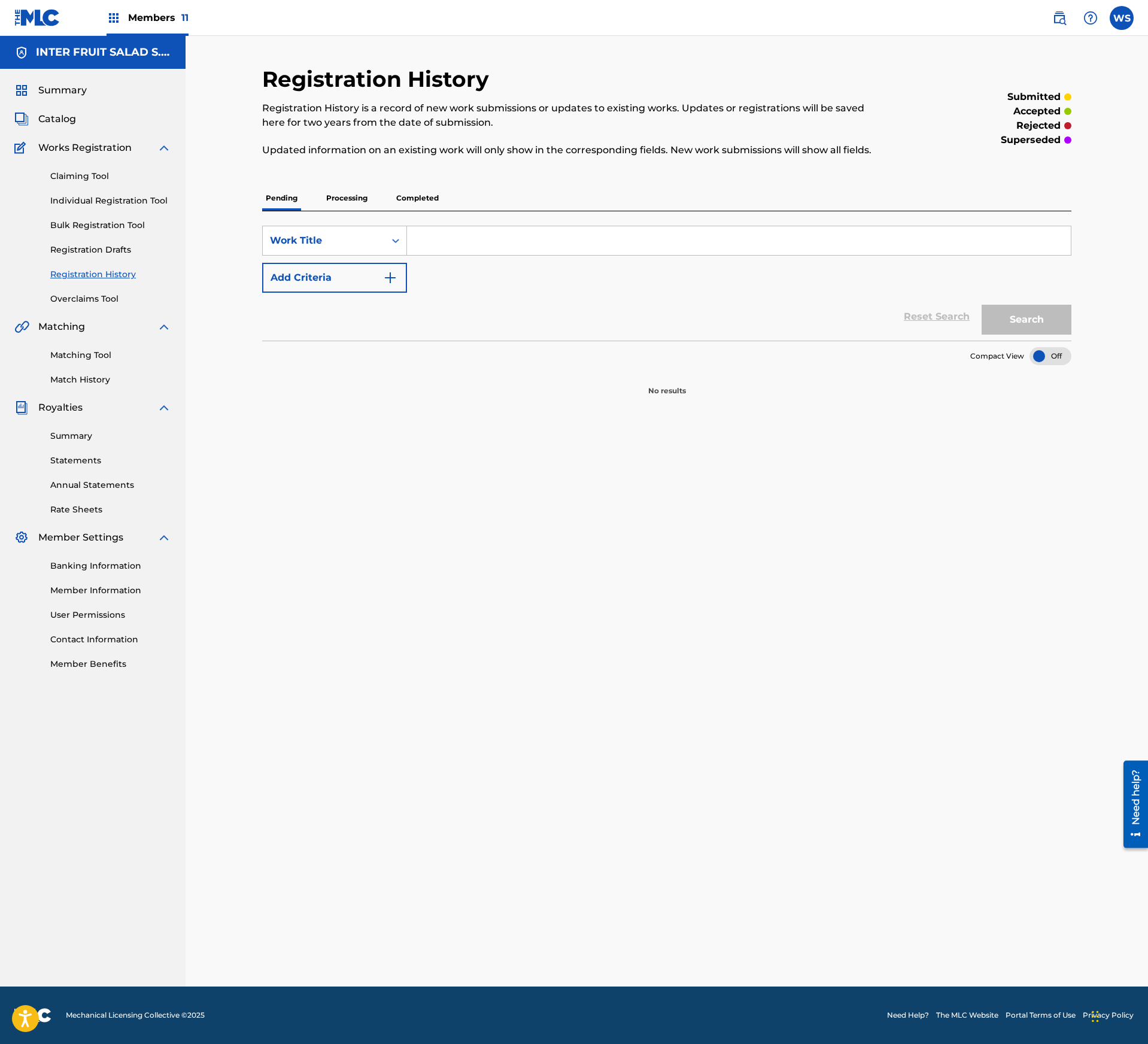
click at [81, 381] on link "Match History" at bounding box center [111, 380] width 121 height 12
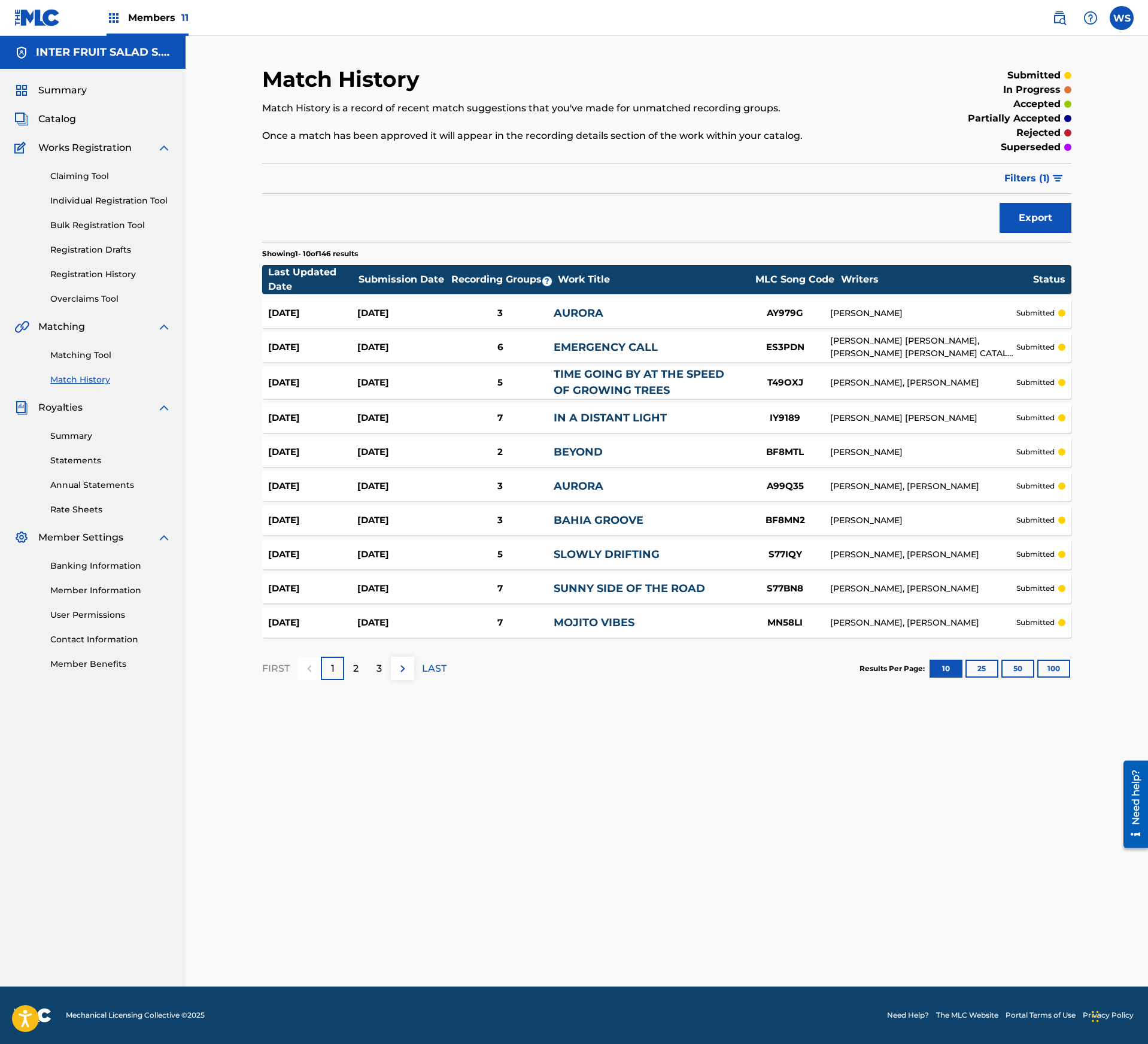
click at [1047, 670] on button "100" at bounding box center [1053, 668] width 33 height 18
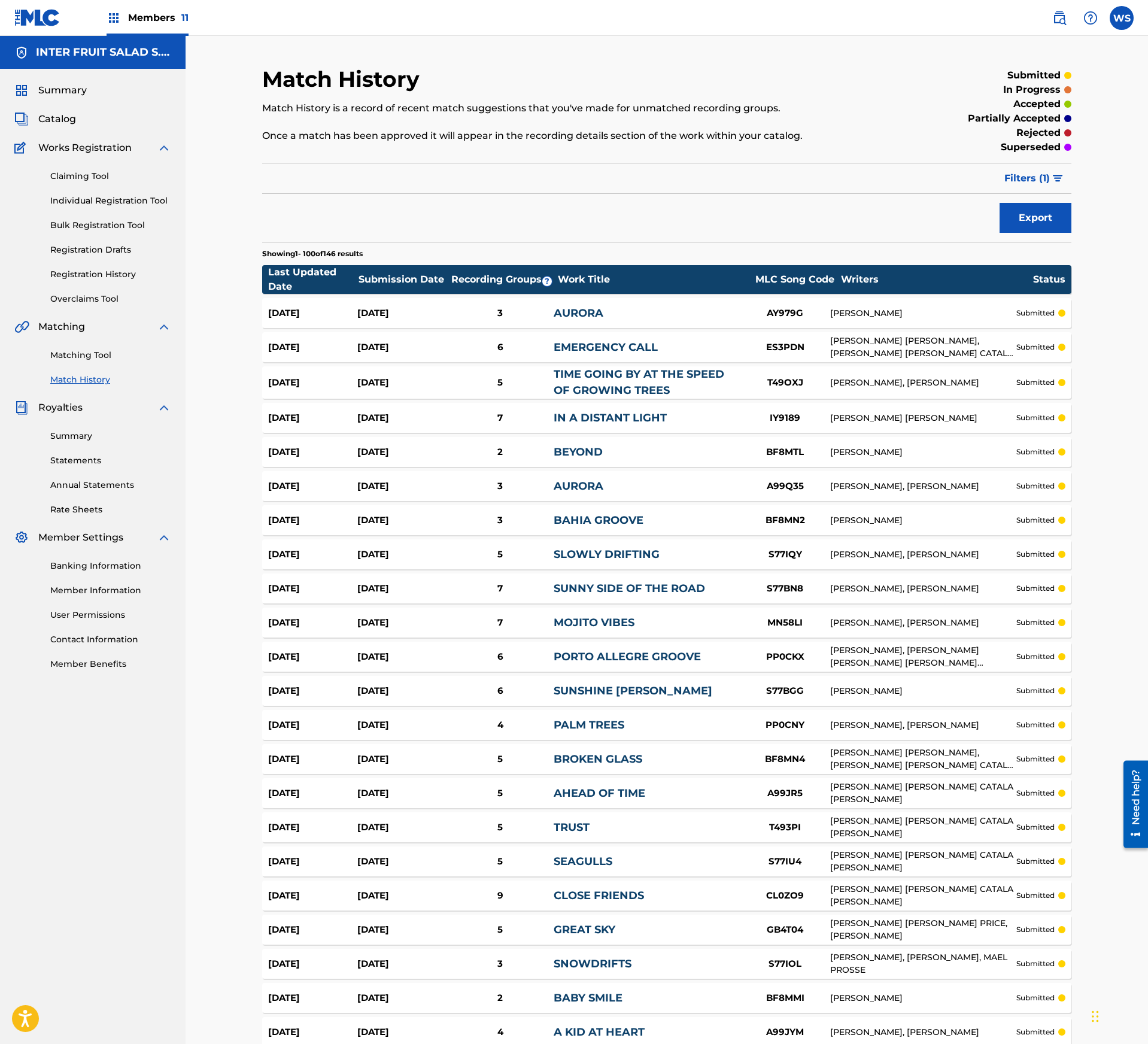
click at [87, 283] on div "Claiming Tool Individual Registration Tool Bulk Registration Tool Registration …" at bounding box center [93, 230] width 157 height 150
click at [101, 273] on link "Registration History" at bounding box center [111, 275] width 121 height 12
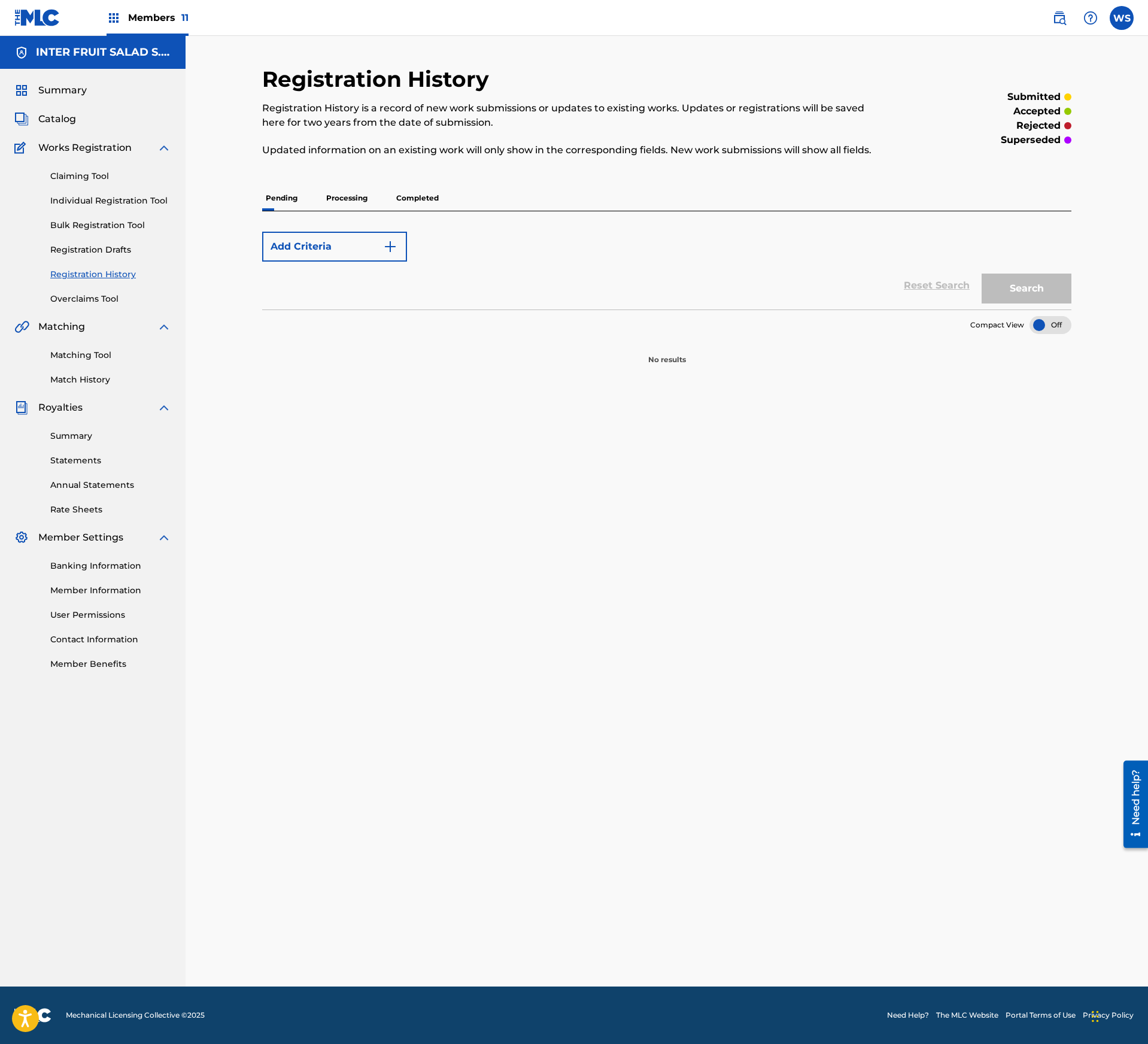
click at [98, 302] on link "Overclaims Tool" at bounding box center [111, 299] width 121 height 12
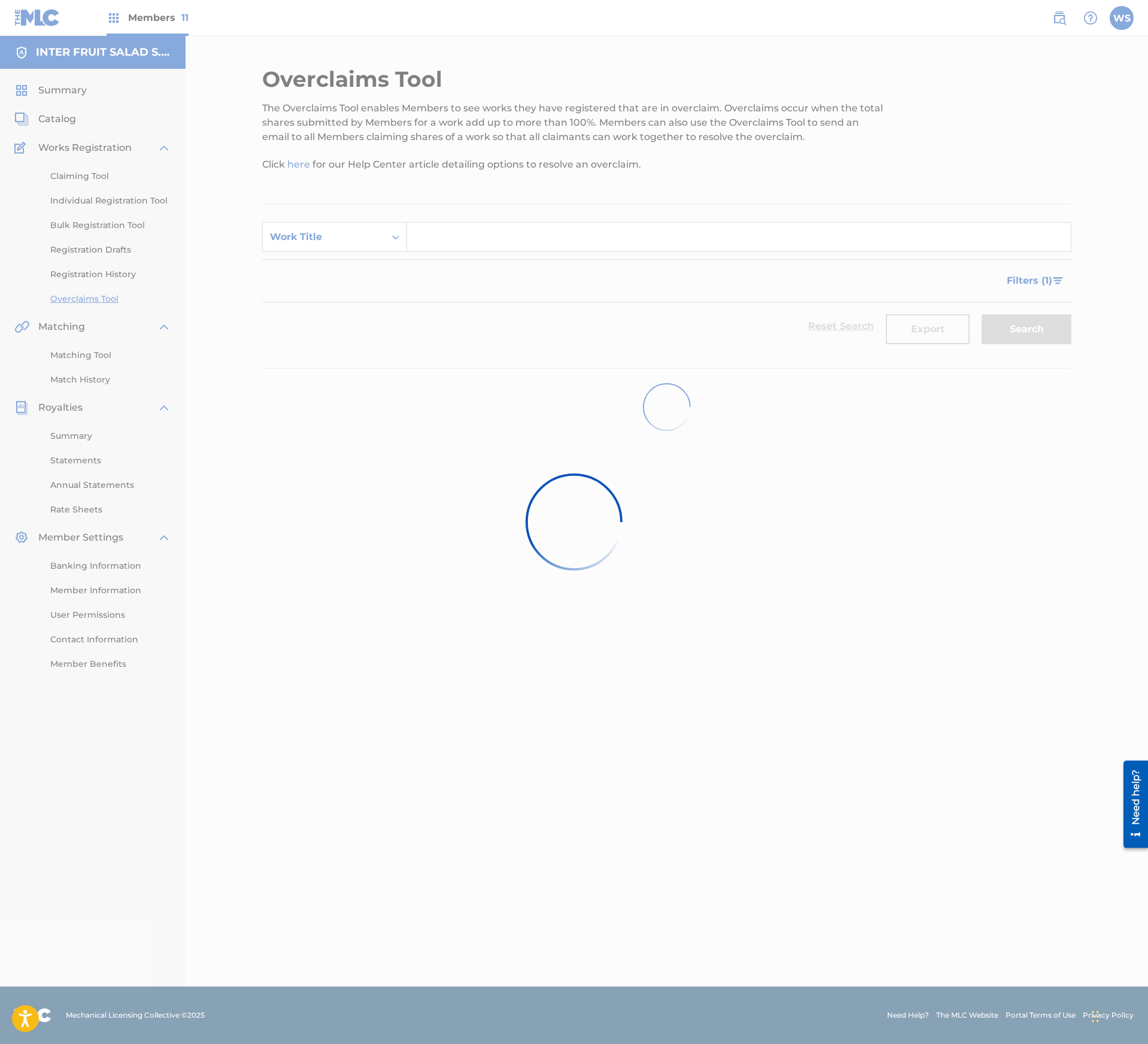
click at [110, 278] on div at bounding box center [574, 522] width 1148 height 1044
click at [116, 273] on link "Registration History" at bounding box center [111, 275] width 121 height 12
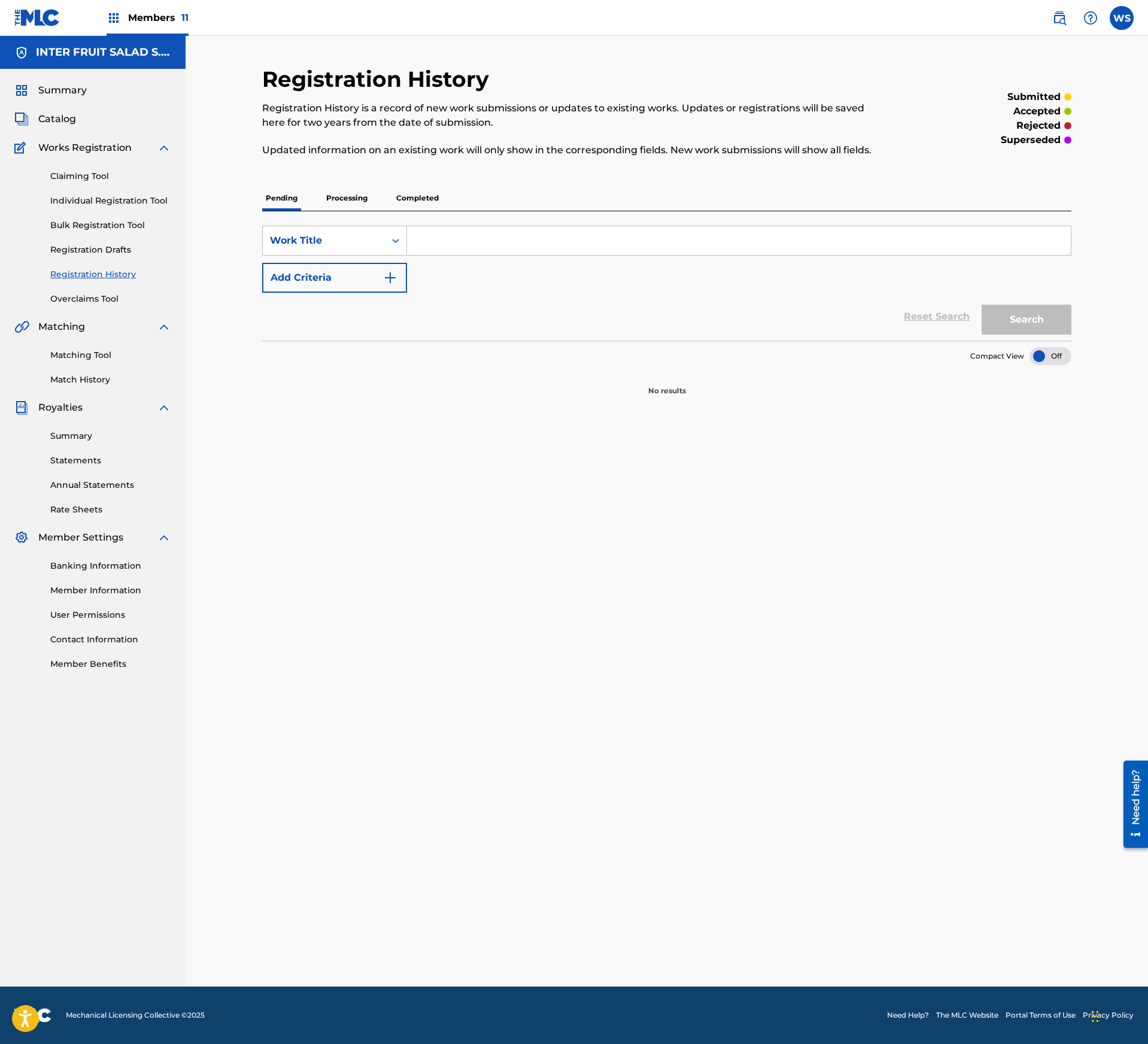
click at [81, 350] on link "Matching Tool" at bounding box center [111, 355] width 121 height 12
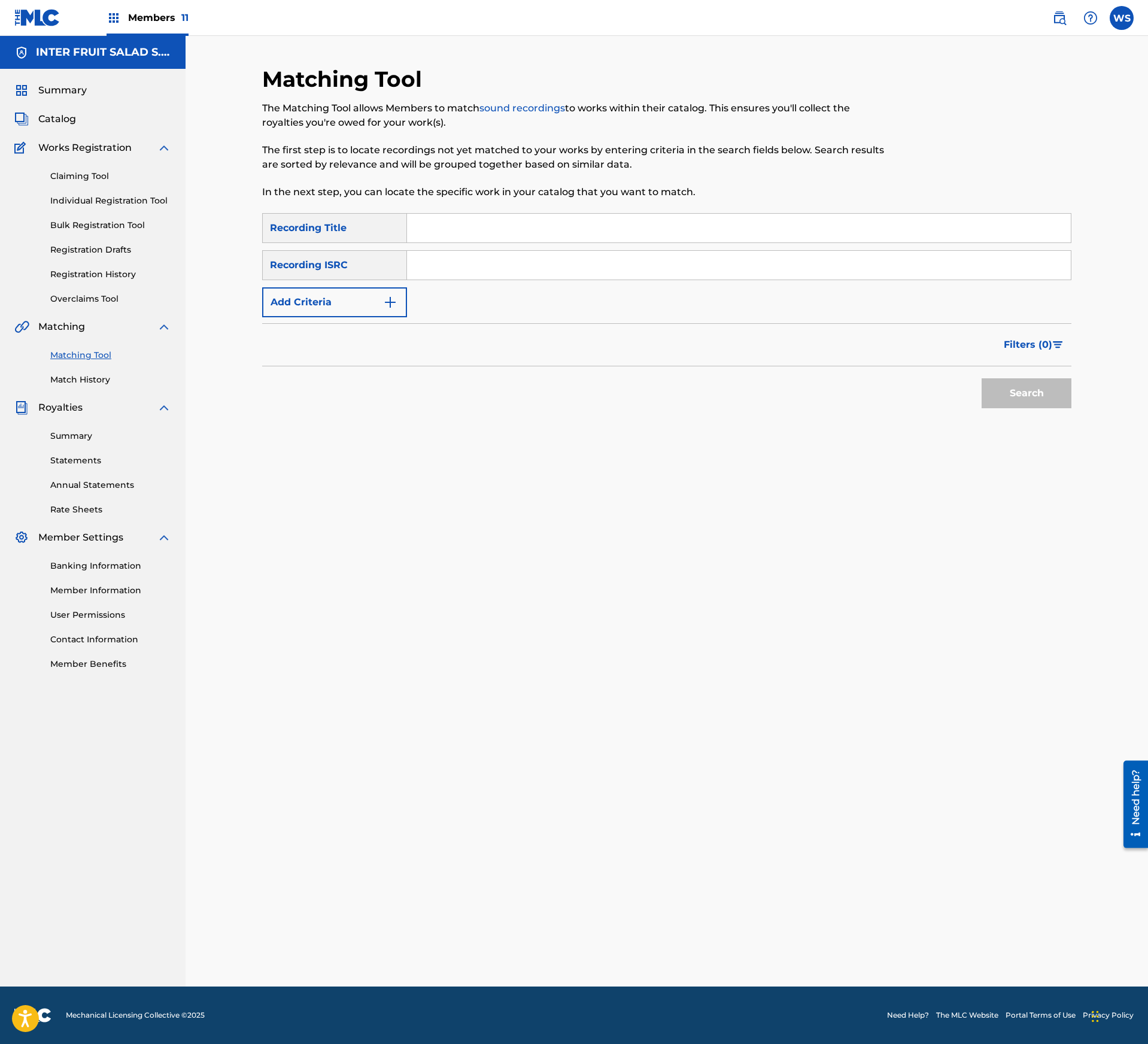
click at [510, 259] on input "Search Form" at bounding box center [739, 265] width 664 height 29
click at [519, 241] on div "Search Form" at bounding box center [739, 228] width 665 height 30
click at [615, 228] on input "Search Form" at bounding box center [739, 228] width 664 height 29
paste input "BEYOND"
type input "BEYOND"
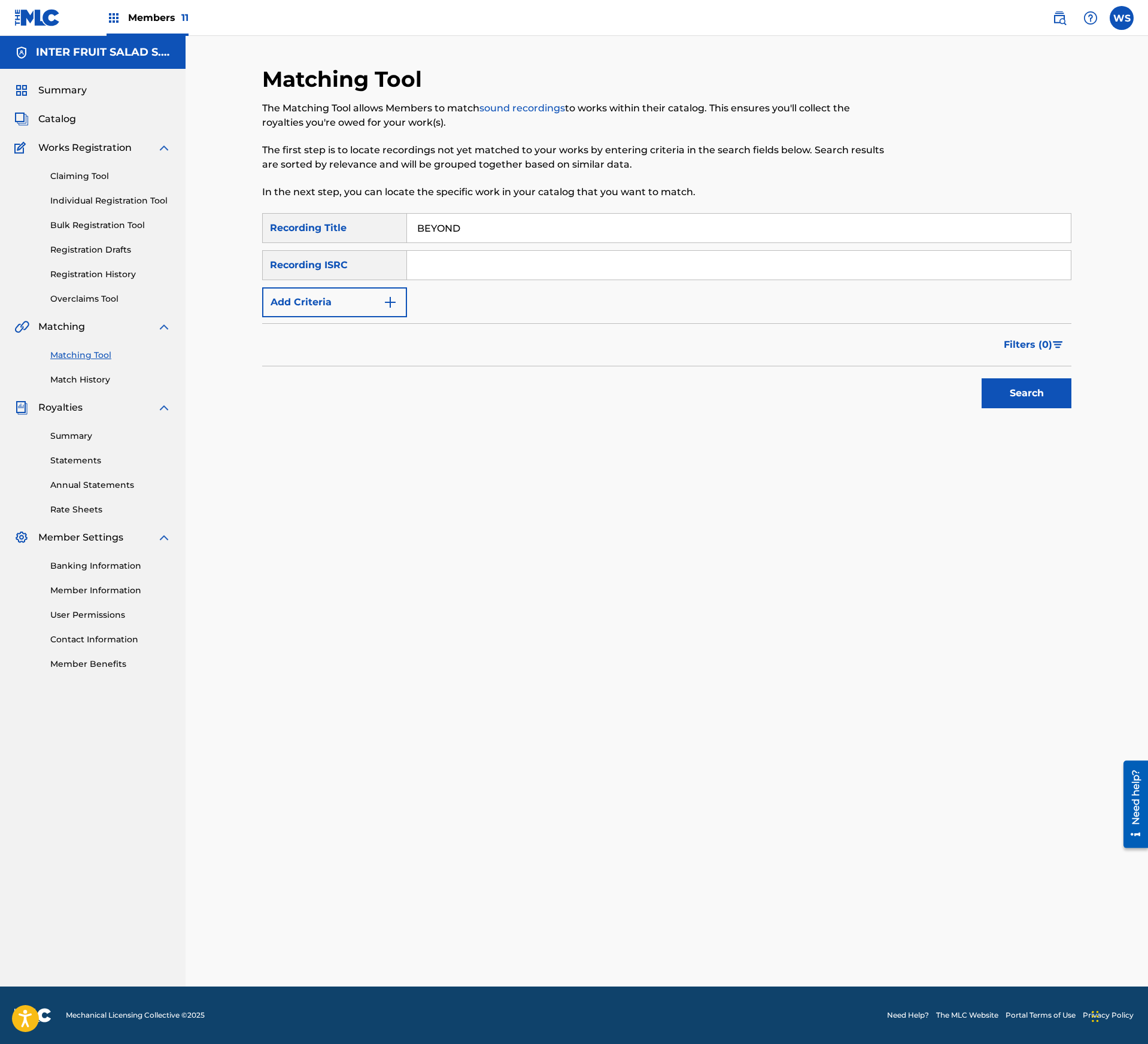
click at [570, 266] on input "Search Form" at bounding box center [739, 265] width 664 height 29
click at [570, 263] on input "Search Form" at bounding box center [739, 265] width 664 height 29
paste input "DEH742428887"
type input "DEH742428887"
click at [1088, 386] on div "Matching Tool The Matching Tool allows Members to match sound recordings to wor…" at bounding box center [666, 510] width 962 height 950
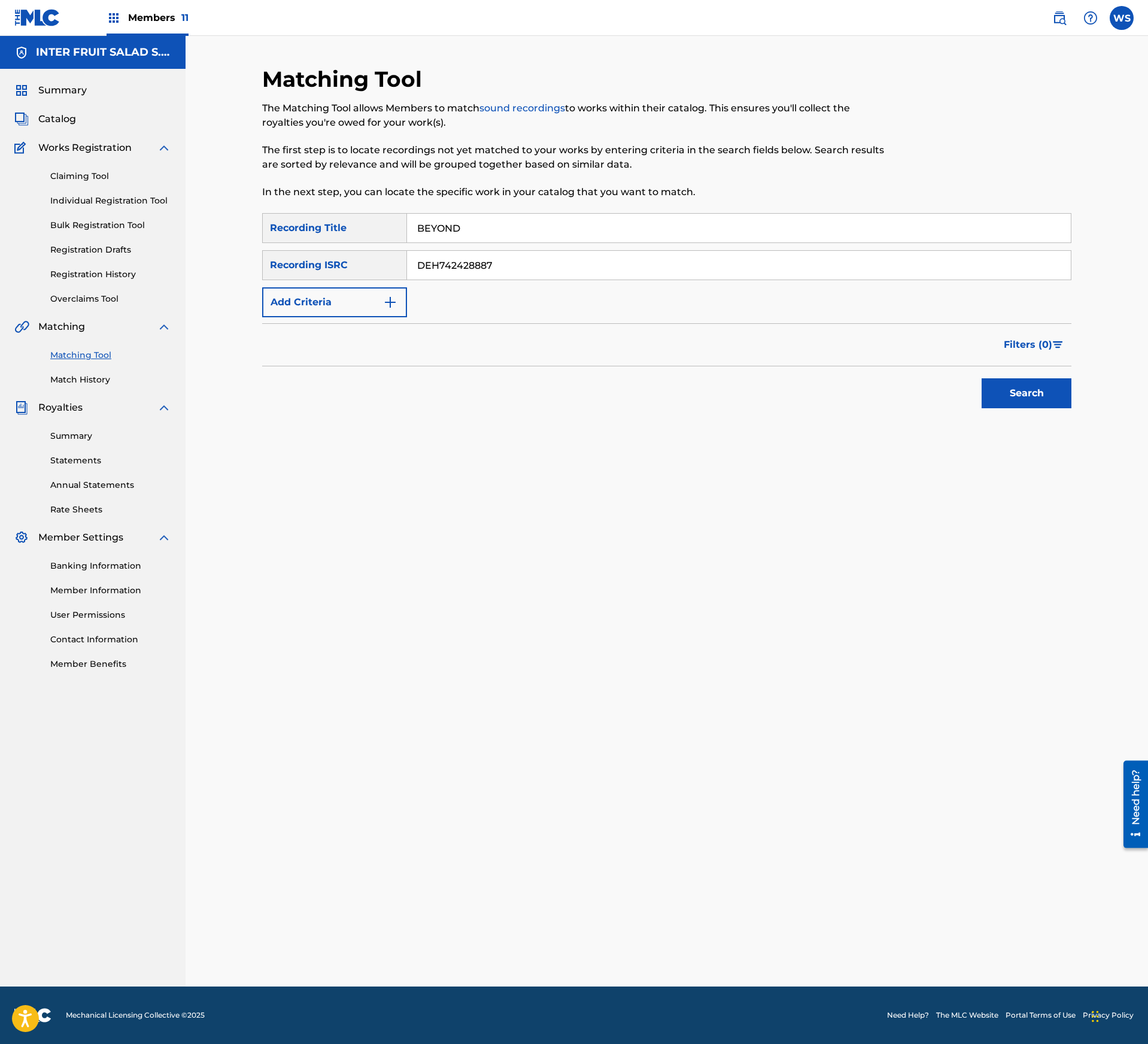
click at [1059, 397] on button "Search" at bounding box center [1026, 394] width 90 height 30
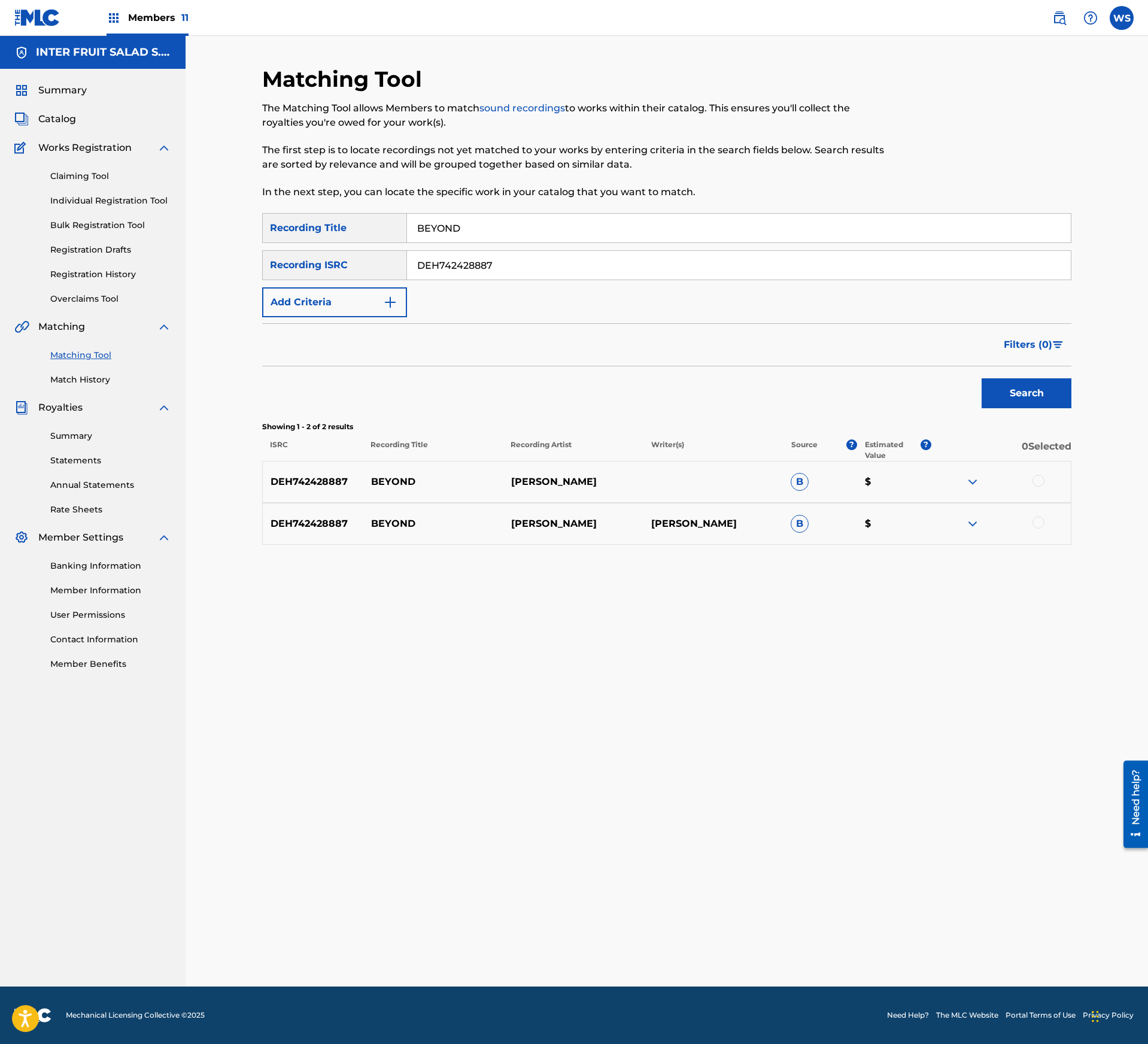
click at [994, 526] on div at bounding box center [1000, 524] width 140 height 14
click at [979, 526] on div at bounding box center [1000, 524] width 140 height 14
click at [973, 525] on img at bounding box center [972, 524] width 14 height 14
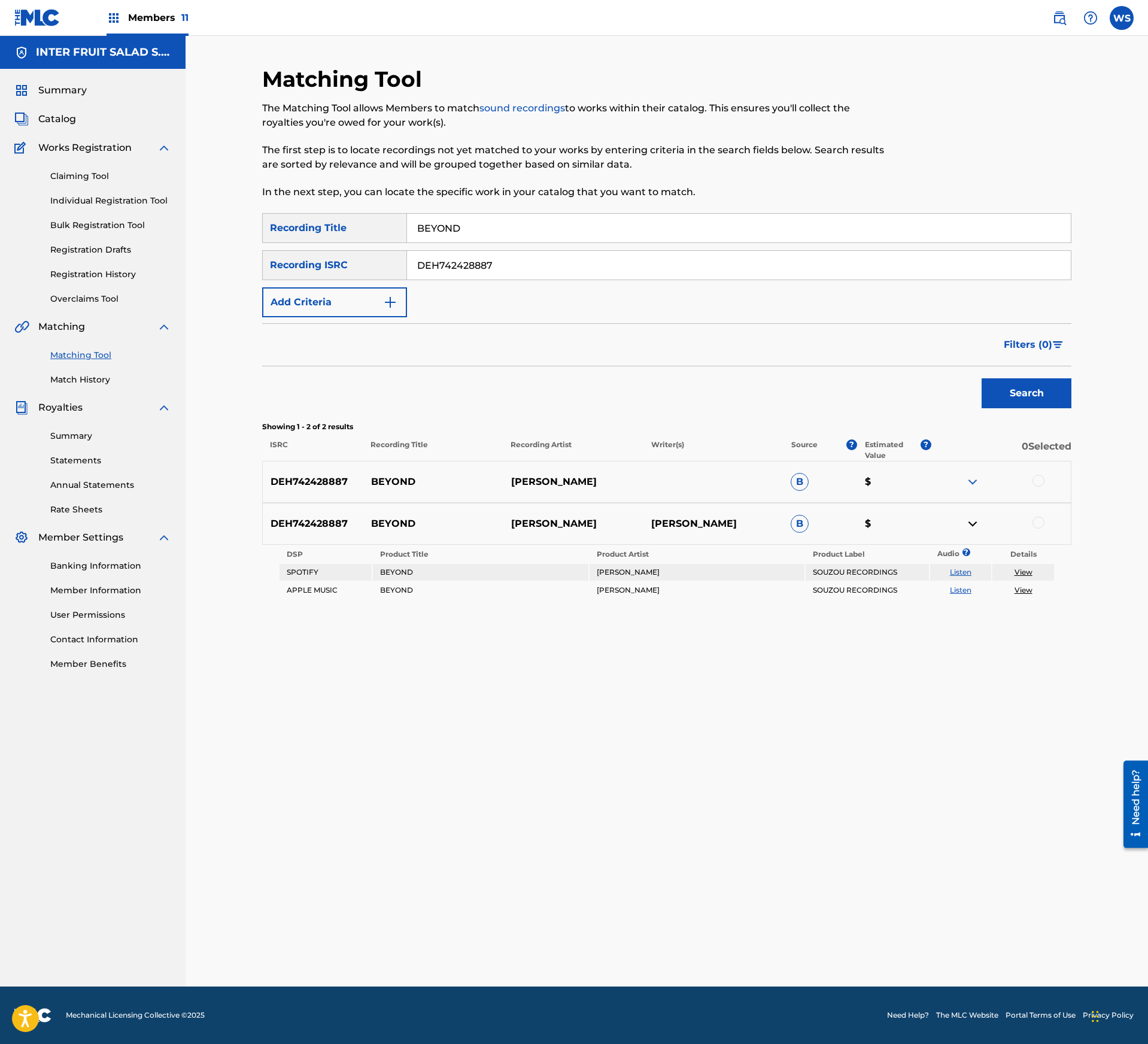
click at [970, 484] on img at bounding box center [972, 482] width 14 height 14
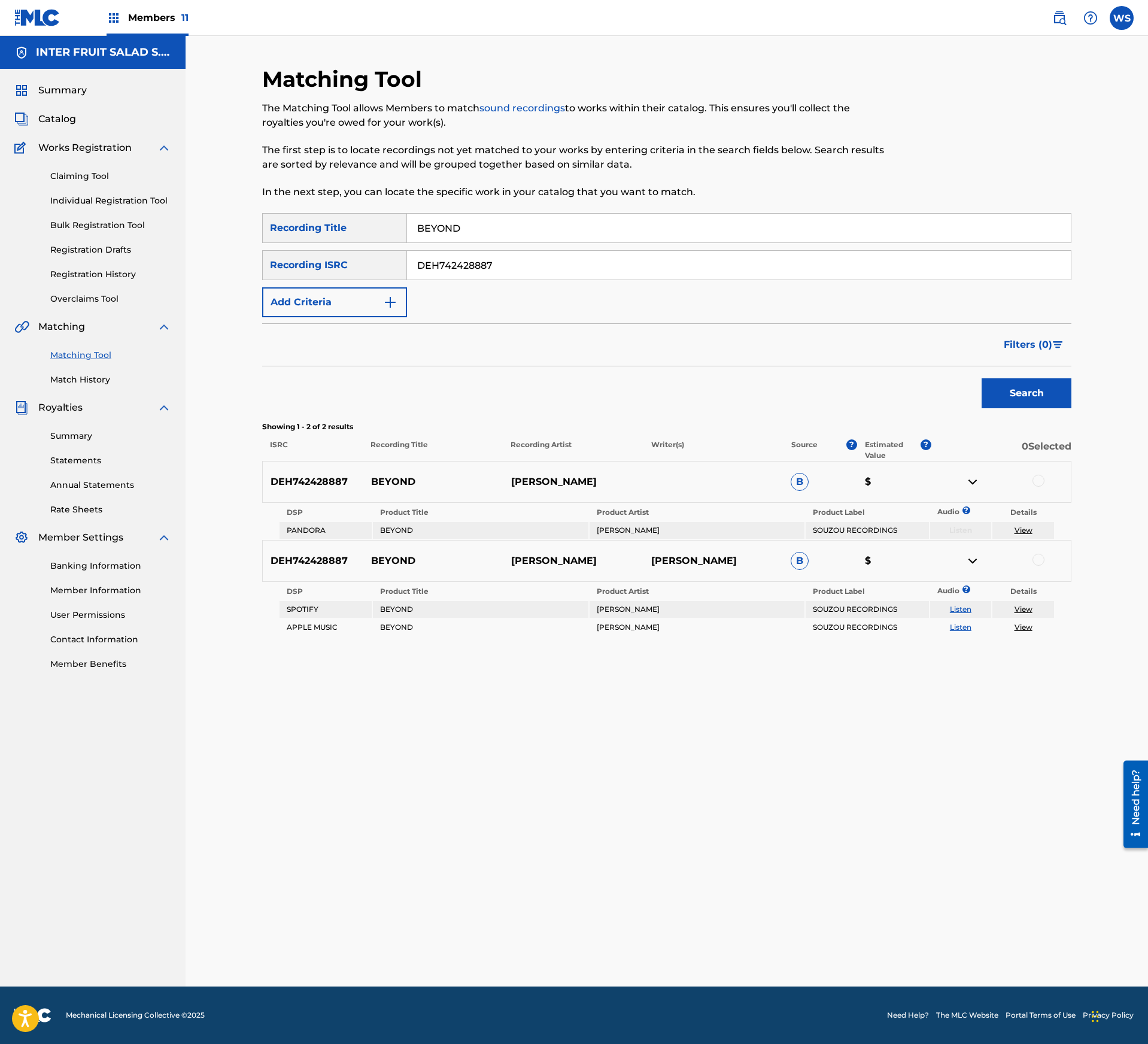
click at [1020, 609] on link "View" at bounding box center [1023, 609] width 18 height 9
click at [968, 612] on link "Listen" at bounding box center [961, 609] width 21 height 9
click at [658, 363] on div "Filters ( 0 )" at bounding box center [666, 344] width 809 height 43
click at [1041, 485] on div at bounding box center [1037, 480] width 12 height 12
drag, startPoint x: 1039, startPoint y: 564, endPoint x: 1034, endPoint y: 606, distance: 42.3
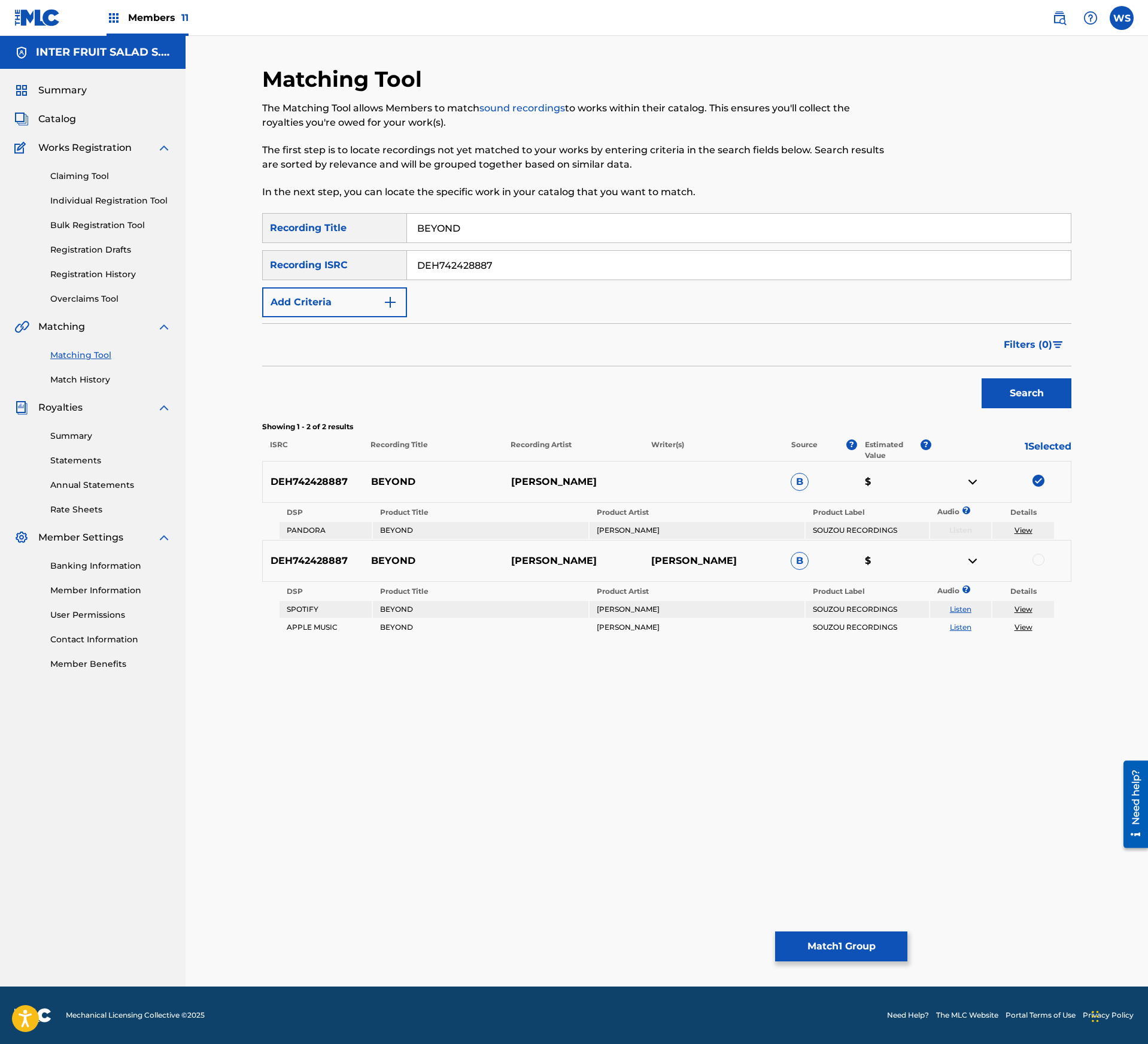
click at [1039, 565] on div at bounding box center [1037, 559] width 12 height 12
click at [858, 940] on button "Match 2 Groups" at bounding box center [841, 947] width 132 height 30
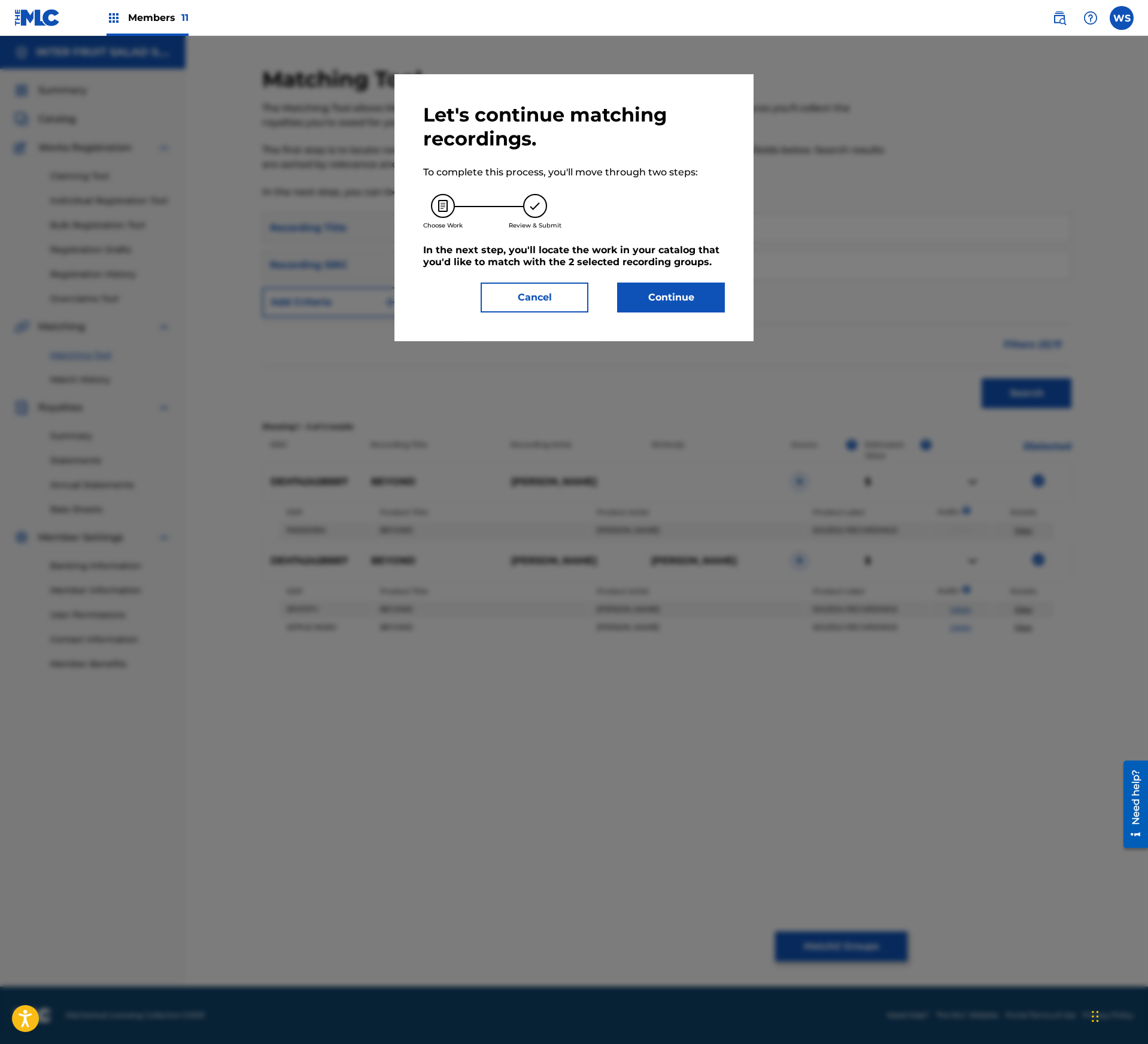
click at [656, 294] on button "Continue" at bounding box center [671, 298] width 108 height 30
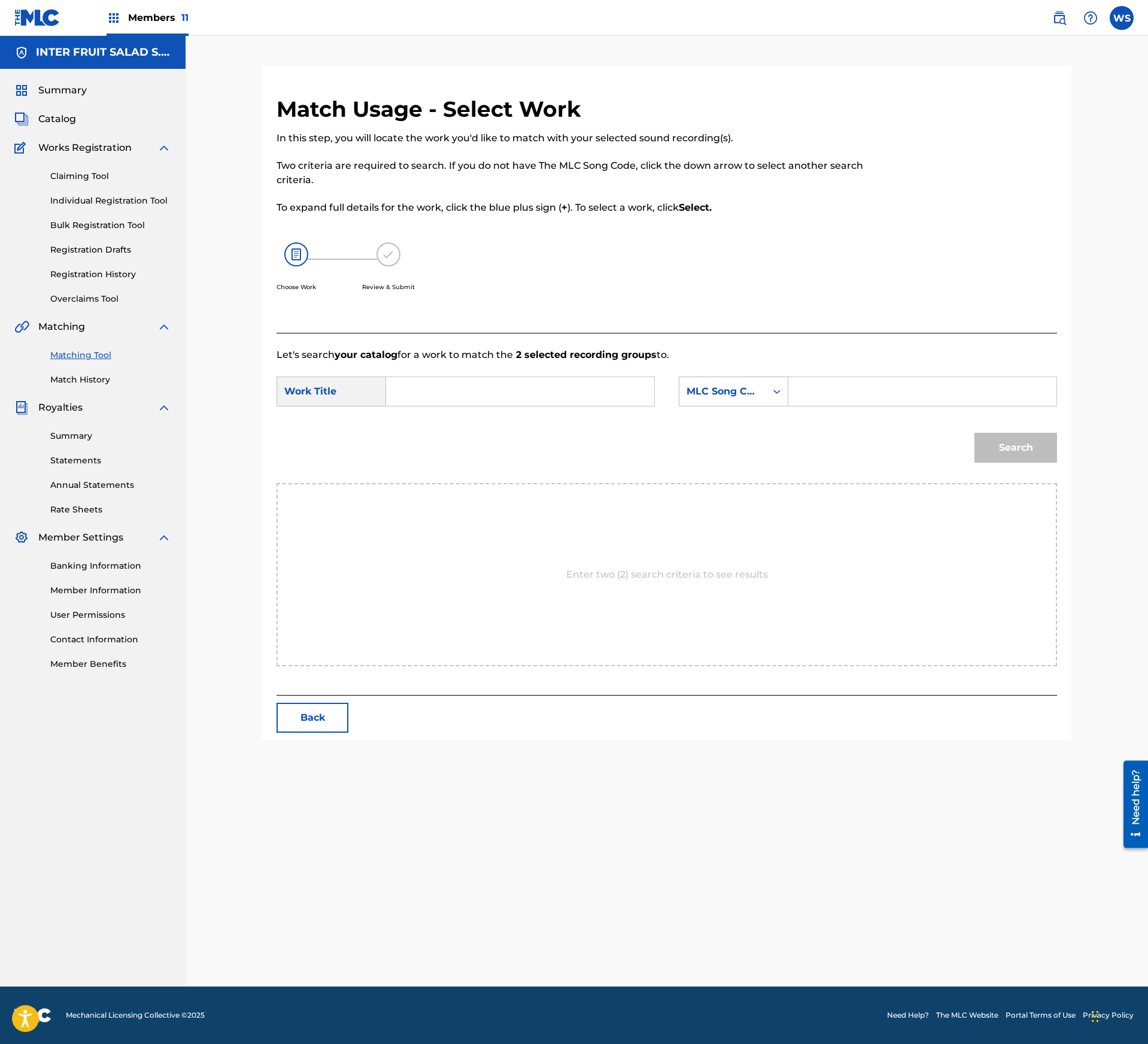
click at [448, 382] on input "Search Form" at bounding box center [520, 392] width 248 height 29
paste input "BEYOND"
type input "BEYOND"
drag, startPoint x: 824, startPoint y: 406, endPoint x: 835, endPoint y: 392, distance: 17.8
click at [817, 402] on div "Search Form" at bounding box center [921, 392] width 268 height 30
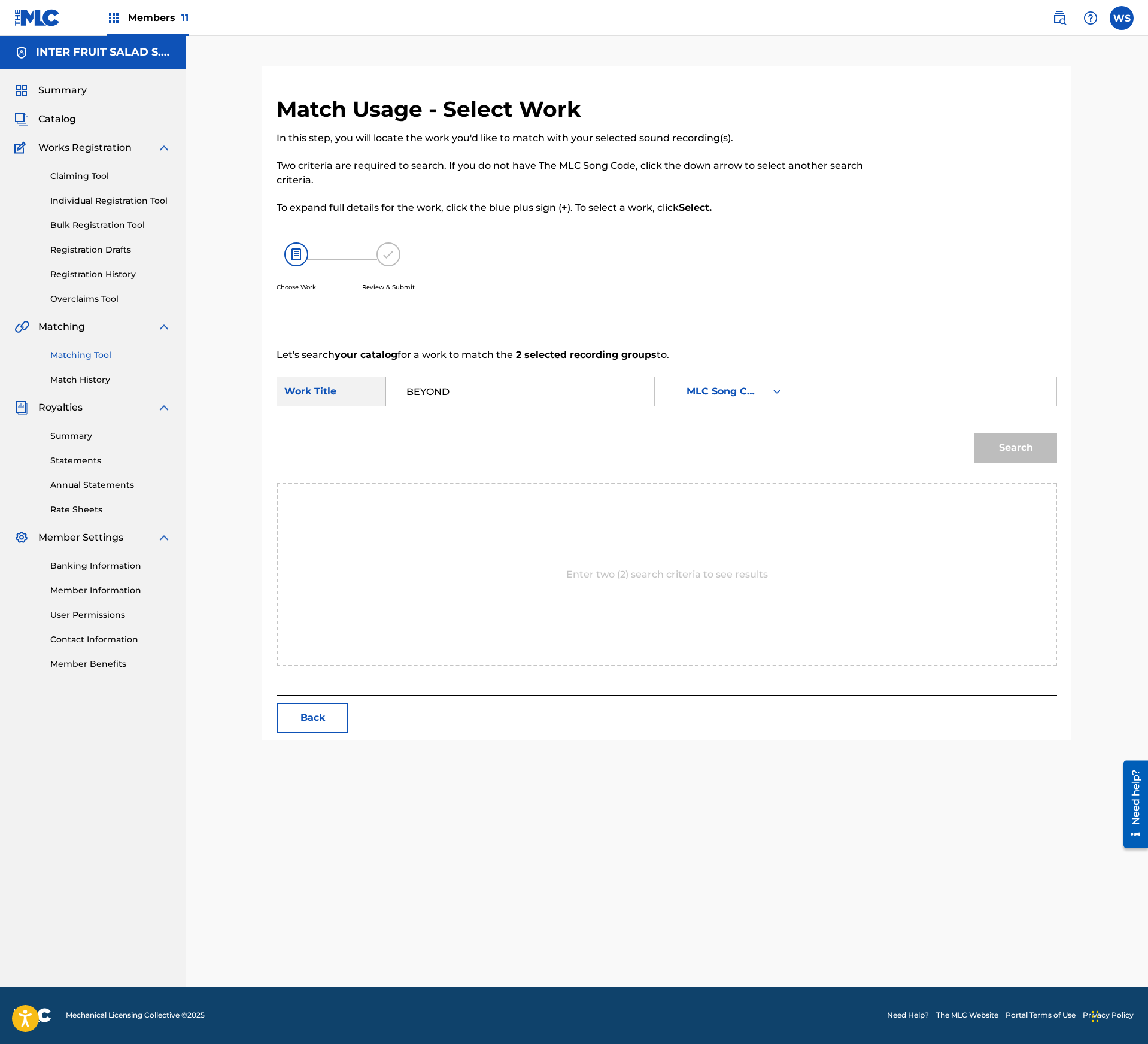
drag, startPoint x: 835, startPoint y: 392, endPoint x: 1023, endPoint y: 443, distance: 194.8
click at [839, 390] on input "Search Form" at bounding box center [922, 392] width 248 height 29
click at [921, 389] on input "Search Form" at bounding box center [922, 392] width 248 height 29
paste input "BF78UA"
type input "BF78UA"
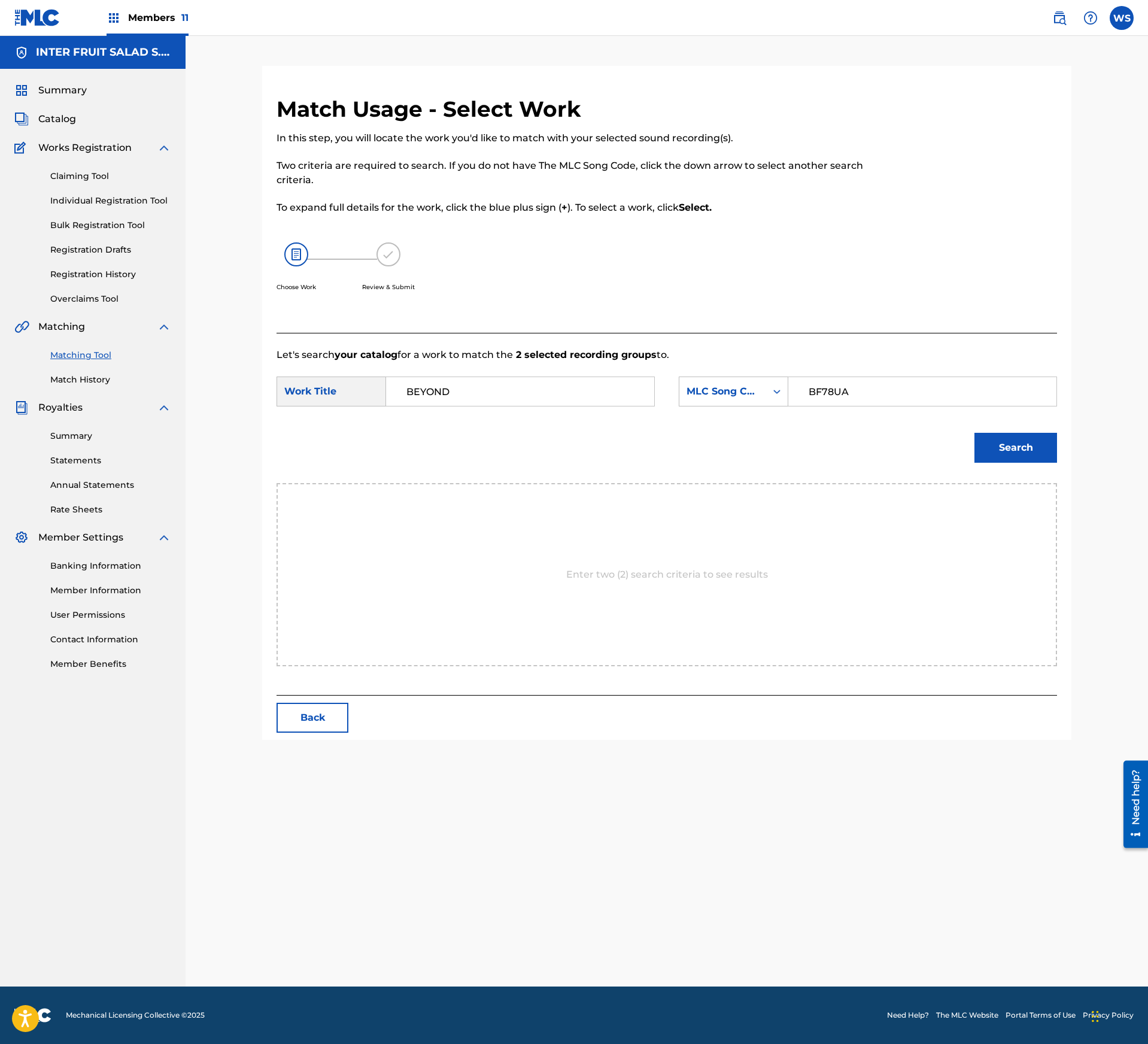
click at [1003, 445] on button "Search" at bounding box center [1015, 448] width 83 height 30
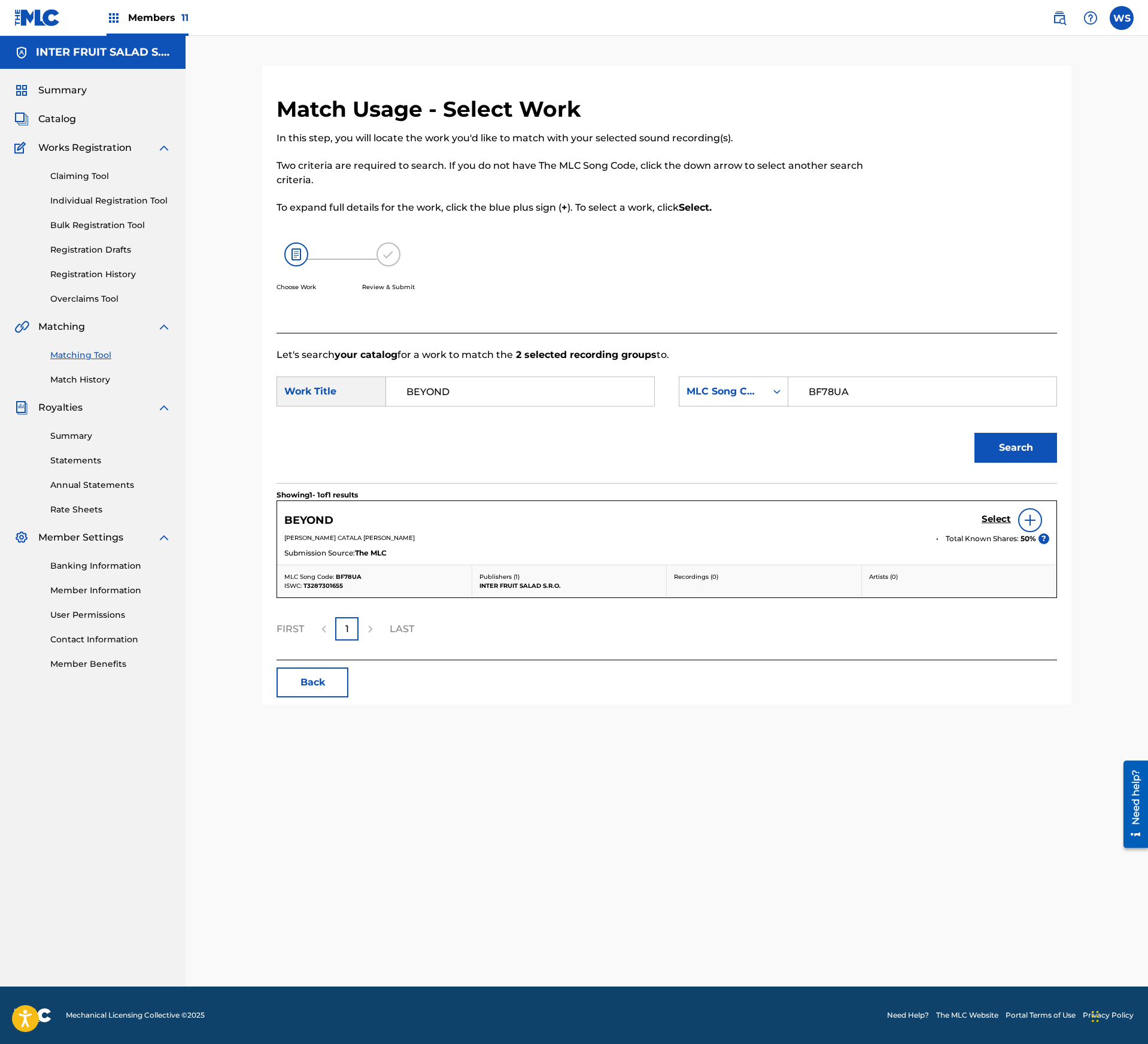
click at [994, 522] on h5 "Select" at bounding box center [995, 519] width 29 height 12
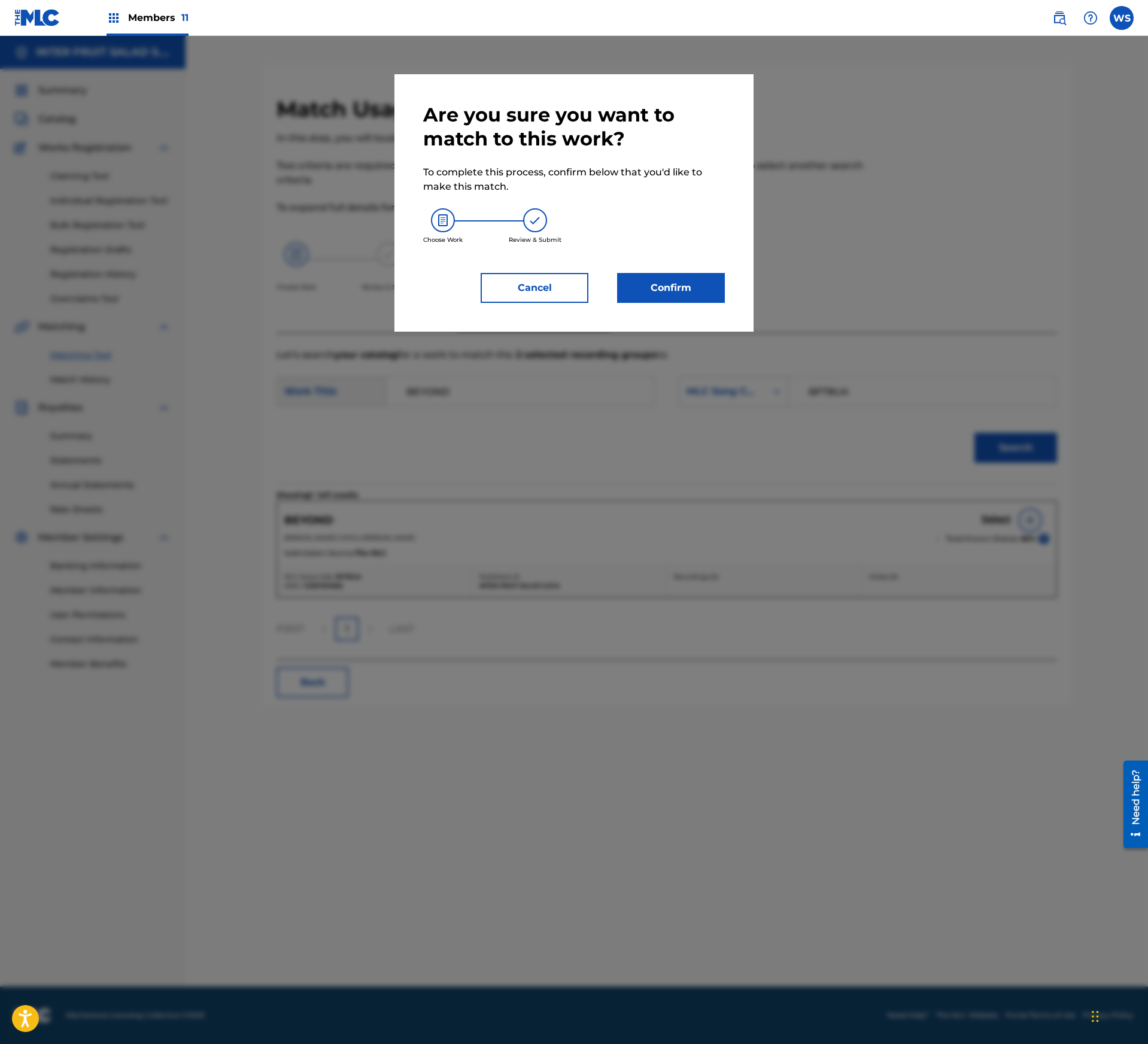
click at [665, 299] on div "Are you sure you want to match to this work? To complete this process, confirm …" at bounding box center [574, 203] width 359 height 257
click at [679, 278] on button "Confirm" at bounding box center [671, 288] width 108 height 30
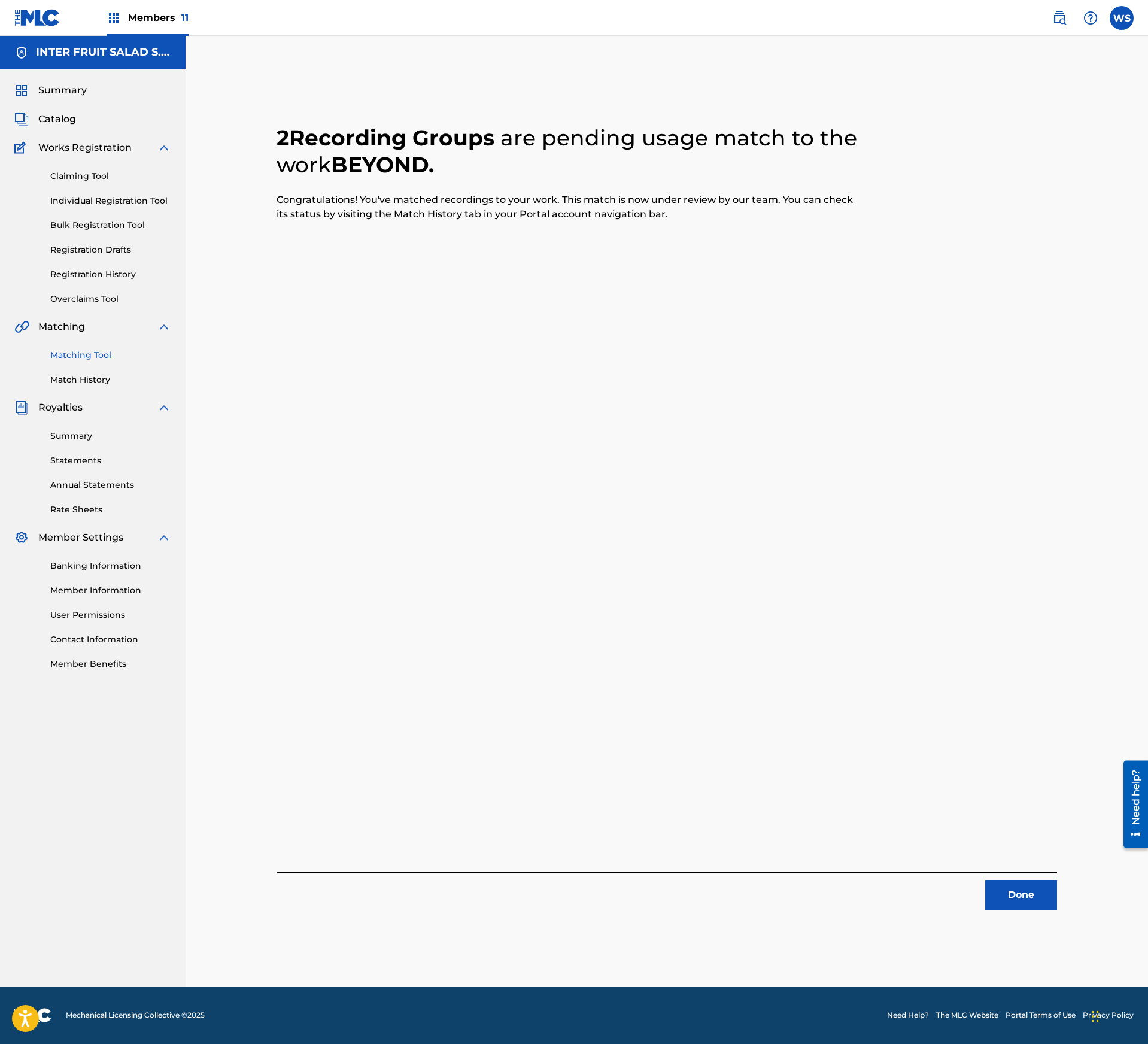
click at [1055, 875] on div "Done" at bounding box center [666, 891] width 780 height 37
click at [1006, 904] on button "Done" at bounding box center [1020, 895] width 71 height 30
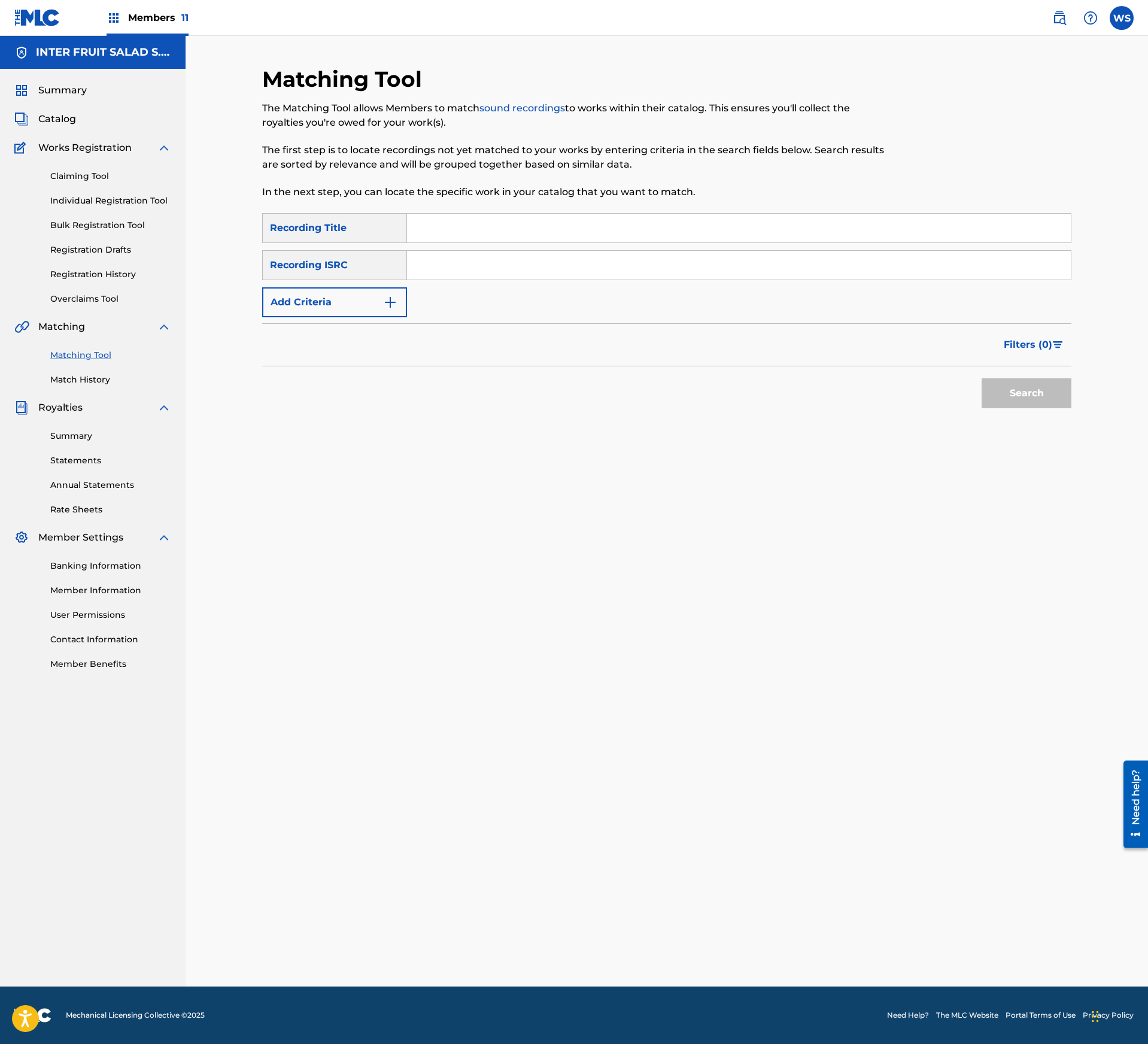
drag, startPoint x: 95, startPoint y: 277, endPoint x: 106, endPoint y: 286, distance: 14.2
click at [95, 277] on link "Registration History" at bounding box center [111, 275] width 121 height 12
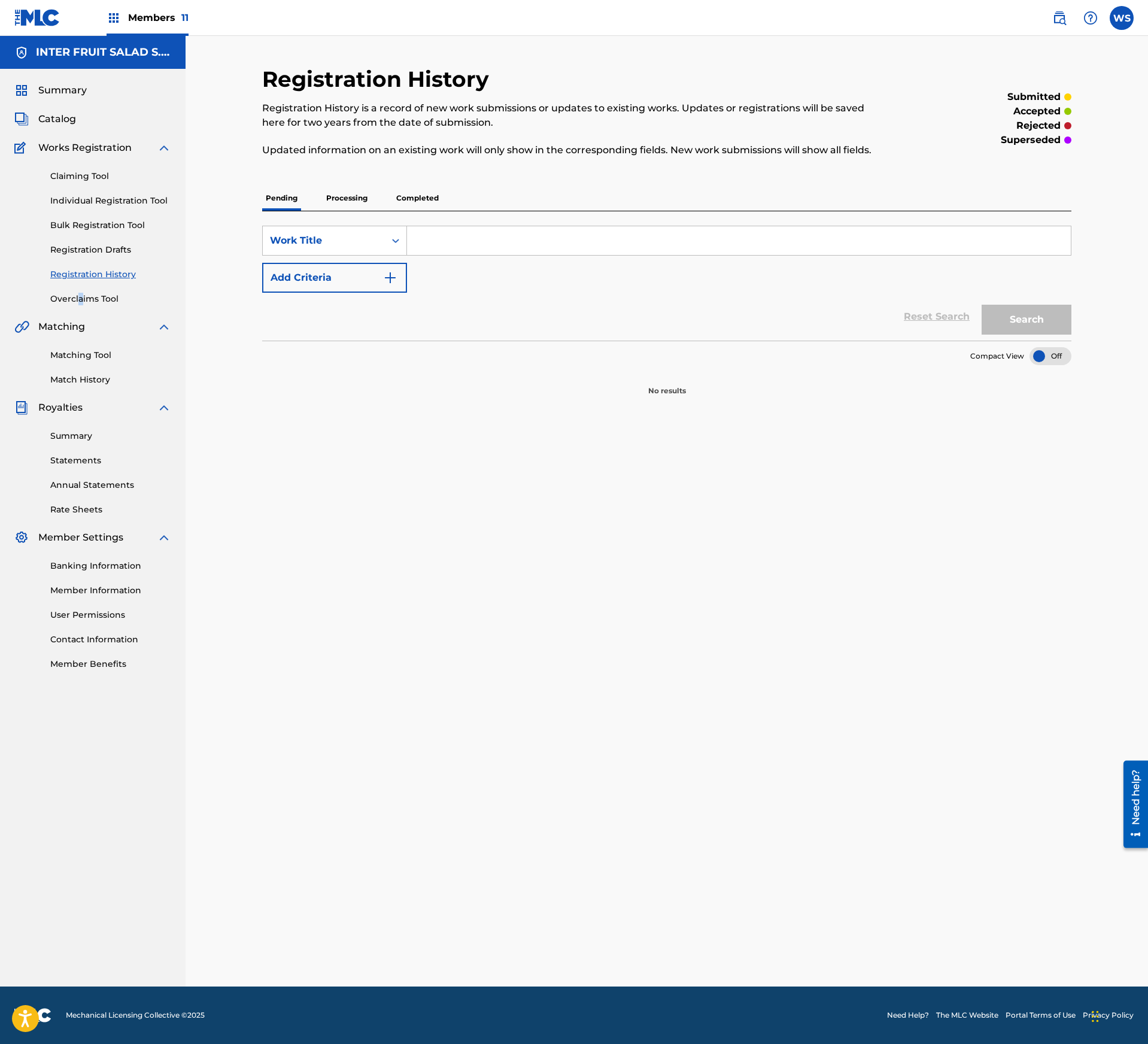
click at [78, 287] on div "Claiming Tool Individual Registration Tool Bulk Registration Tool Registration …" at bounding box center [93, 230] width 157 height 150
click at [91, 295] on link "Overclaims Tool" at bounding box center [111, 299] width 121 height 12
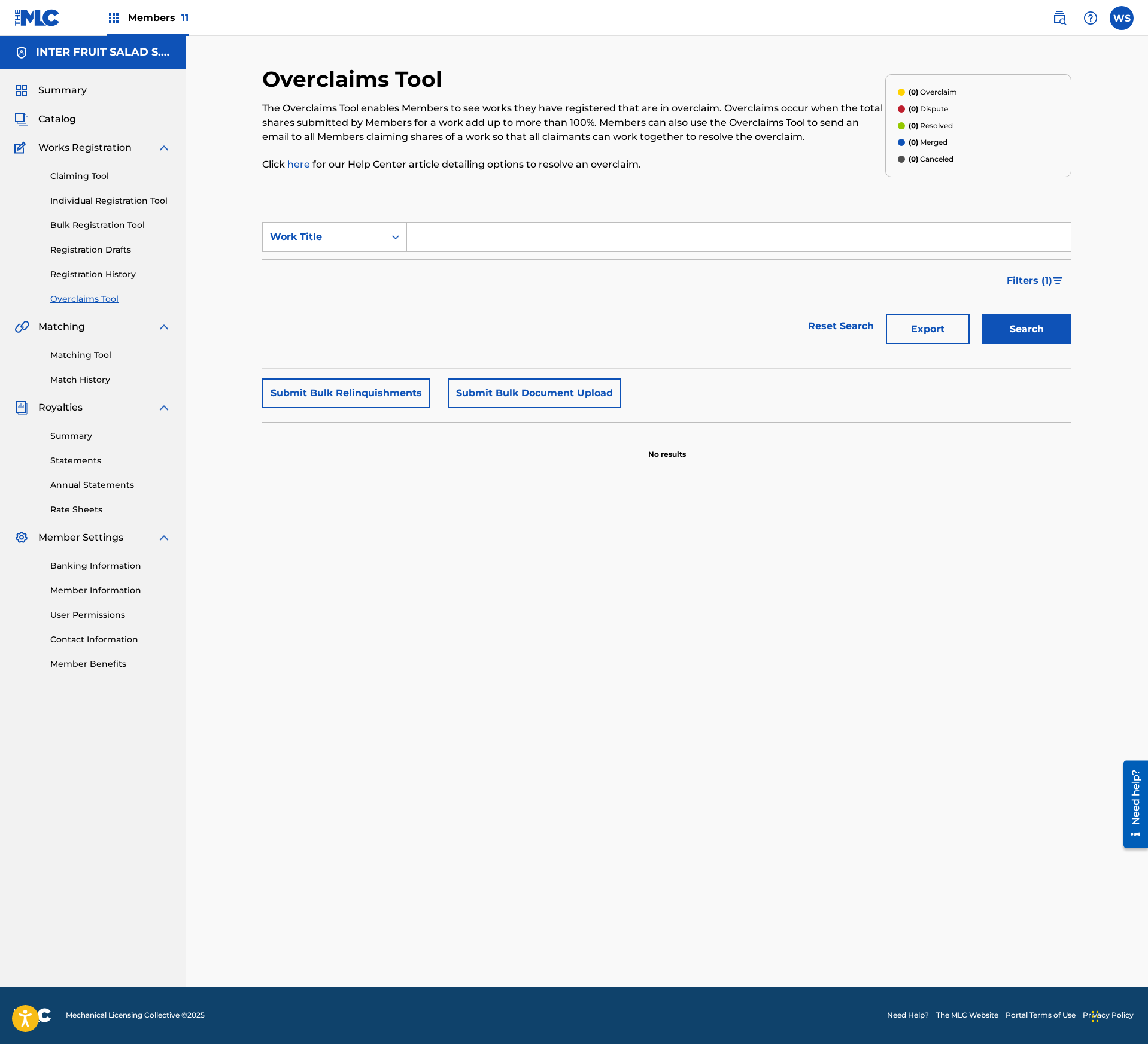
click at [654, 343] on div "Reset Search Export Search" at bounding box center [666, 327] width 809 height 48
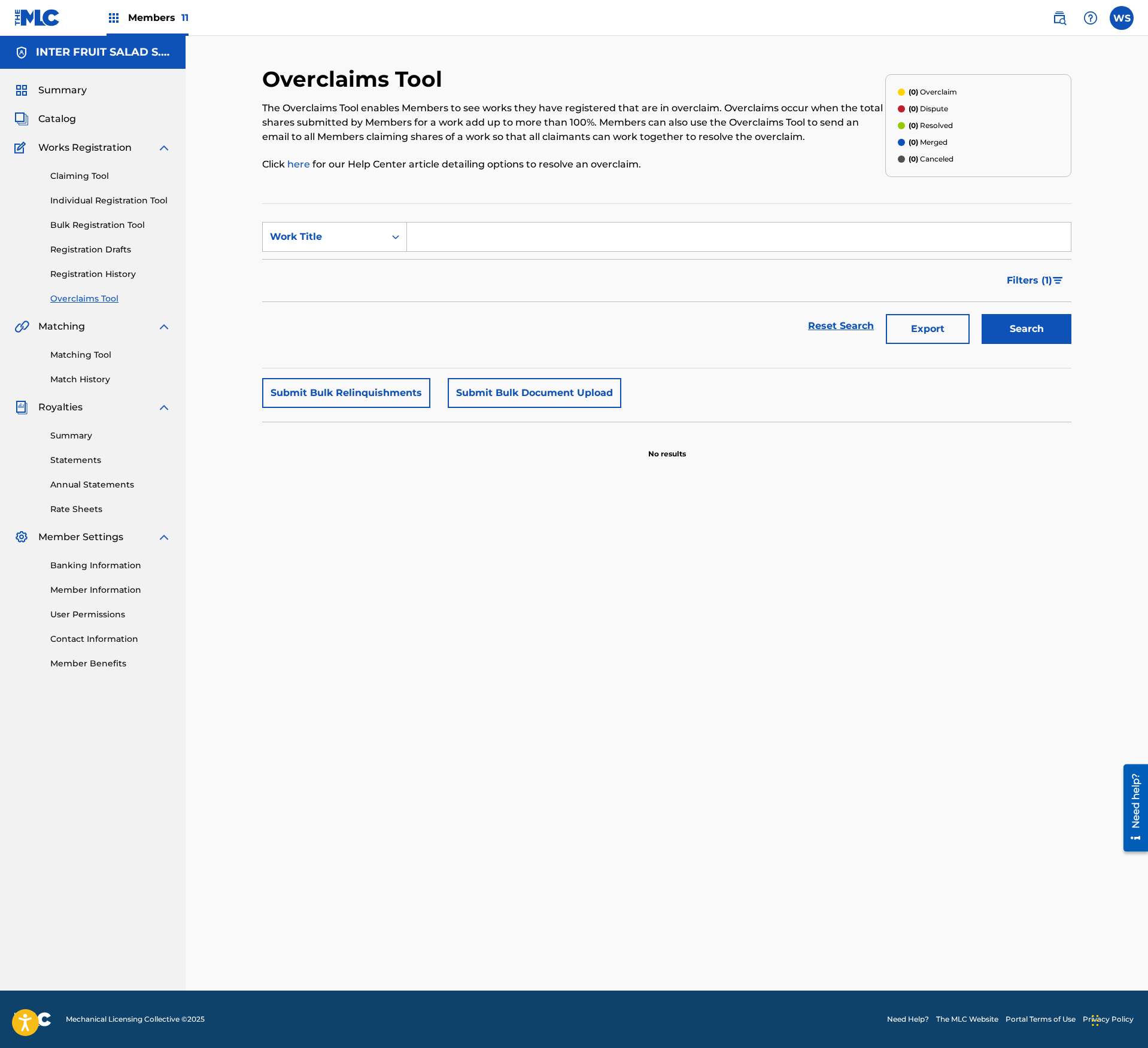
click at [49, 129] on div "Summary Catalog Works Registration Claiming Tool Individual Registration Tool B…" at bounding box center [93, 376] width 186 height 615
click at [53, 122] on span "Catalog" at bounding box center [57, 119] width 37 height 14
